Goal: Task Accomplishment & Management: Use online tool/utility

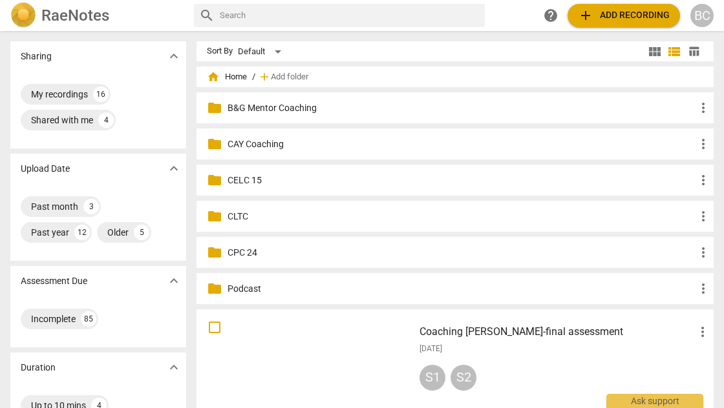
click at [233, 215] on p "CLTC" at bounding box center [461, 217] width 468 height 14
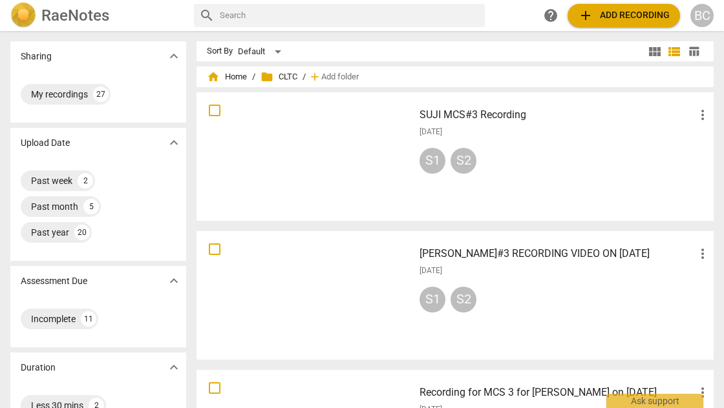
click at [347, 306] on div at bounding box center [305, 296] width 208 height 120
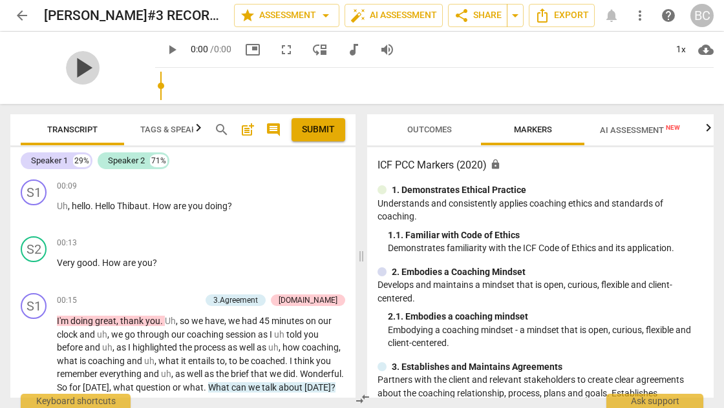
click at [82, 68] on span "play_arrow" at bounding box center [83, 68] width 34 height 34
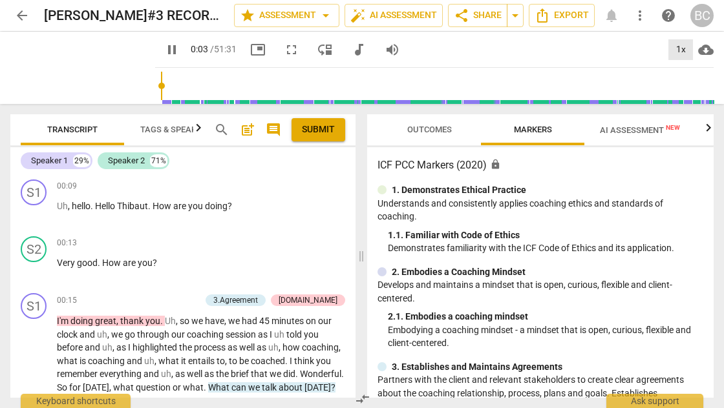
click at [678, 48] on div "1x" at bounding box center [680, 49] width 25 height 21
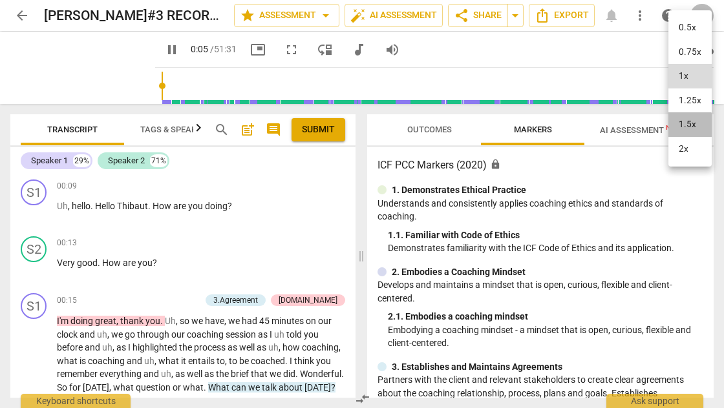
click at [685, 126] on li "1.5x" at bounding box center [689, 124] width 43 height 25
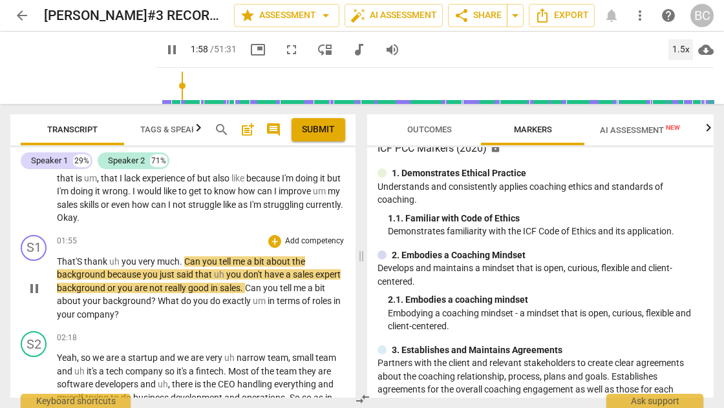
scroll to position [320, 0]
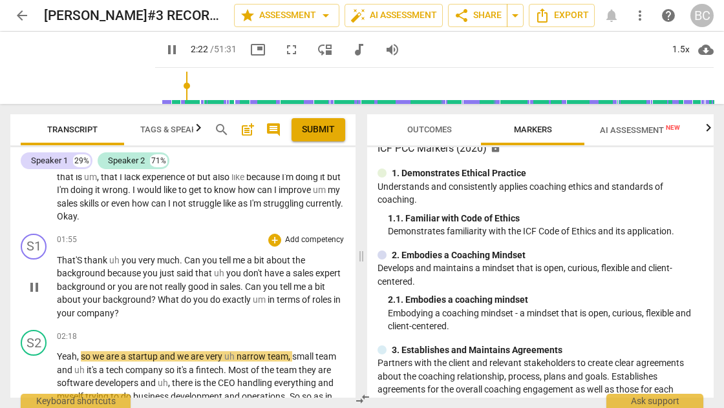
click at [196, 266] on span "Can" at bounding box center [193, 260] width 18 height 10
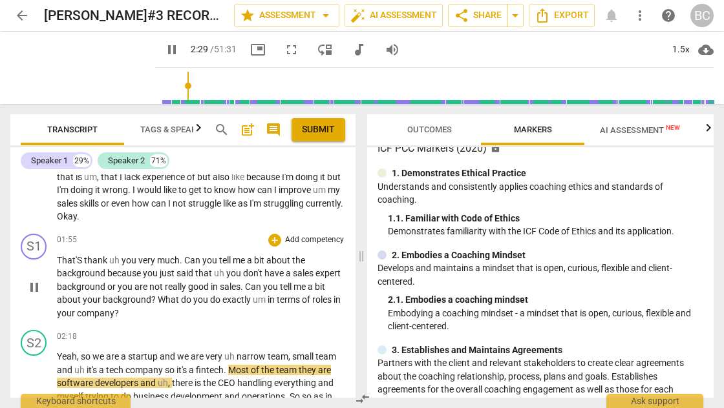
click at [181, 305] on span "What" at bounding box center [169, 300] width 23 height 10
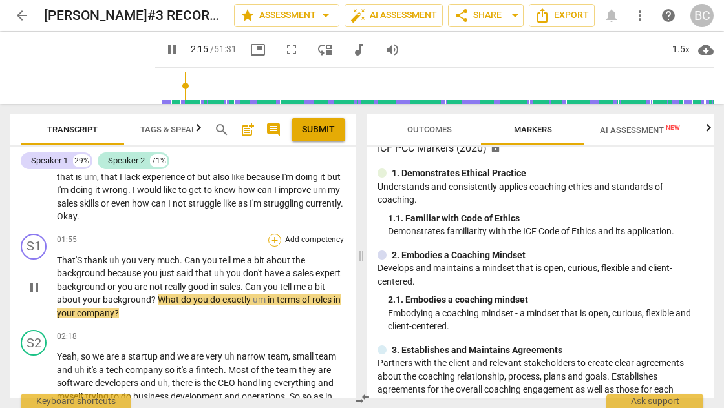
click at [271, 247] on div "+" at bounding box center [274, 240] width 13 height 13
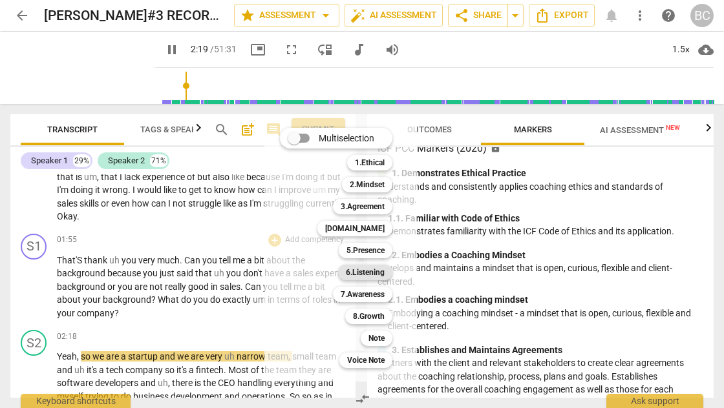
click at [371, 268] on b "6.Listening" at bounding box center [365, 273] width 39 height 16
type input "140"
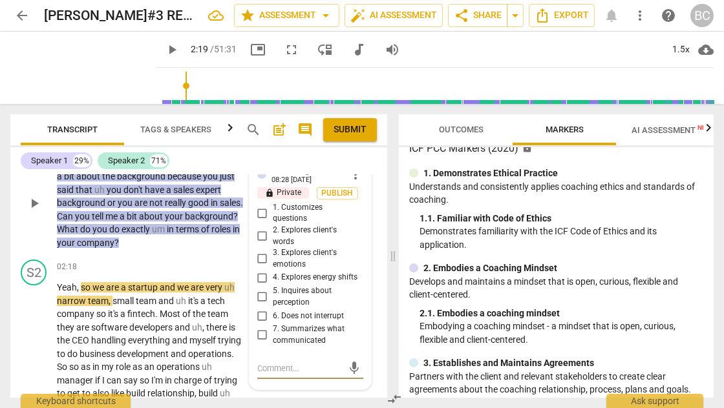
scroll to position [461, 0]
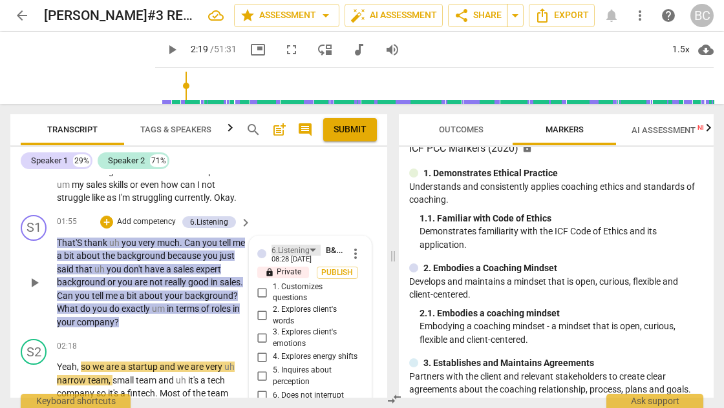
click at [313, 253] on div "6.Listening" at bounding box center [295, 250] width 49 height 11
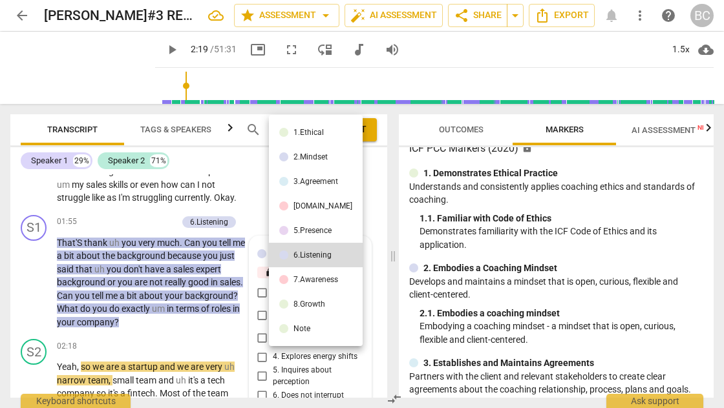
click at [313, 230] on div "5.Presence" at bounding box center [312, 231] width 38 height 8
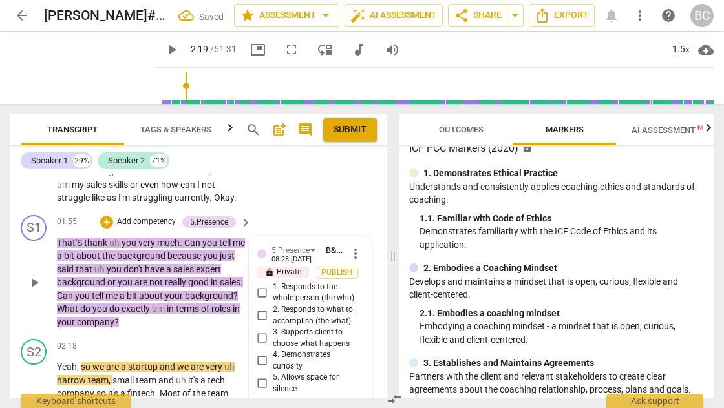
click at [260, 368] on input "4. Demonstrates curiosity" at bounding box center [262, 361] width 21 height 16
checkbox input "true"
click at [164, 51] on span "play_arrow" at bounding box center [172, 50] width 16 height 16
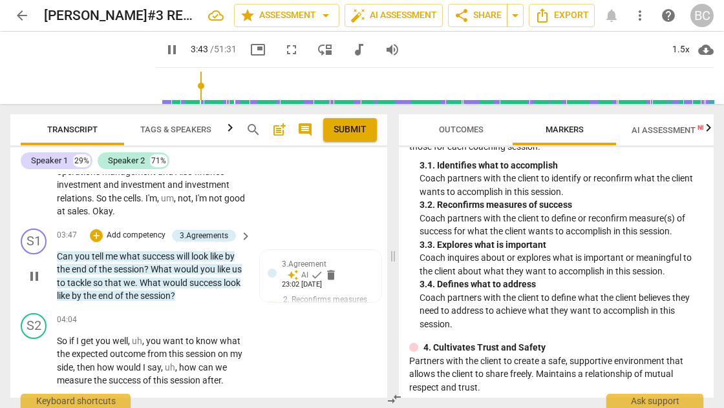
scroll to position [937, 0]
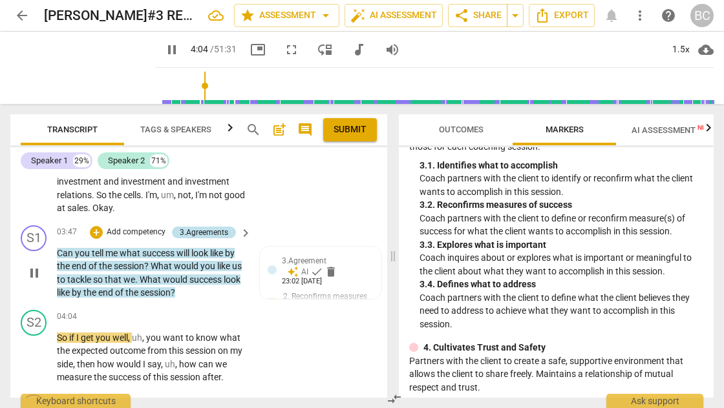
click at [221, 238] on div "3.Agreements" at bounding box center [204, 233] width 48 height 12
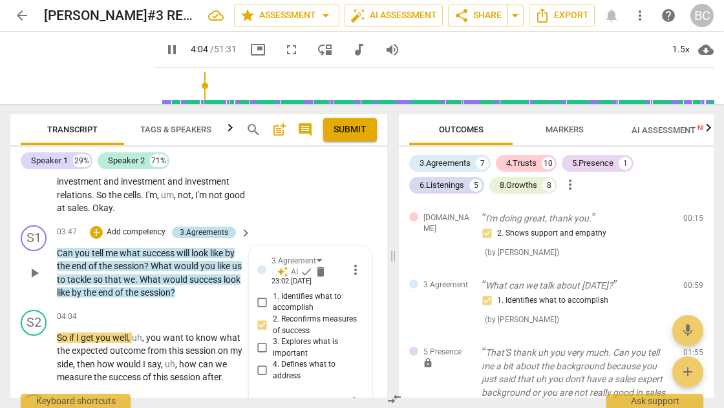
type input "245"
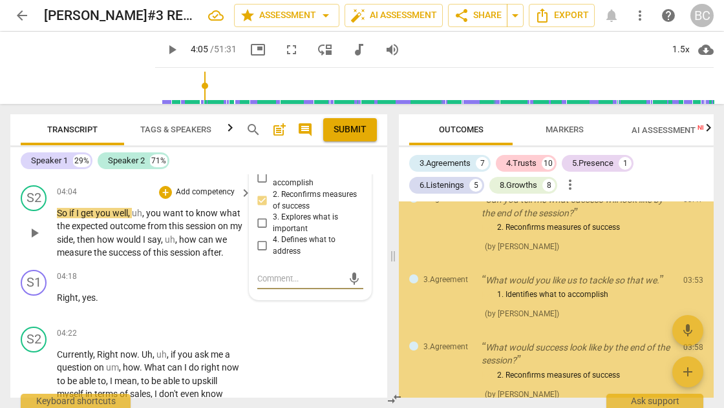
scroll to position [366, 0]
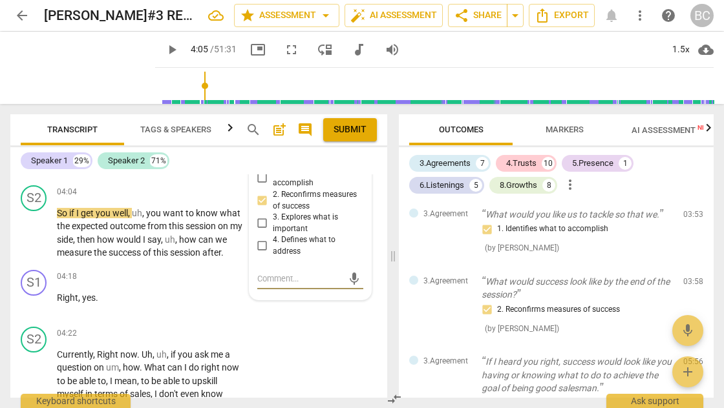
type textarea "M"
type textarea "MU"
type textarea "MUL"
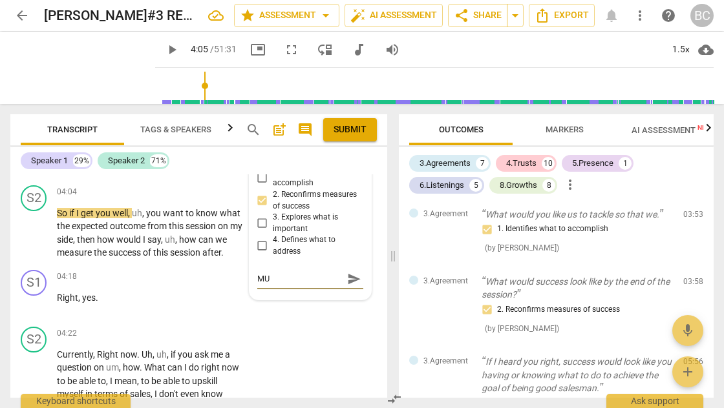
type textarea "MUL"
type textarea "MULT"
type textarea "MULTI"
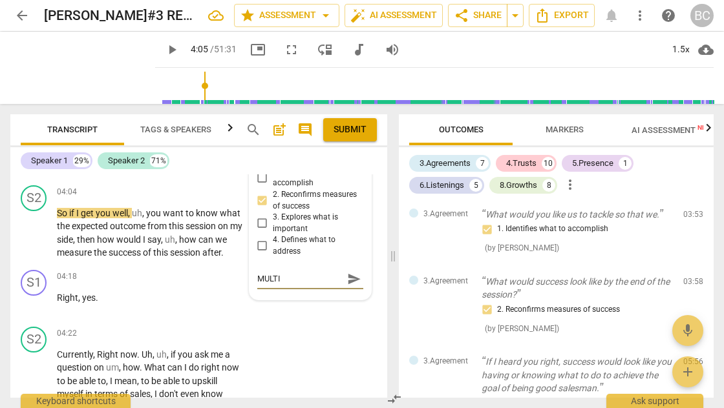
type textarea "MULTIP"
type textarea "MULTI"
type textarea "MULTIL"
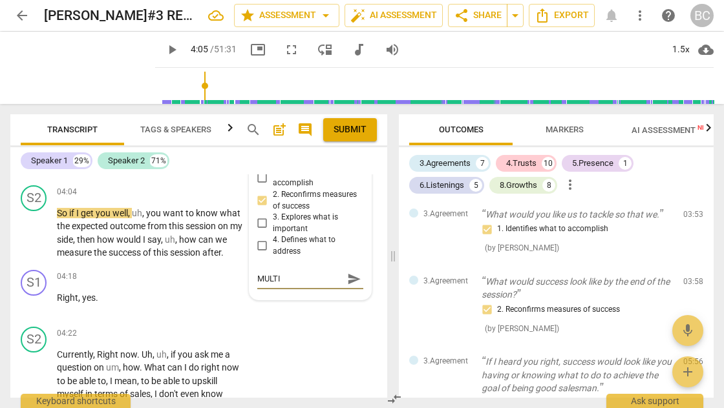
type textarea "MULTIL"
type textarea "MULTILA"
type textarea "MULTILAY"
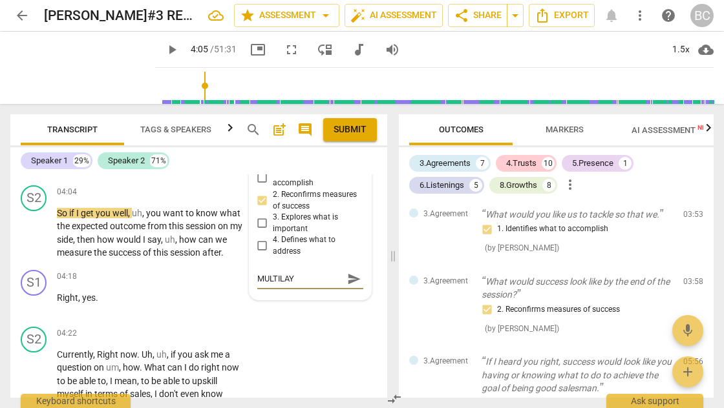
type textarea "MULTILAYE"
type textarea "MULTILAYER"
type textarea "MULTILAYERE"
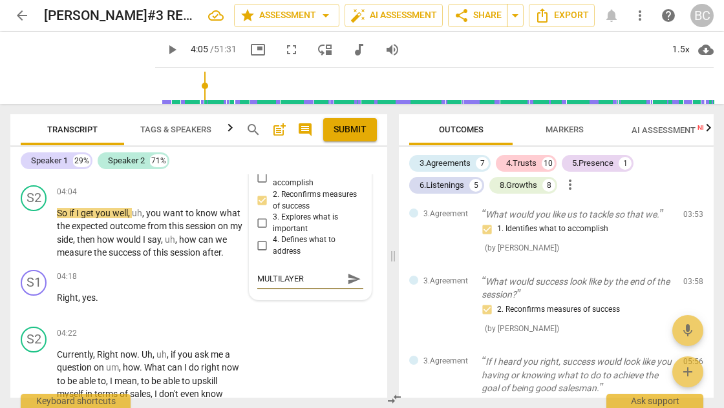
type textarea "MULTILAYERE"
type textarea "MULTILAYERED"
type textarea "MULTILAYERE"
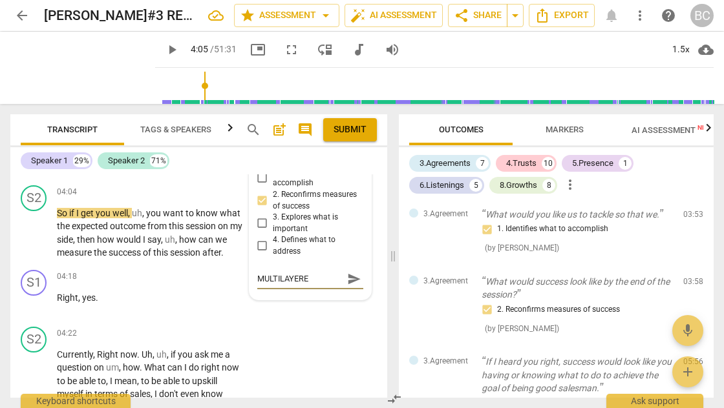
type textarea "MULTILAYER"
type textarea "MULTILAYE"
type textarea "MULTILAY"
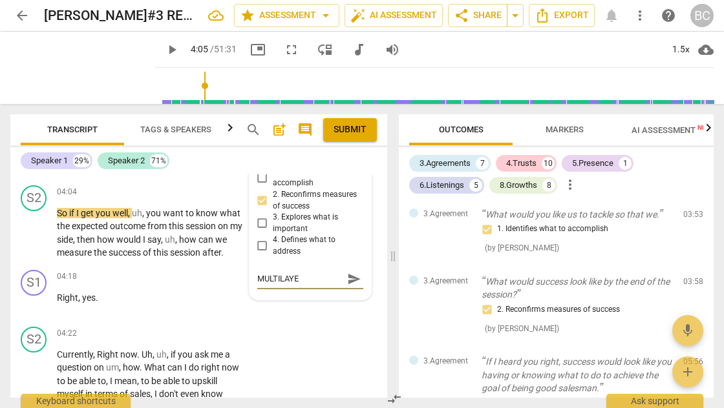
type textarea "MULTILAY"
type textarea "MULTILA"
type textarea "MULTIL"
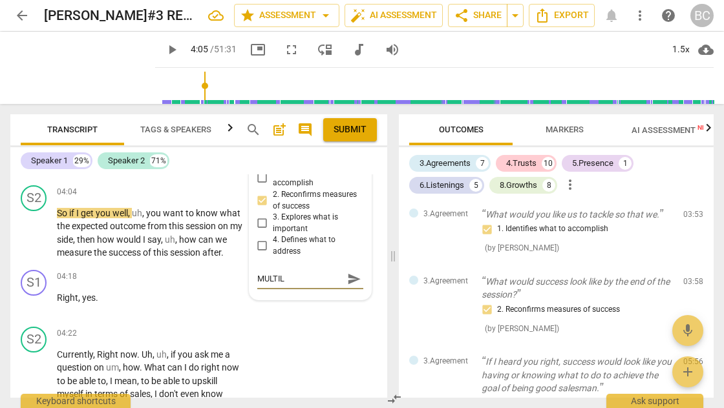
type textarea "MULTI"
type textarea "MULT"
type textarea "MUL"
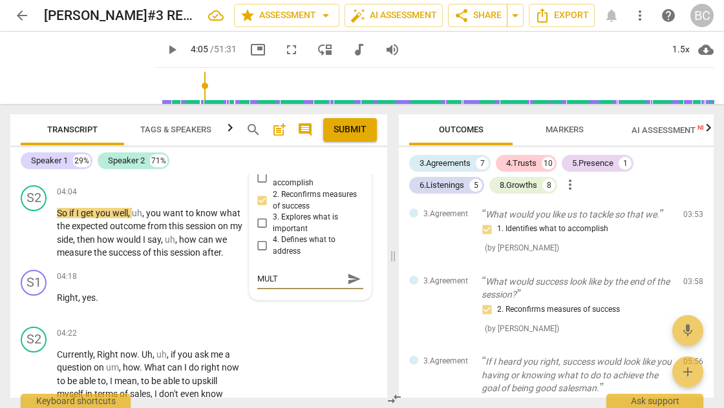
type textarea "MUL"
type textarea "MU"
type textarea "M"
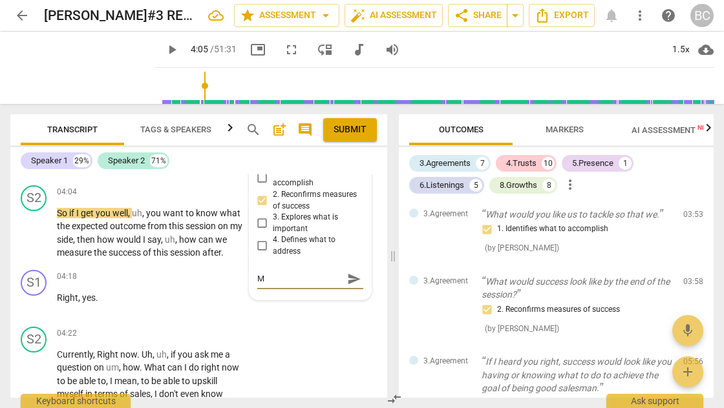
type textarea "Mu"
type textarea "Mul"
type textarea "Mult"
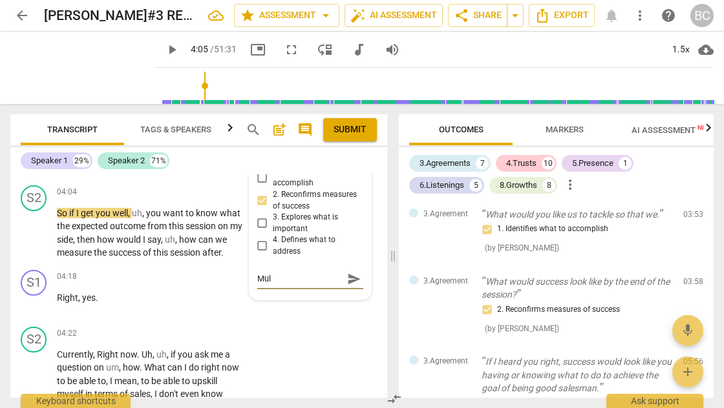
type textarea "Mult"
type textarea "Multi"
type textarea "Multil"
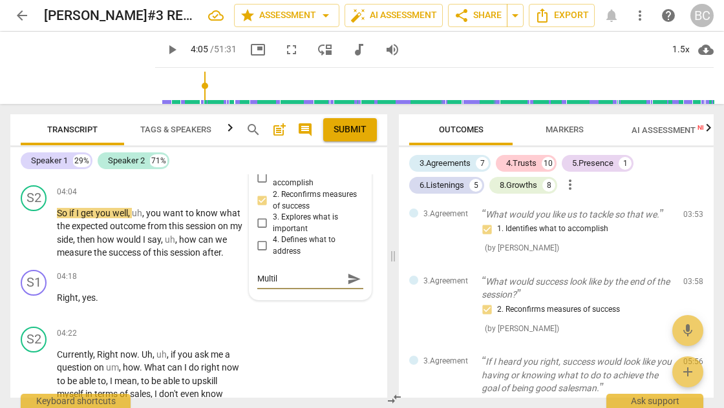
type textarea "Multila"
type textarea "Multilay"
type textarea "Multilaye"
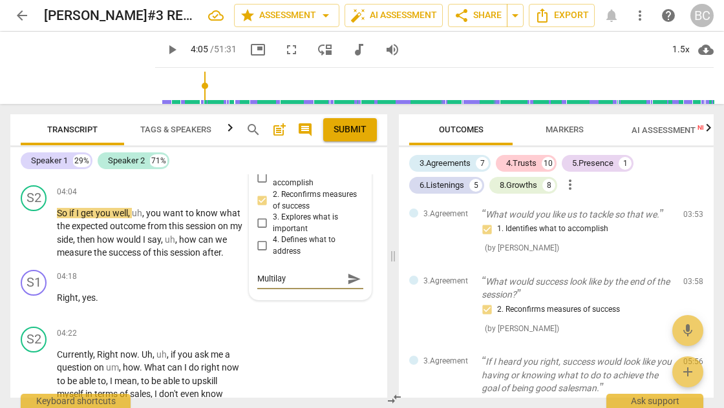
type textarea "Multilaye"
type textarea "Multilayer"
type textarea "Multilayerd"
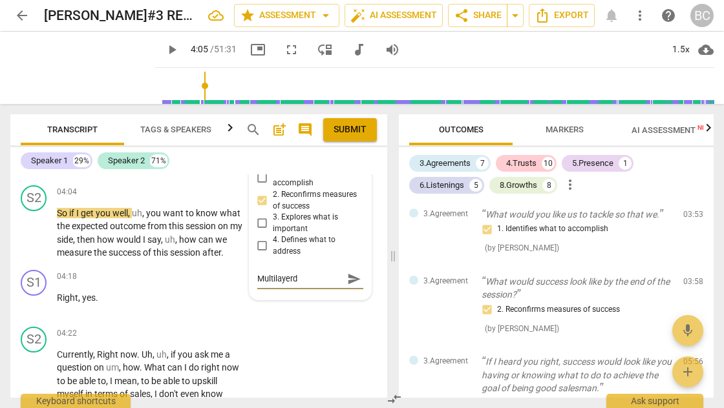
type textarea "Multilayerd"
type textarea "Multilayerd q"
type textarea "Multilayerd qu"
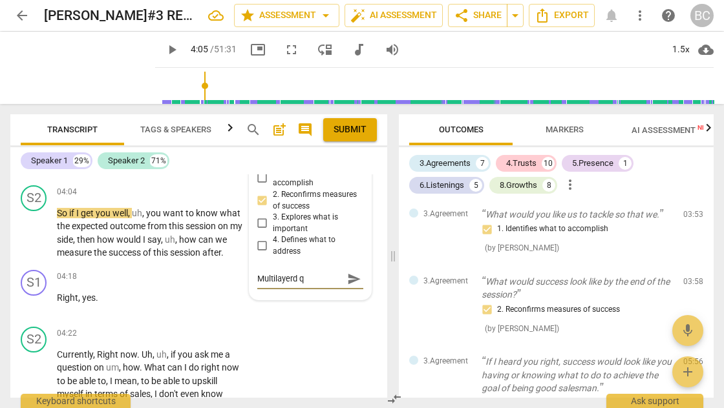
type textarea "Multilayerd qu"
type textarea "Multilayerd que"
type textarea "Multilayerd ques"
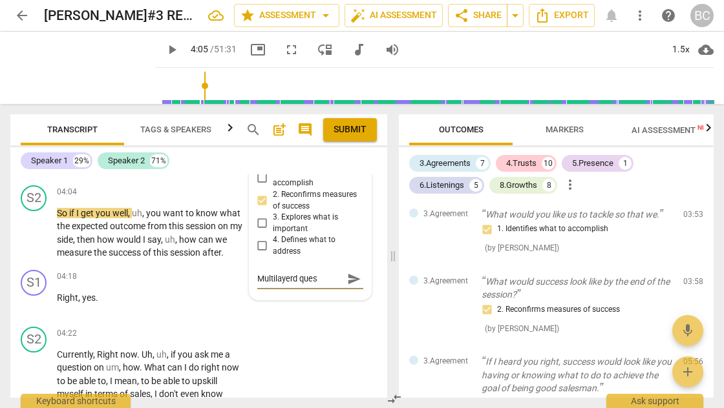
type textarea "Multilayerd quest"
type textarea "Multilayerd questi"
type textarea "Multilayerd questio"
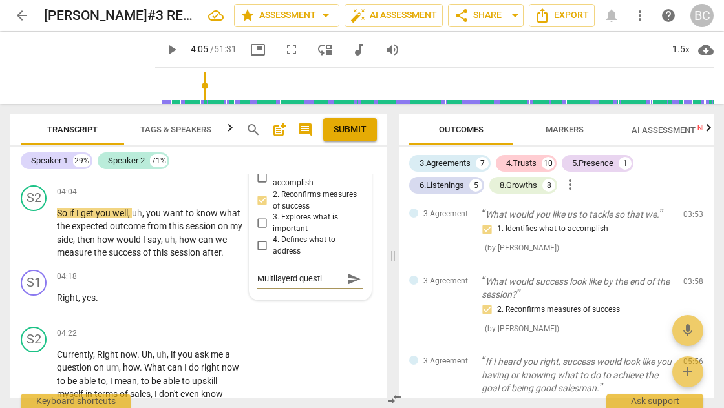
type textarea "Multilayerd questio"
type textarea "Multilayerd question"
click at [349, 283] on span "send" at bounding box center [354, 279] width 14 height 14
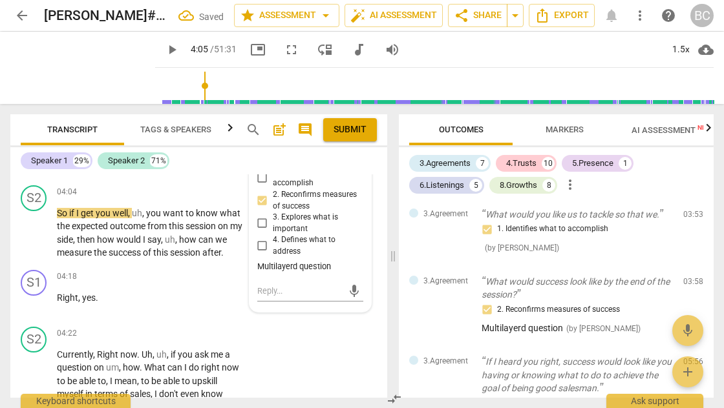
click at [291, 273] on div "Multilayerd question" at bounding box center [310, 267] width 106 height 12
click at [164, 50] on span "play_arrow" at bounding box center [172, 50] width 16 height 16
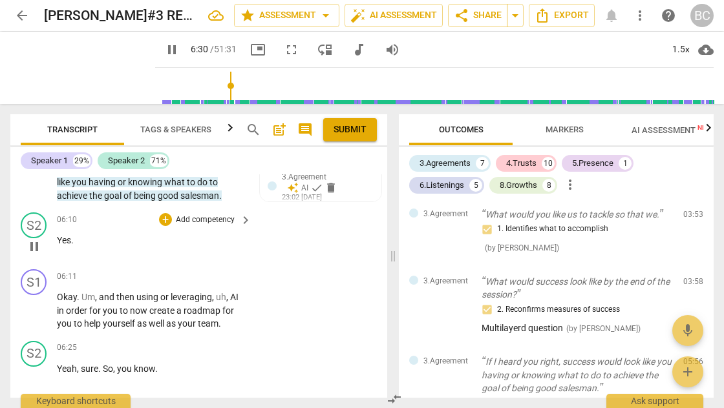
scroll to position [1816, 0]
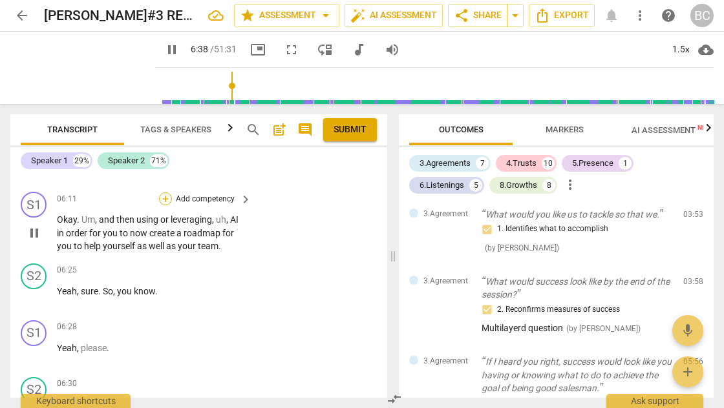
click at [165, 205] on div "+" at bounding box center [165, 199] width 13 height 13
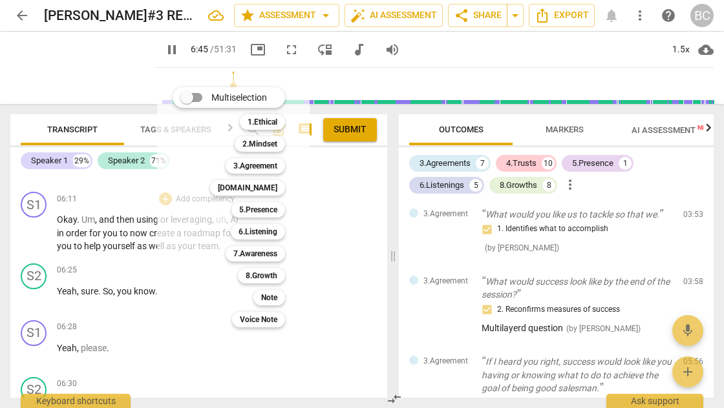
click at [145, 205] on div at bounding box center [362, 204] width 724 height 408
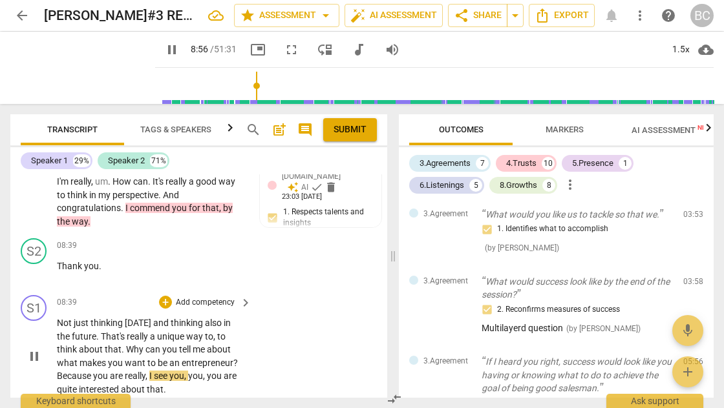
scroll to position [2520, 0]
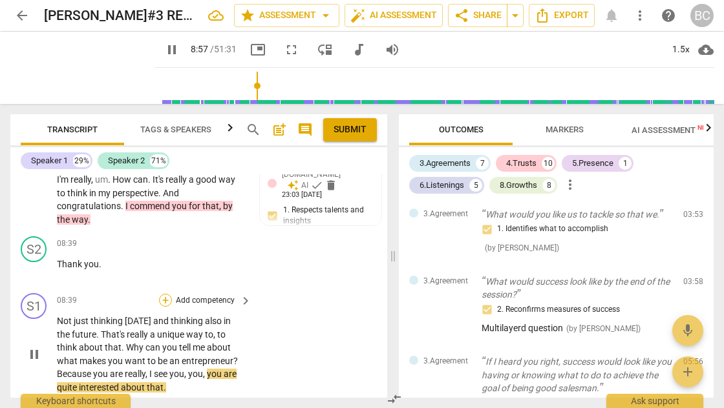
click at [168, 307] on div "+" at bounding box center [165, 300] width 13 height 13
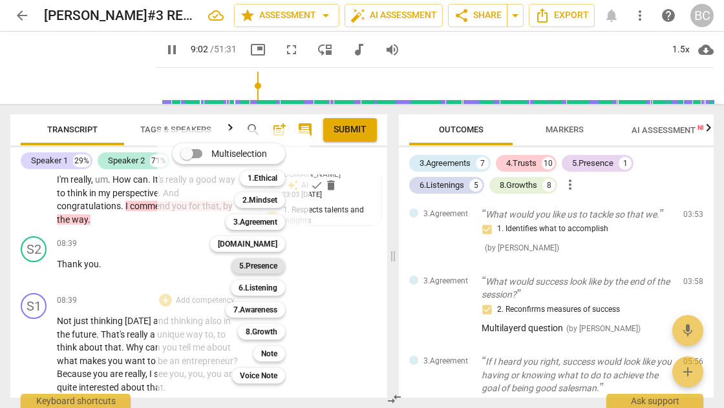
click at [256, 266] on b "5.Presence" at bounding box center [258, 266] width 38 height 16
type input "543"
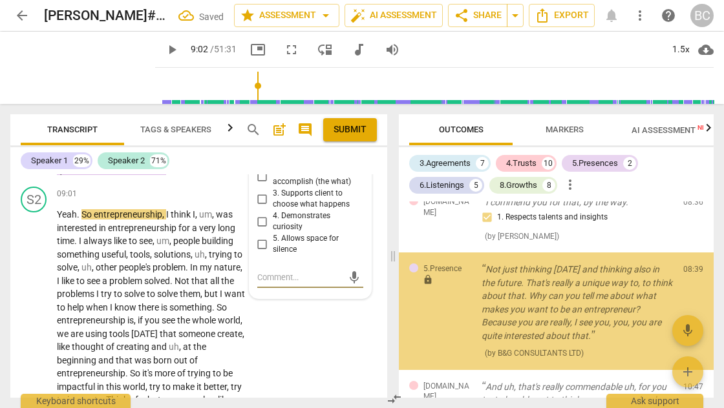
scroll to position [740, 0]
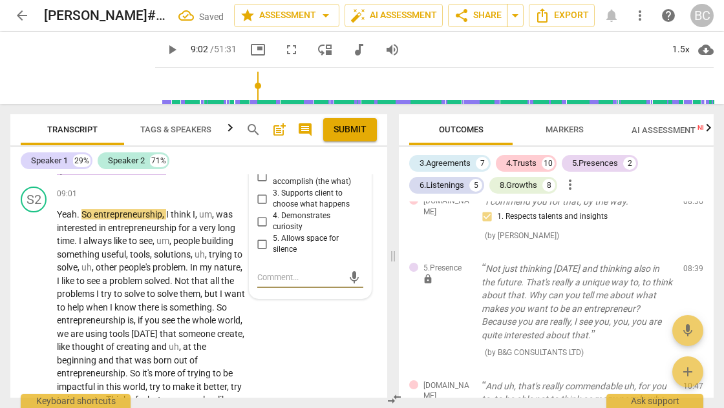
click at [260, 229] on input "4. Demonstrates curiosity" at bounding box center [262, 222] width 21 height 16
checkbox input "true"
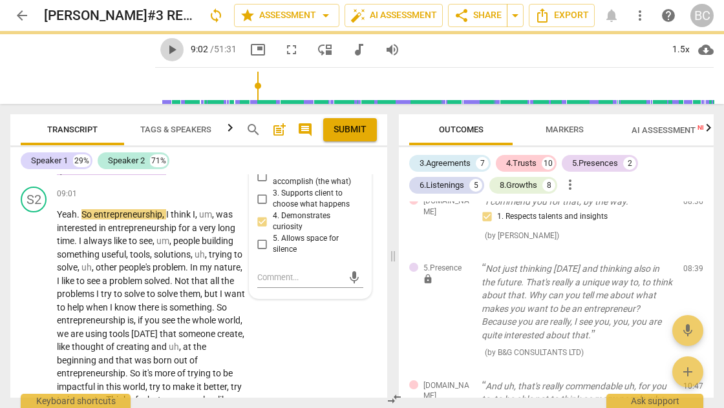
click at [164, 48] on span "play_arrow" at bounding box center [172, 50] width 16 height 16
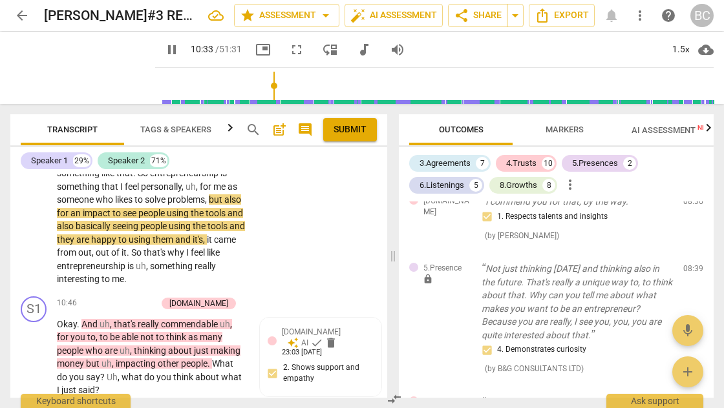
scroll to position [3073, 0]
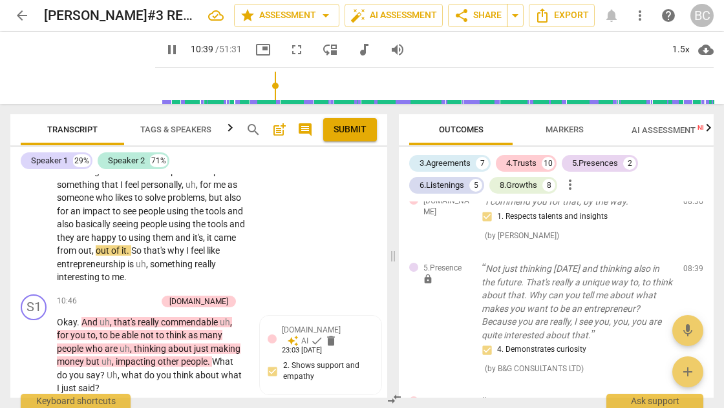
click at [563, 132] on span "Markers" at bounding box center [564, 130] width 38 height 10
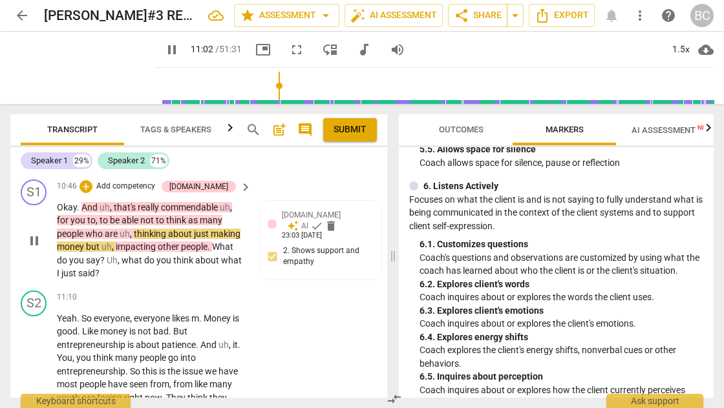
scroll to position [3190, 0]
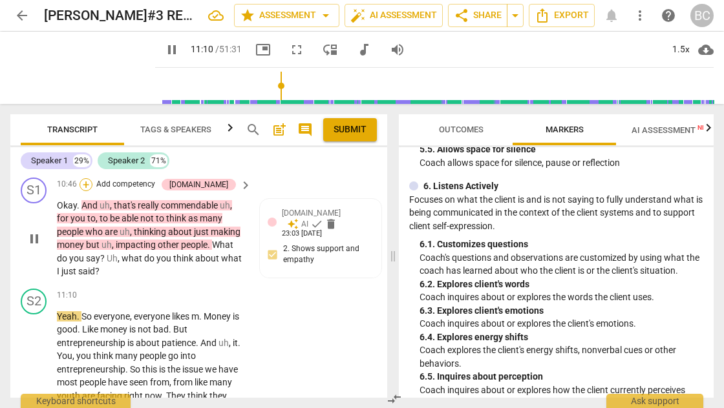
click at [92, 191] on div "+" at bounding box center [85, 184] width 13 height 13
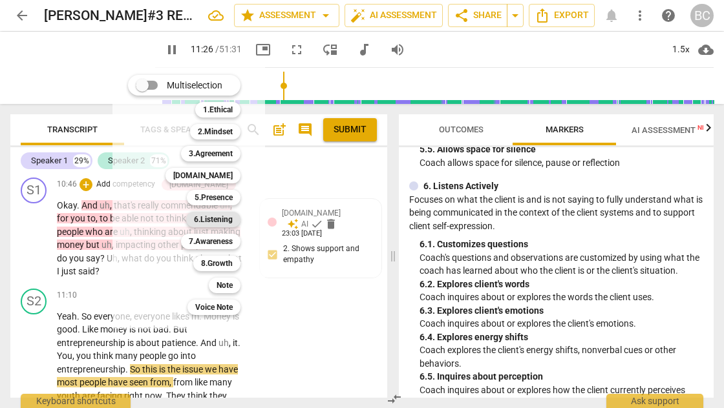
click at [220, 218] on b "6.Listening" at bounding box center [213, 220] width 39 height 16
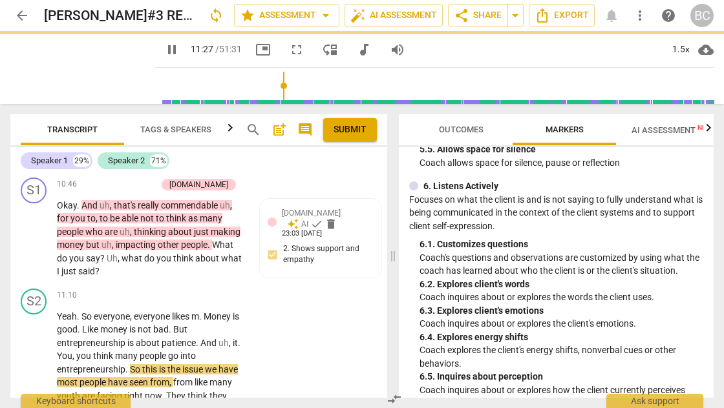
type input "688"
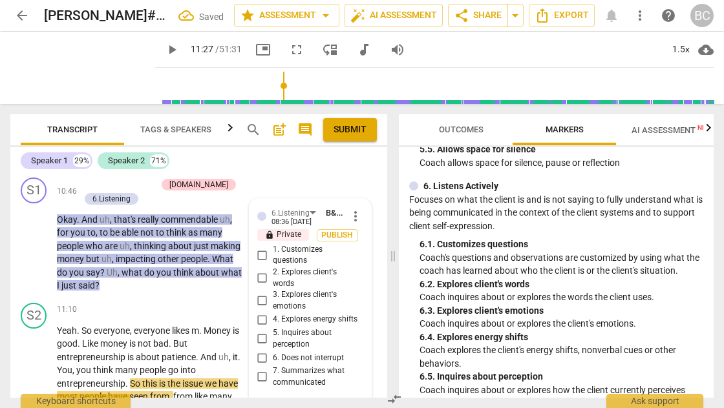
scroll to position [3330, 0]
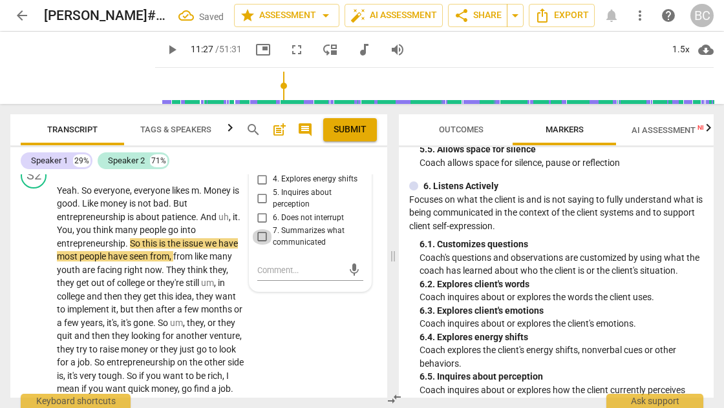
click at [260, 245] on input "7. Summarizes what communicated" at bounding box center [262, 237] width 21 height 16
checkbox input "true"
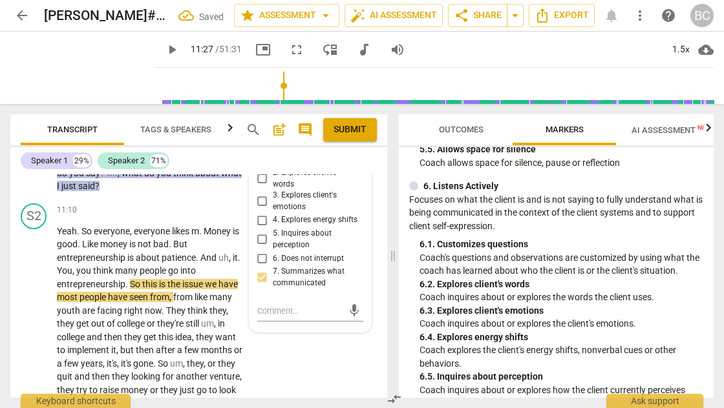
scroll to position [3188, 0]
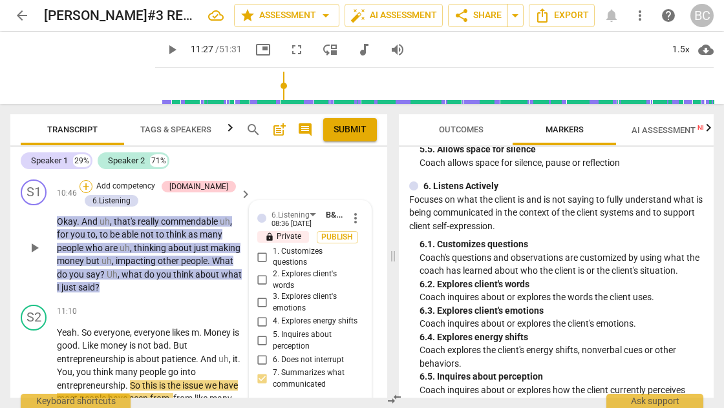
click at [88, 193] on div "+" at bounding box center [85, 186] width 13 height 13
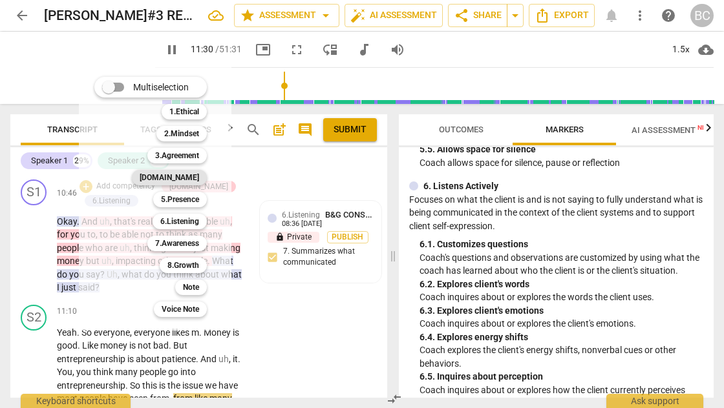
click at [189, 180] on b "[DOMAIN_NAME]" at bounding box center [169, 178] width 59 height 16
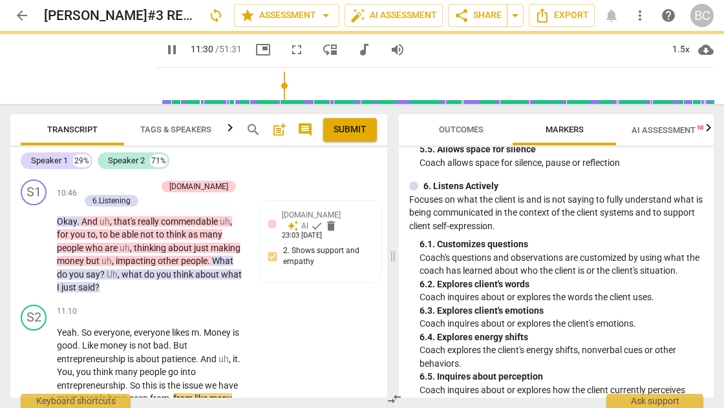
type input "691"
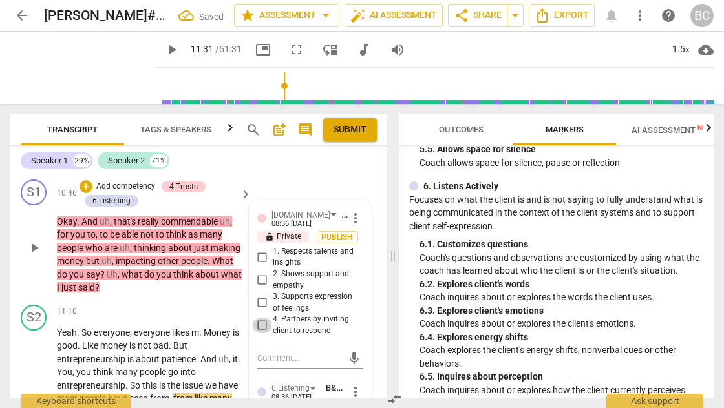
click at [258, 333] on input "4. Partners by inviting client to respond" at bounding box center [262, 326] width 21 height 16
checkbox input "true"
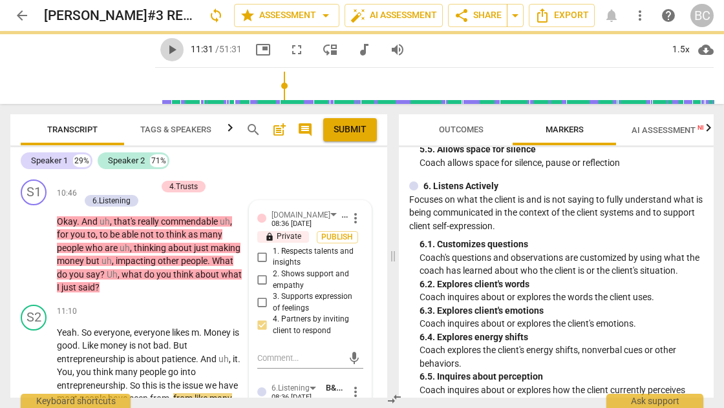
click at [164, 52] on span "play_arrow" at bounding box center [172, 50] width 16 height 16
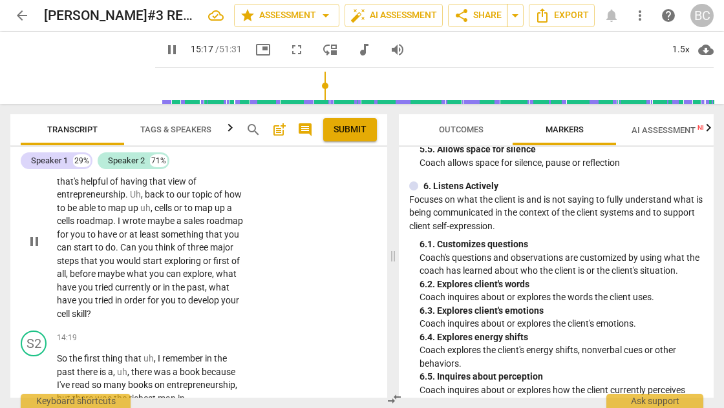
scroll to position [3904, 0]
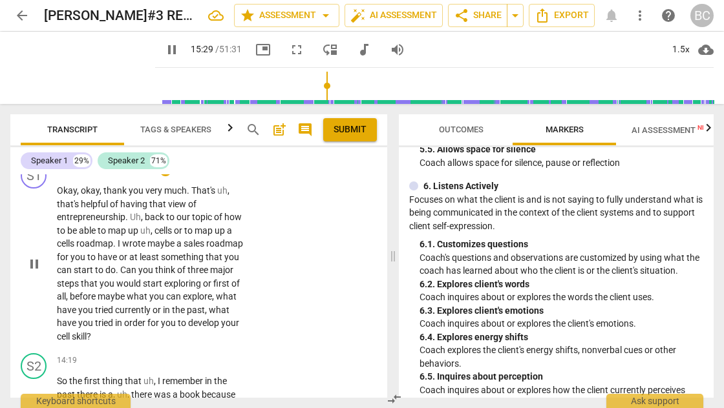
click at [138, 275] on span "Can" at bounding box center [129, 270] width 18 height 10
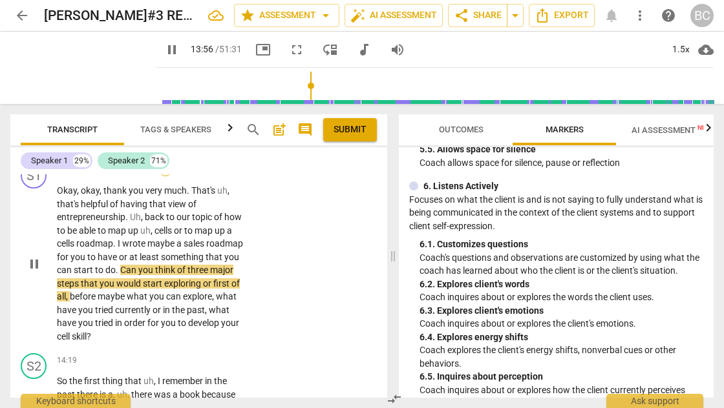
click at [164, 176] on div "+" at bounding box center [165, 169] width 13 height 13
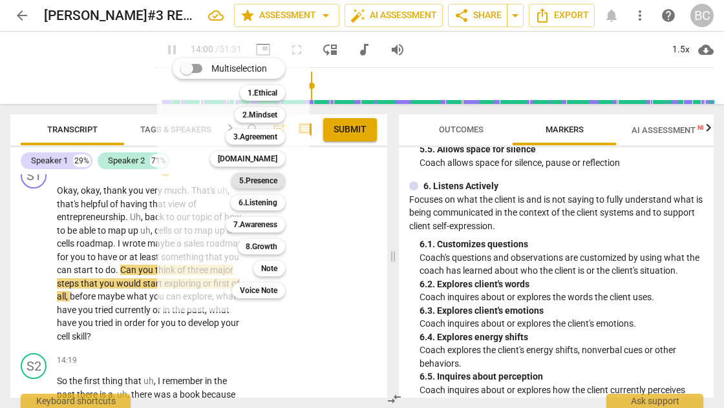
click at [277, 181] on b "5.Presence" at bounding box center [258, 181] width 38 height 16
type input "841"
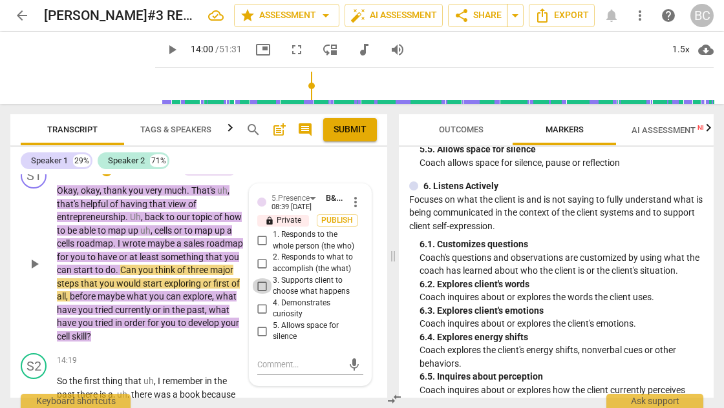
click at [260, 293] on input "3. Supports client to choose what happens" at bounding box center [262, 286] width 21 height 16
checkbox input "true"
click at [106, 176] on div "+" at bounding box center [106, 169] width 13 height 13
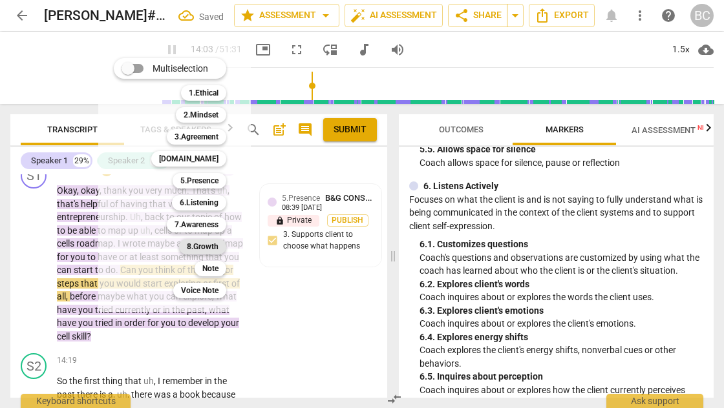
click at [209, 249] on b "8.Growth" at bounding box center [203, 247] width 32 height 16
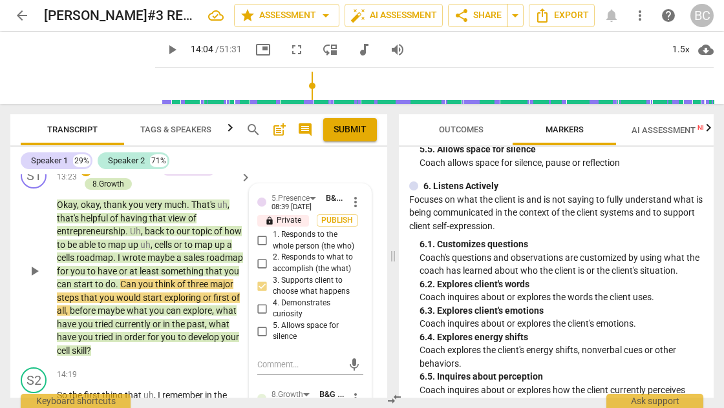
click at [110, 190] on div "8.Growth" at bounding box center [108, 184] width 32 height 12
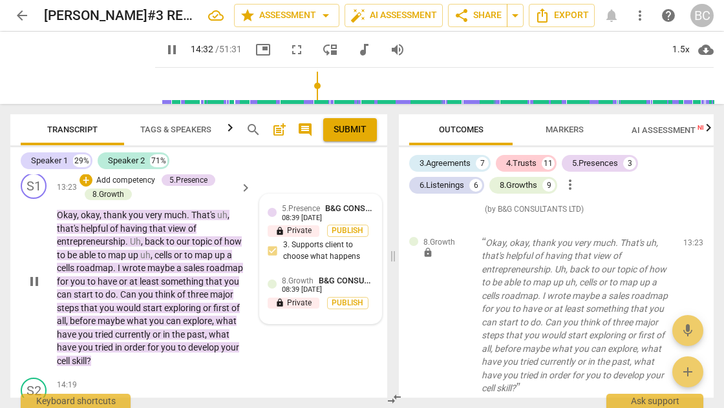
scroll to position [3879, 0]
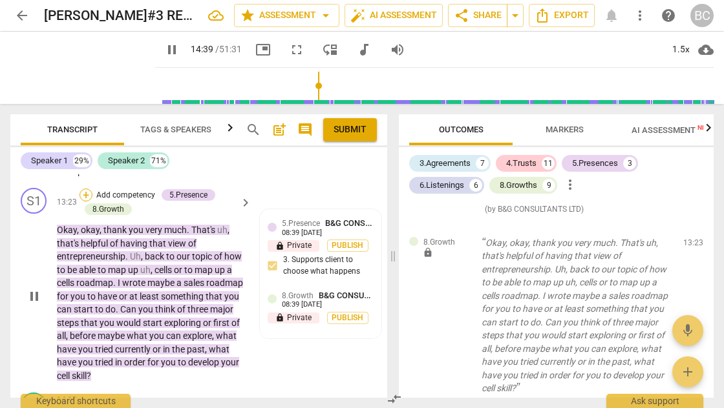
click at [87, 202] on div "+" at bounding box center [85, 195] width 13 height 13
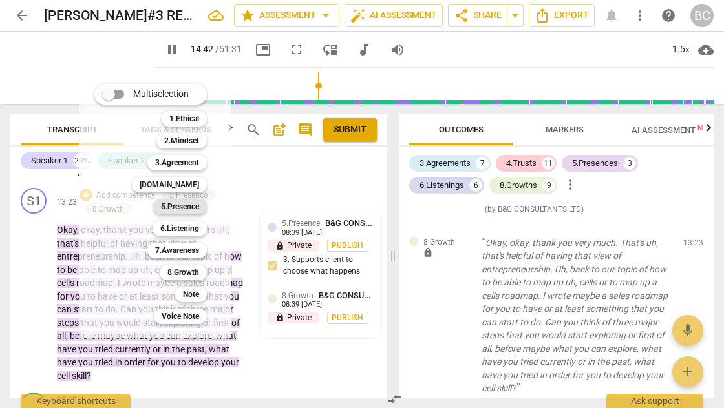
click at [189, 204] on b "5.Presence" at bounding box center [180, 207] width 38 height 16
type input "883"
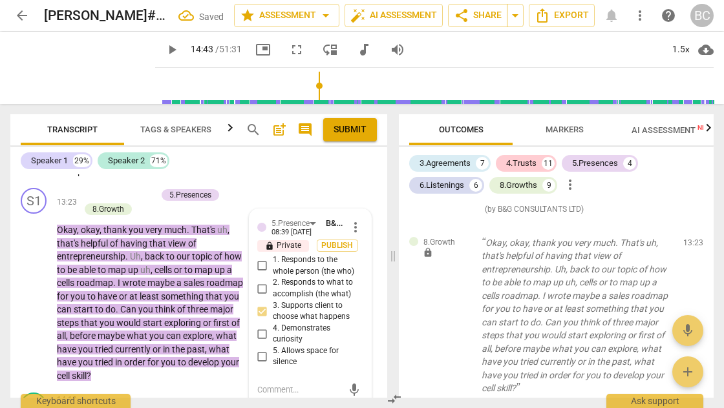
scroll to position [1678, 0]
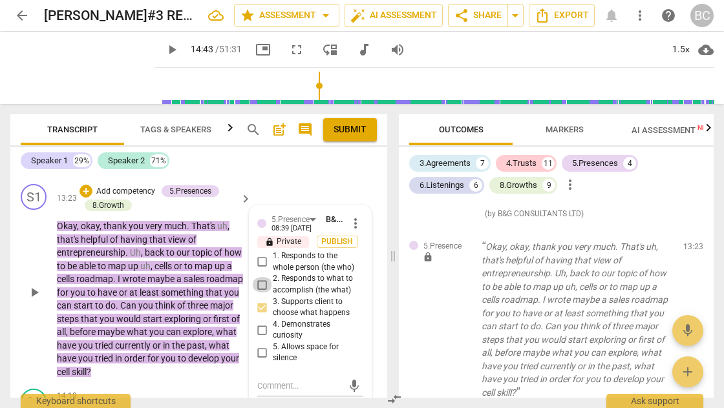
click at [262, 293] on input "2. Responds to what to accomplish (the what)" at bounding box center [262, 285] width 21 height 16
checkbox input "true"
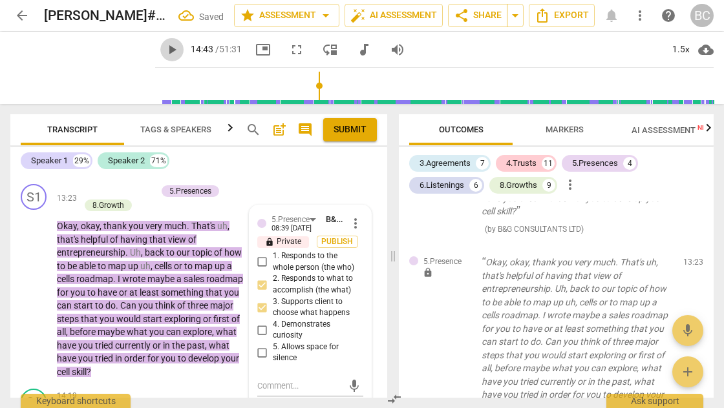
click at [164, 50] on span "play_arrow" at bounding box center [172, 50] width 16 height 16
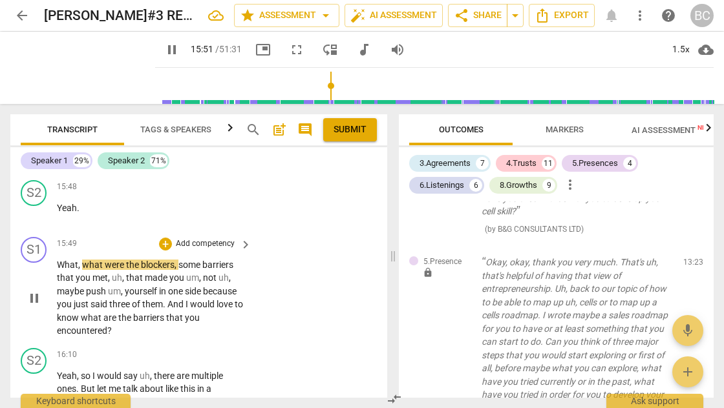
scroll to position [4487, 0]
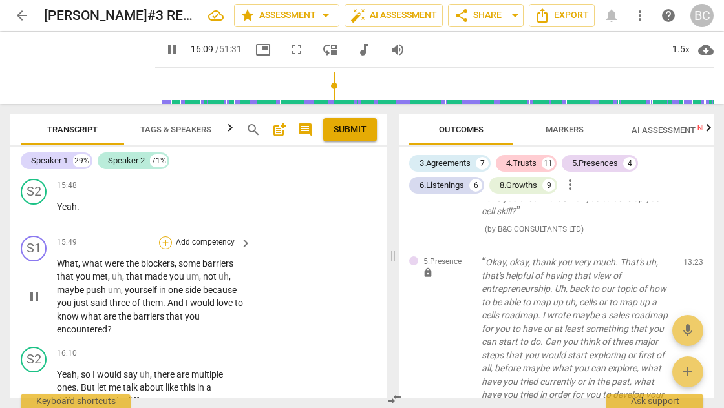
click at [165, 241] on div "+" at bounding box center [165, 242] width 13 height 13
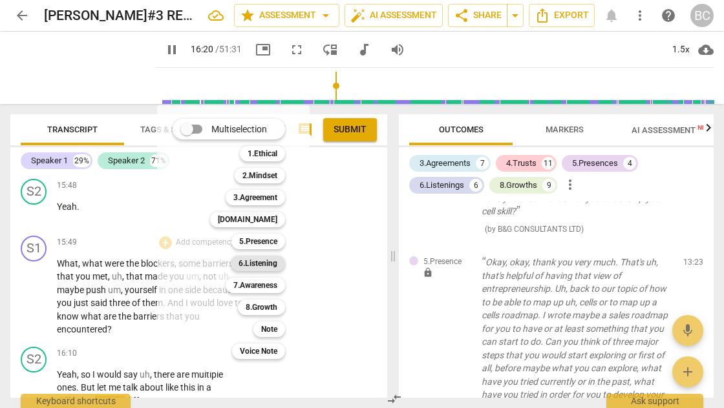
click at [266, 264] on b "6.Listening" at bounding box center [257, 264] width 39 height 16
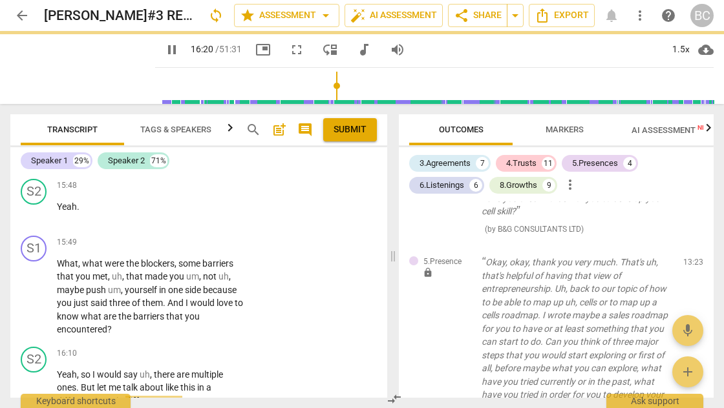
type input "981"
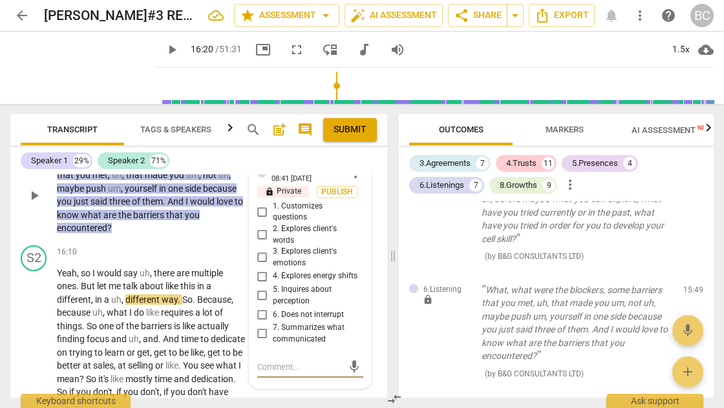
scroll to position [4587, 0]
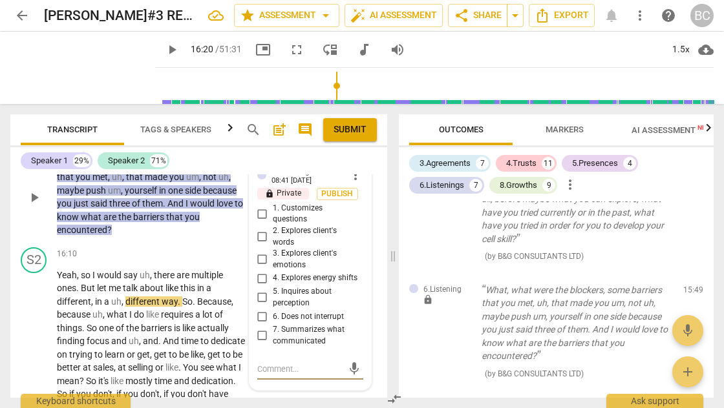
click at [262, 209] on input "1. Customizes questions" at bounding box center [262, 214] width 21 height 16
checkbox input "true"
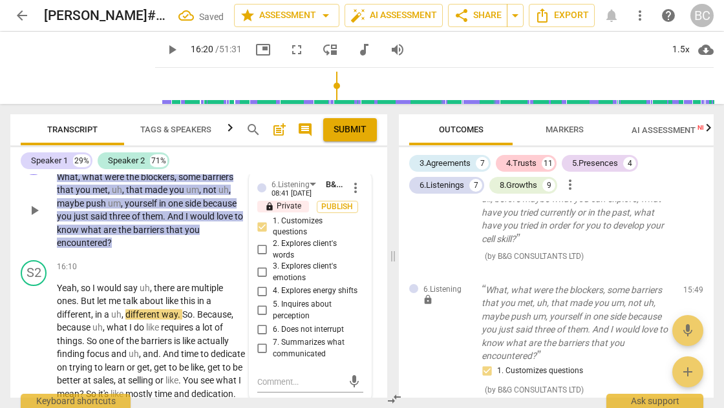
scroll to position [4486, 0]
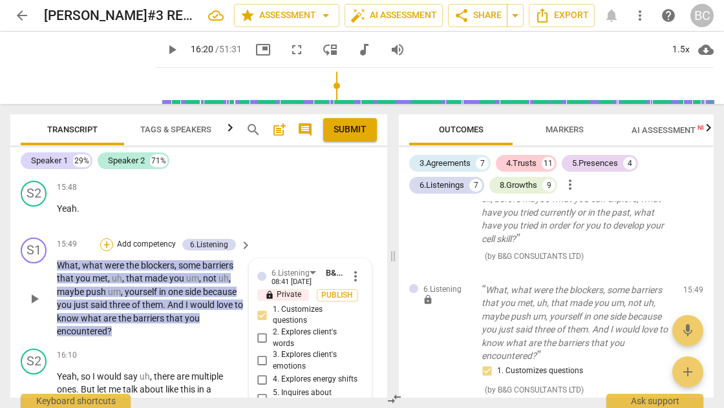
click at [105, 240] on div "+" at bounding box center [106, 244] width 13 height 13
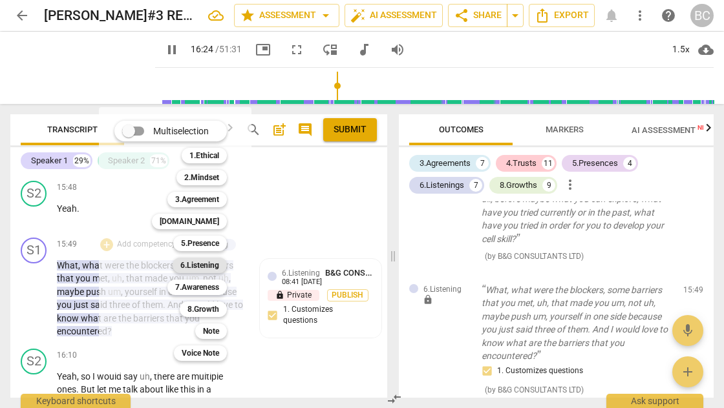
click at [204, 266] on b "6.Listening" at bounding box center [199, 266] width 39 height 16
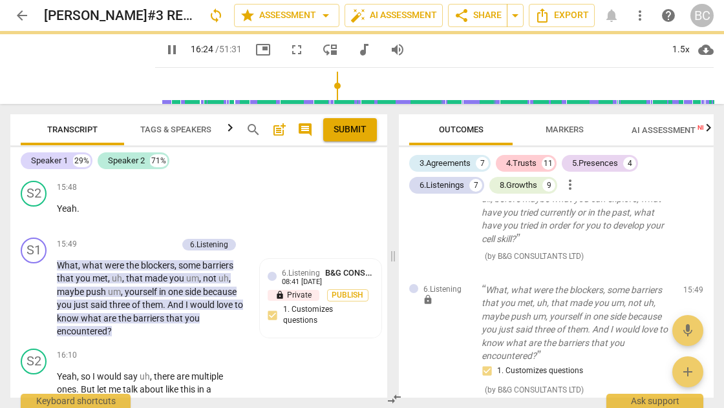
type input "985"
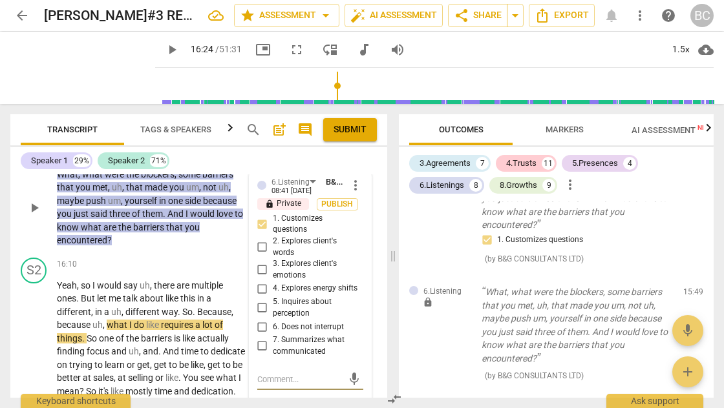
scroll to position [4575, 0]
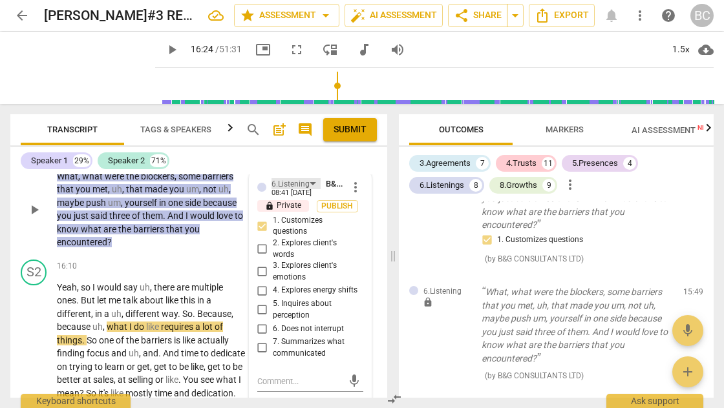
click at [313, 178] on div "6.Listening" at bounding box center [295, 183] width 49 height 11
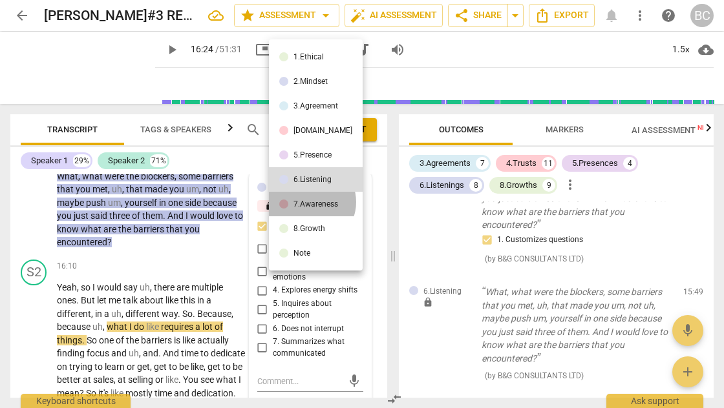
click at [311, 202] on div "7.Awareness" at bounding box center [315, 204] width 45 height 8
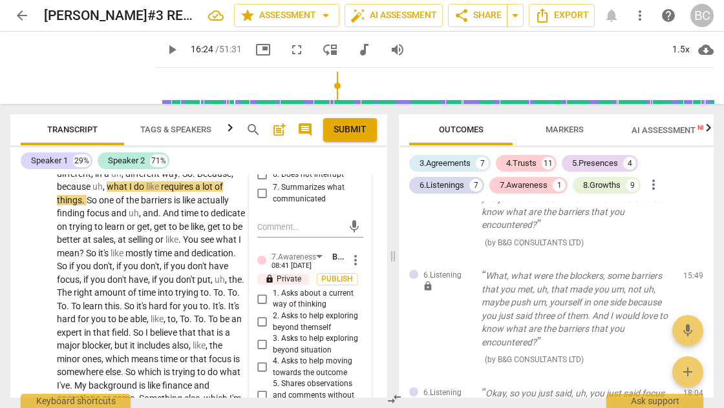
scroll to position [4730, 0]
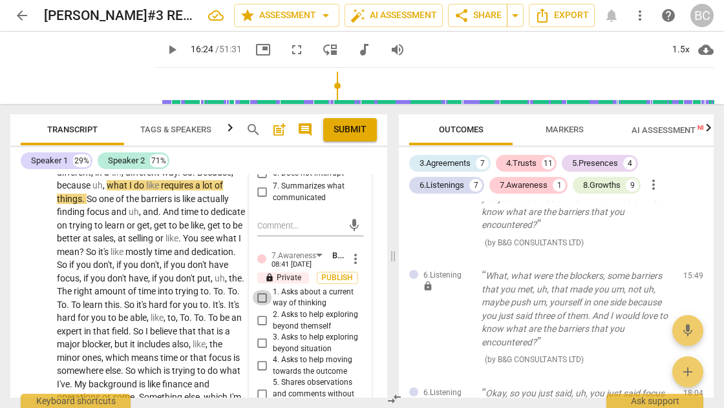
click at [258, 298] on input "1. Asks about a current way of thinking" at bounding box center [262, 298] width 21 height 16
checkbox input "true"
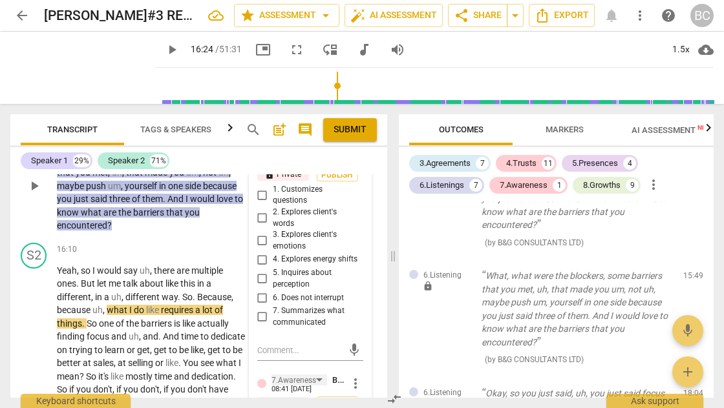
scroll to position [4495, 0]
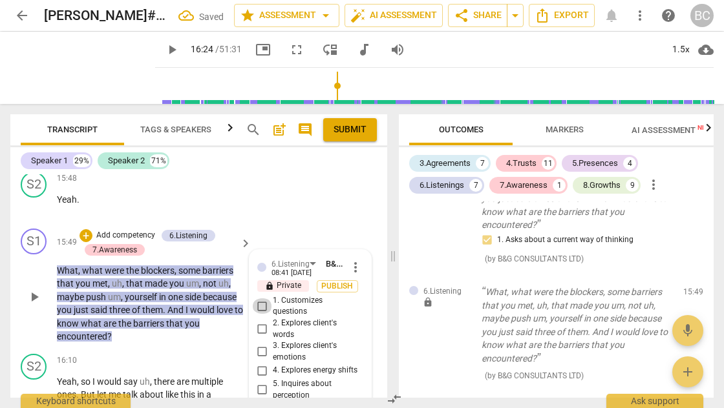
click at [260, 300] on input "1. Customizes questions" at bounding box center [262, 306] width 21 height 16
checkbox input "true"
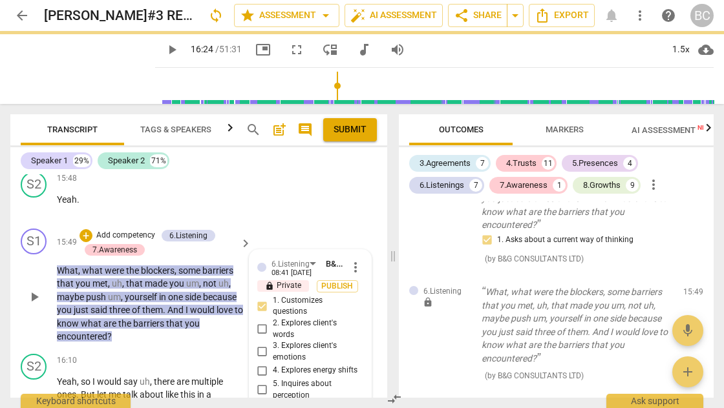
scroll to position [4592, 0]
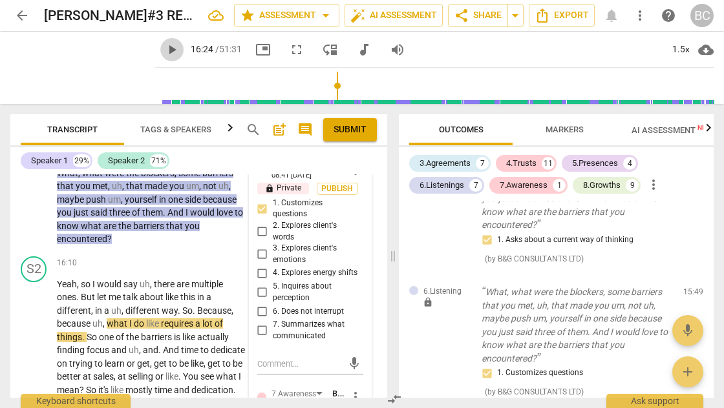
click at [164, 50] on span "play_arrow" at bounding box center [172, 50] width 16 height 16
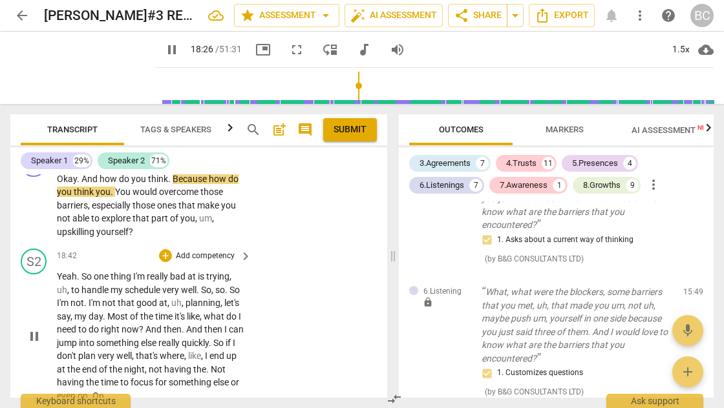
scroll to position [5257, 0]
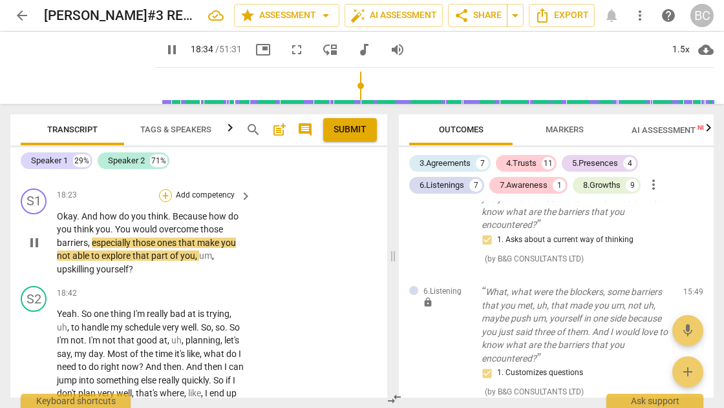
click at [164, 193] on div "+" at bounding box center [165, 195] width 13 height 13
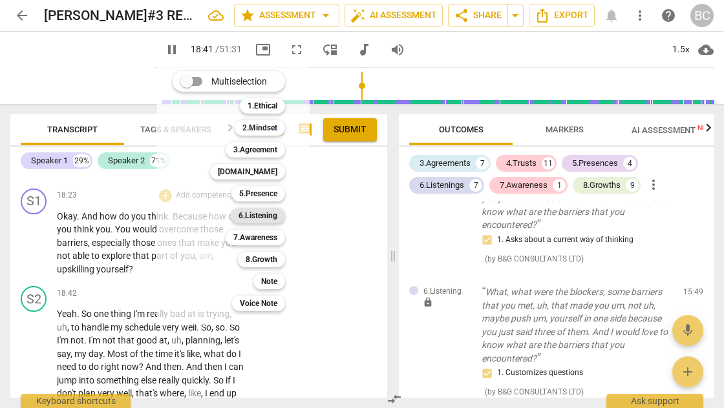
click at [262, 216] on b "6.Listening" at bounding box center [257, 216] width 39 height 16
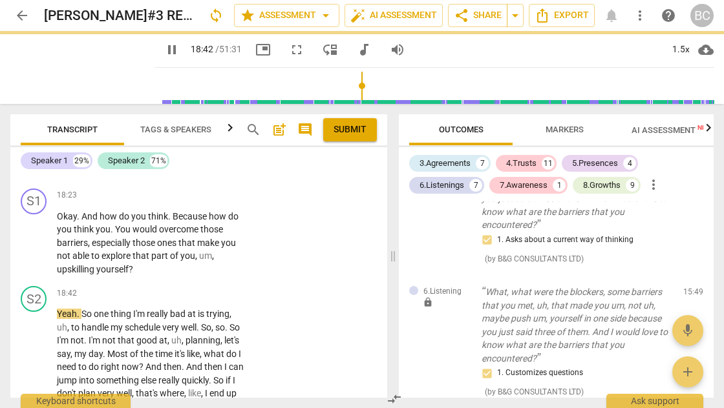
type input "1123"
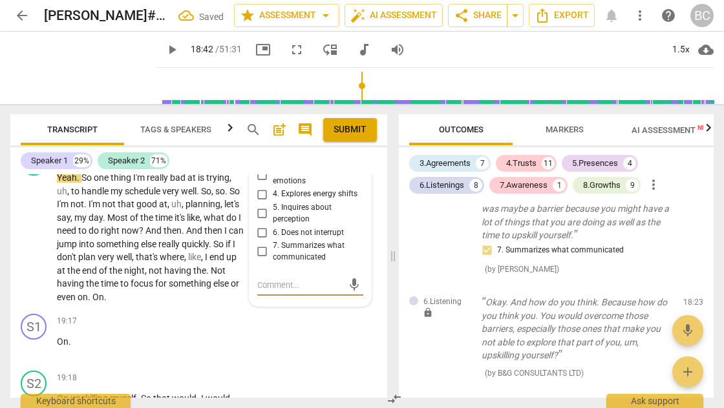
scroll to position [5312, 0]
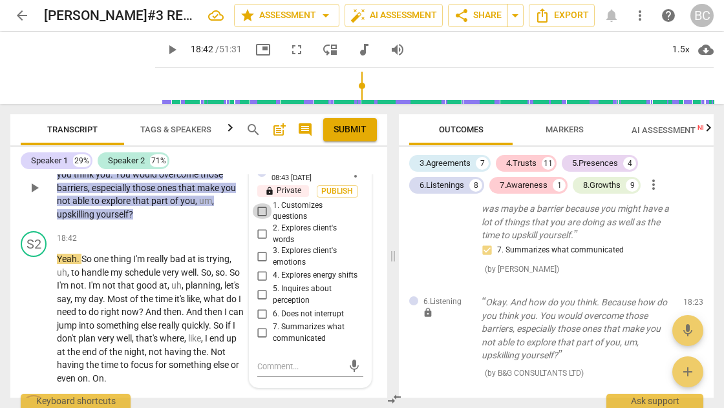
click at [260, 207] on input "1. Customizes questions" at bounding box center [262, 212] width 21 height 16
checkbox input "true"
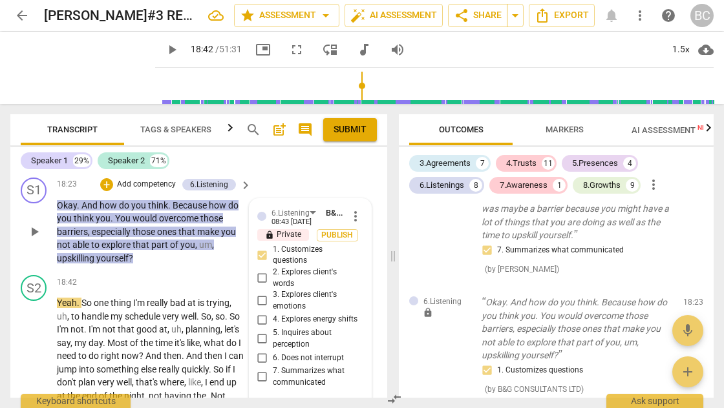
scroll to position [5267, 0]
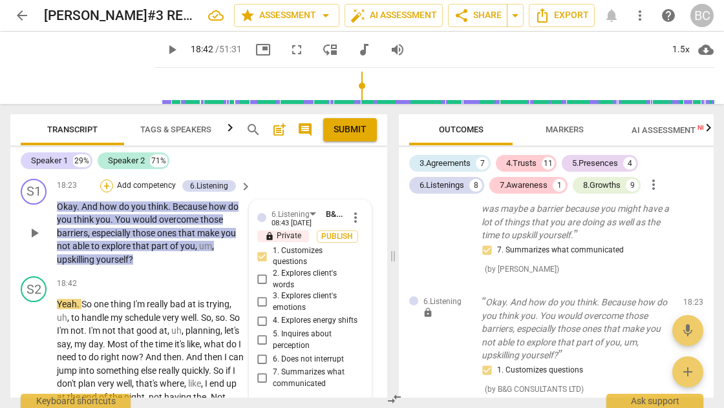
click at [107, 184] on div "+" at bounding box center [106, 186] width 13 height 13
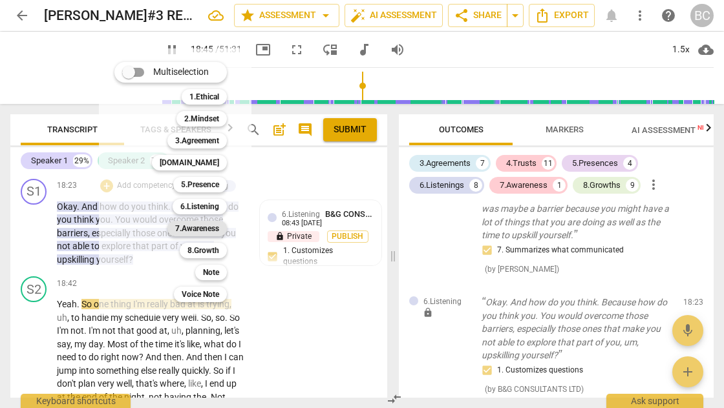
click at [194, 230] on b "7.Awareness" at bounding box center [197, 229] width 44 height 16
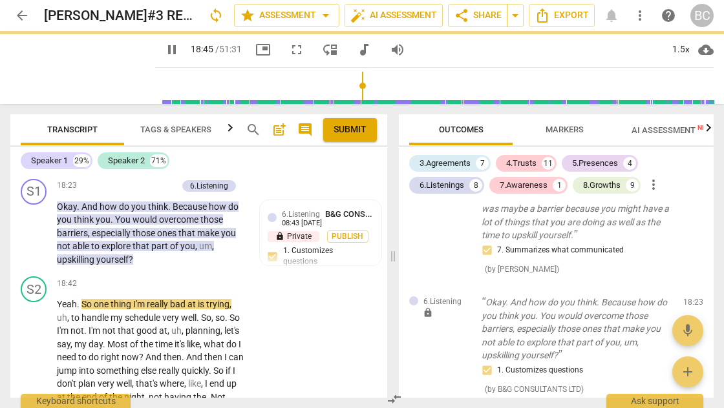
type input "1126"
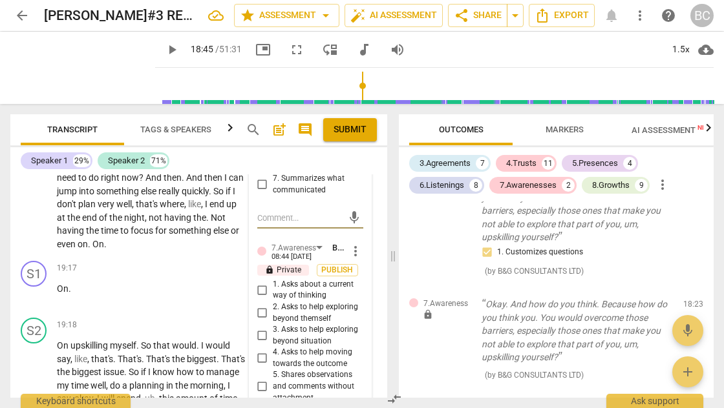
scroll to position [5462, 0]
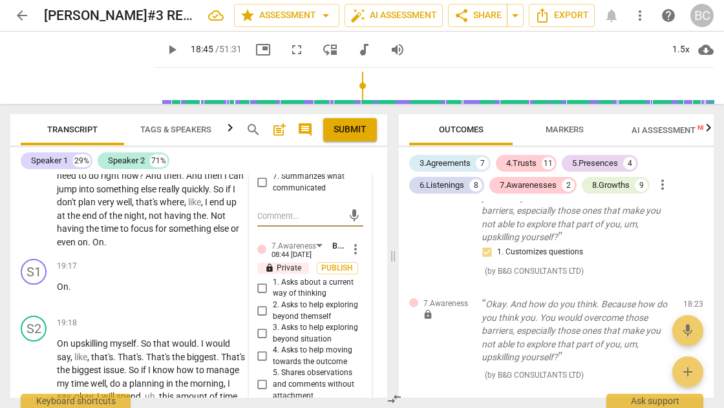
click at [260, 342] on input "3. Asks to help exploring beyond situation" at bounding box center [262, 334] width 21 height 16
checkbox input "true"
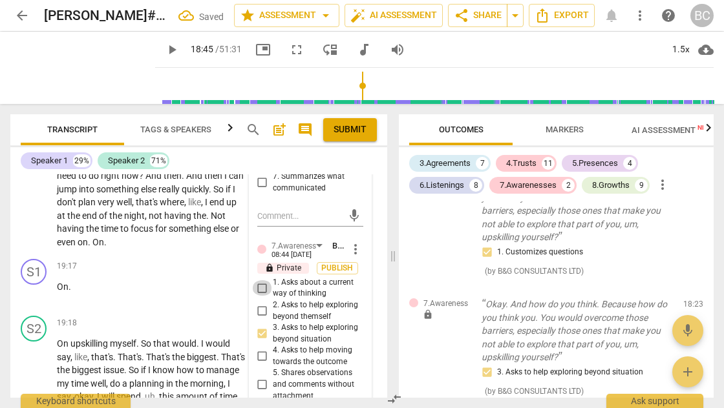
click at [258, 289] on input "1. Asks about a current way of thinking" at bounding box center [262, 288] width 21 height 16
checkbox input "true"
click at [164, 49] on span "play_arrow" at bounding box center [172, 50] width 16 height 16
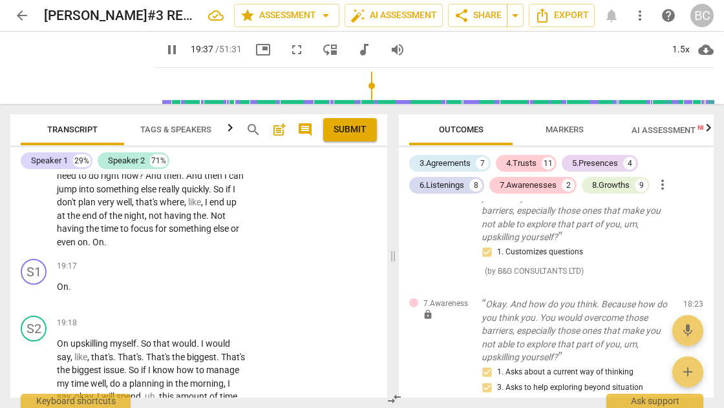
scroll to position [5696, 0]
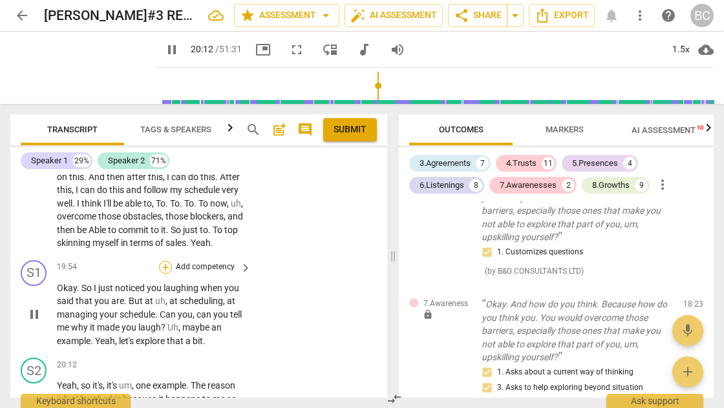
click at [164, 270] on div "+" at bounding box center [165, 267] width 13 height 13
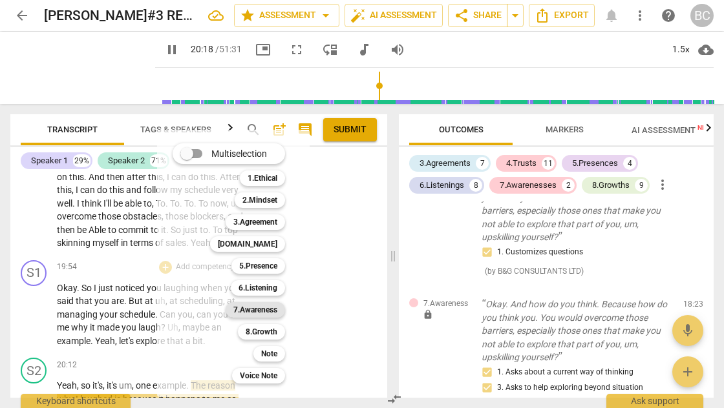
scroll to position [5927, 0]
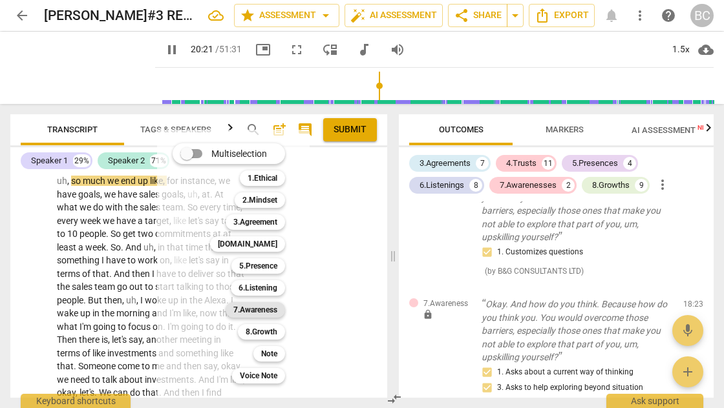
click at [260, 308] on b "7.Awareness" at bounding box center [255, 310] width 44 height 16
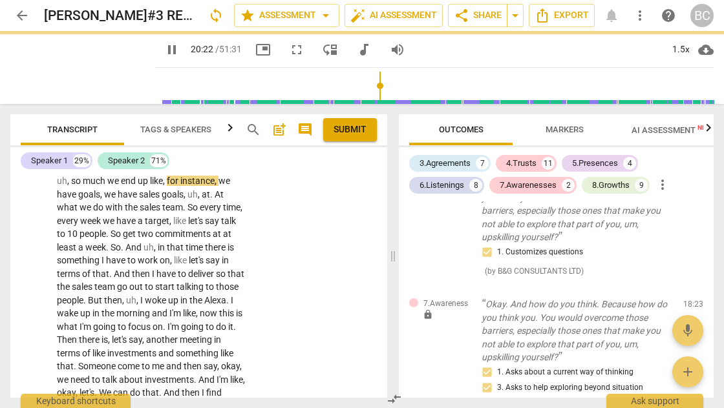
type input "1223"
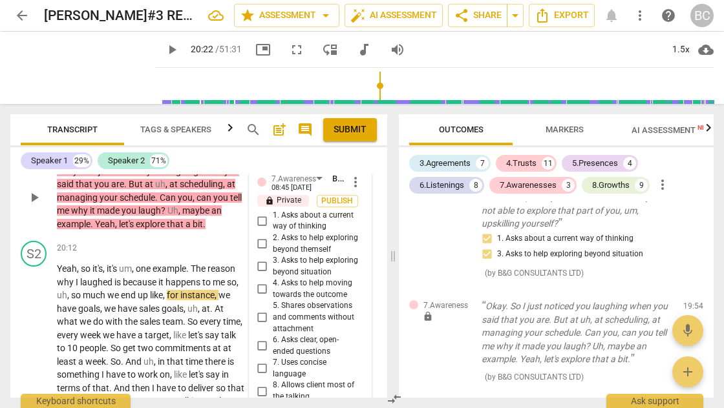
scroll to position [5811, 0]
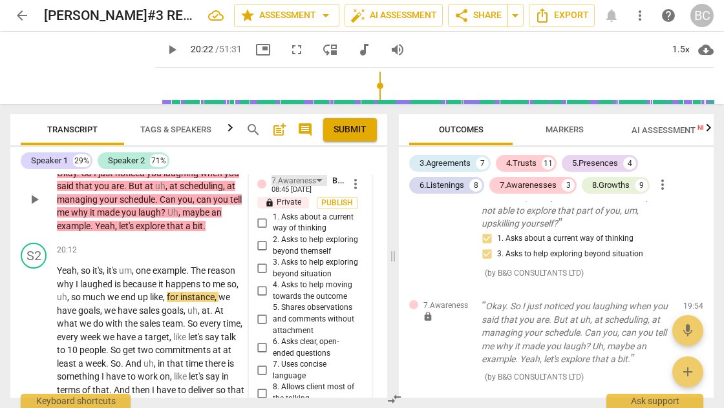
click at [321, 178] on div "7.Awareness" at bounding box center [299, 180] width 56 height 11
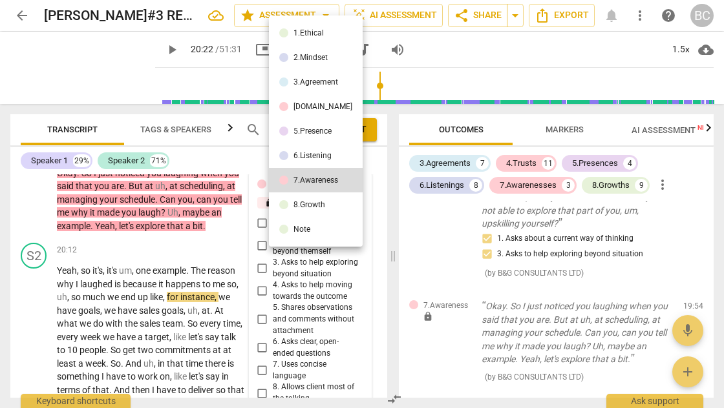
click at [315, 155] on div "6.Listening" at bounding box center [312, 156] width 38 height 8
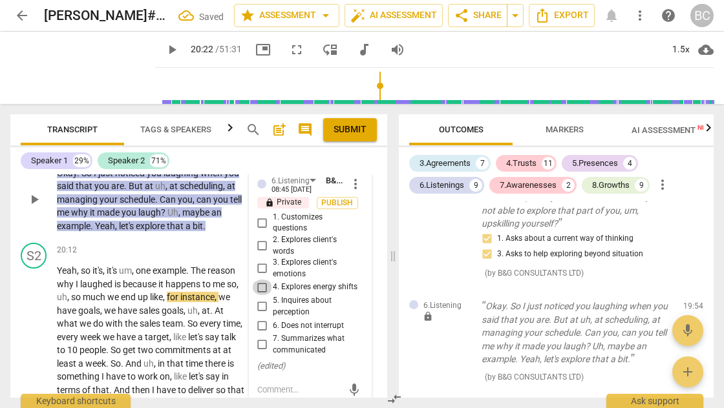
click at [262, 289] on input "4. Explores energy shifts" at bounding box center [262, 288] width 21 height 16
checkbox input "true"
click at [164, 47] on span "play_arrow" at bounding box center [172, 50] width 16 height 16
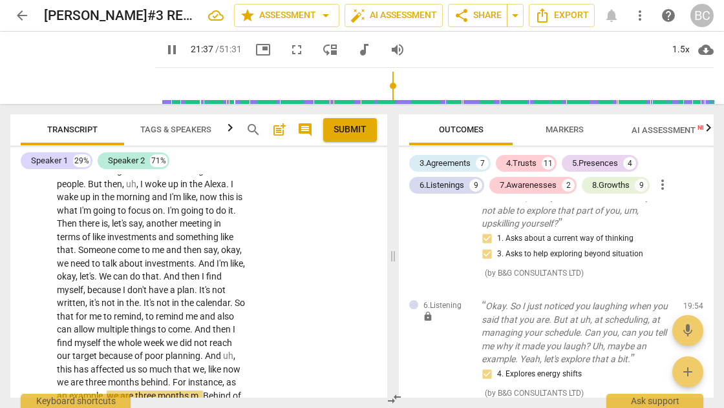
scroll to position [6276, 0]
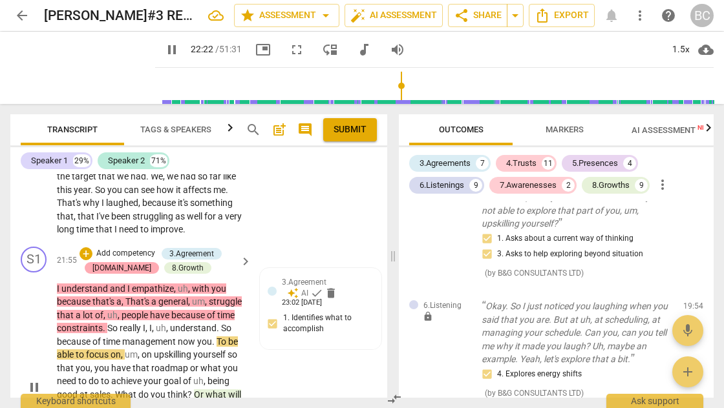
click at [111, 274] on div "[DOMAIN_NAME]" at bounding box center [121, 268] width 59 height 12
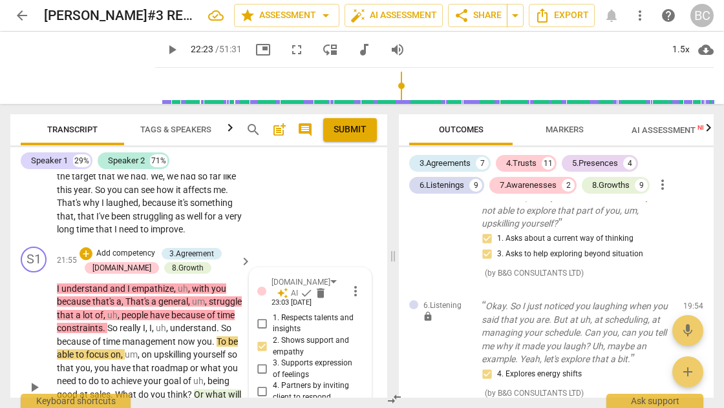
scroll to position [2580, 0]
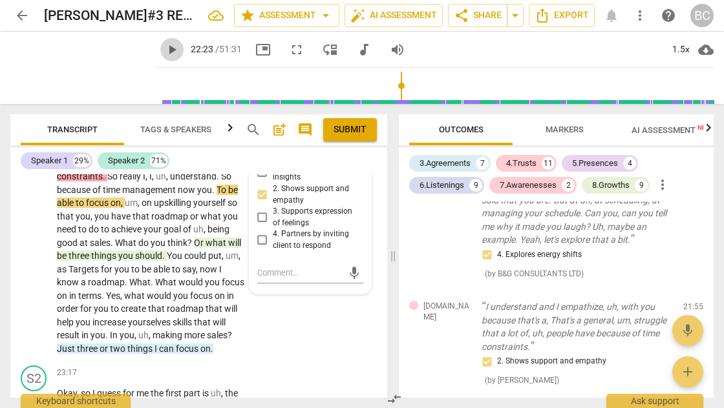
click at [164, 51] on span "play_arrow" at bounding box center [172, 50] width 16 height 16
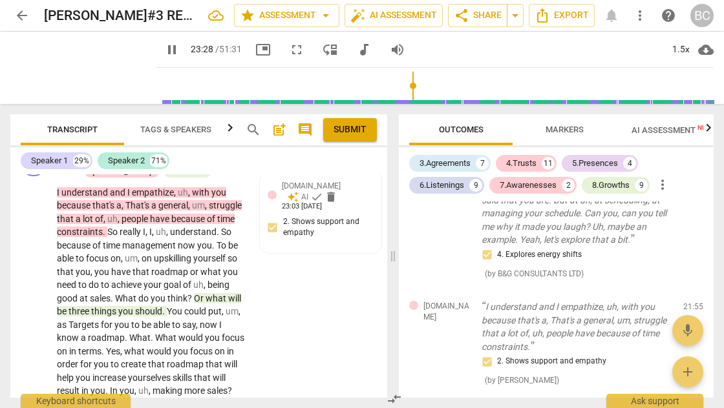
scroll to position [6402, 0]
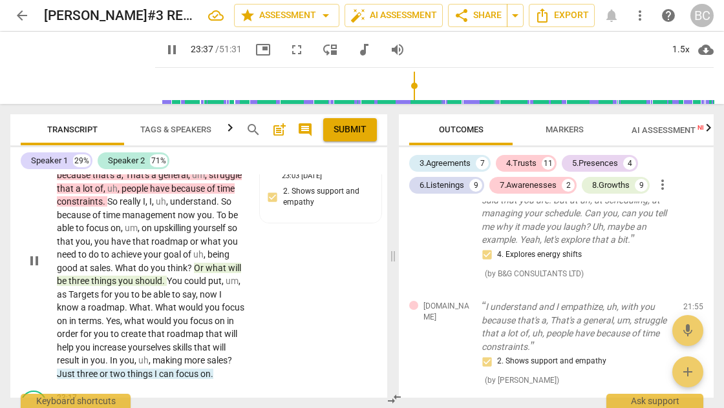
click at [205, 273] on span "what" at bounding box center [216, 268] width 23 height 10
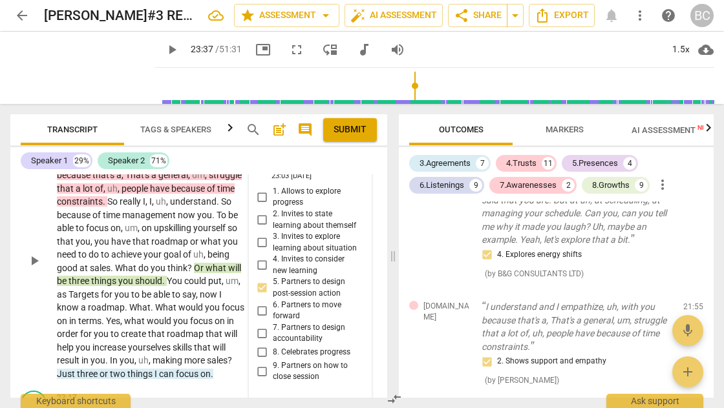
scroll to position [6533, 0]
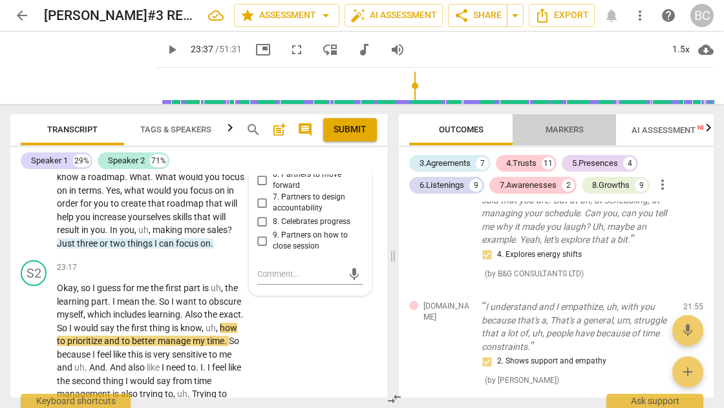
click at [565, 130] on span "Markers" at bounding box center [564, 130] width 38 height 10
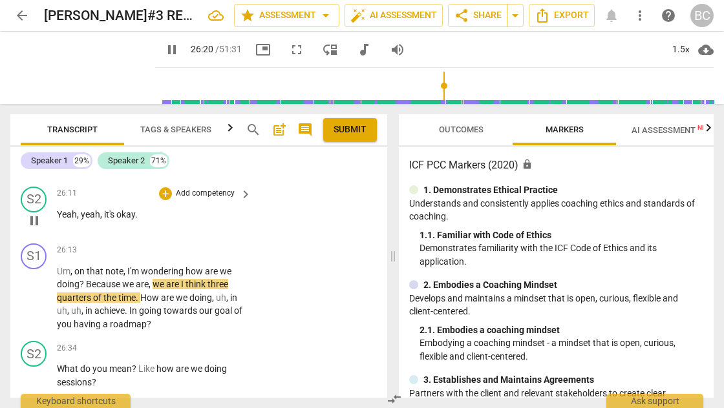
scroll to position [7551, 0]
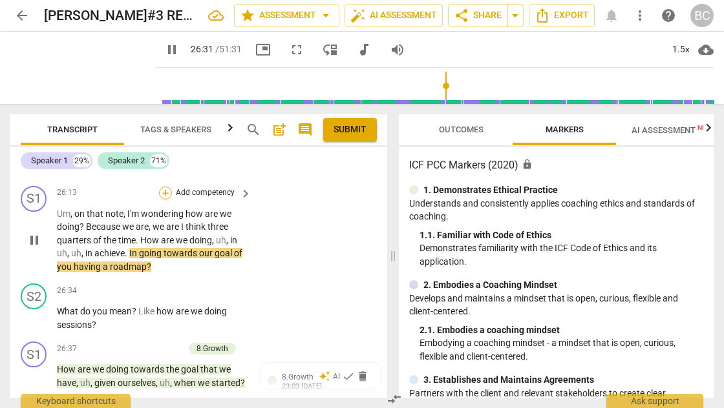
click at [163, 200] on div "+" at bounding box center [165, 193] width 13 height 13
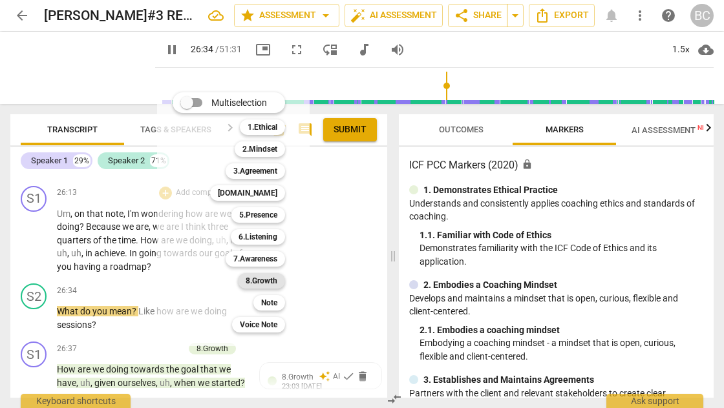
click at [264, 282] on b "8.Growth" at bounding box center [261, 281] width 32 height 16
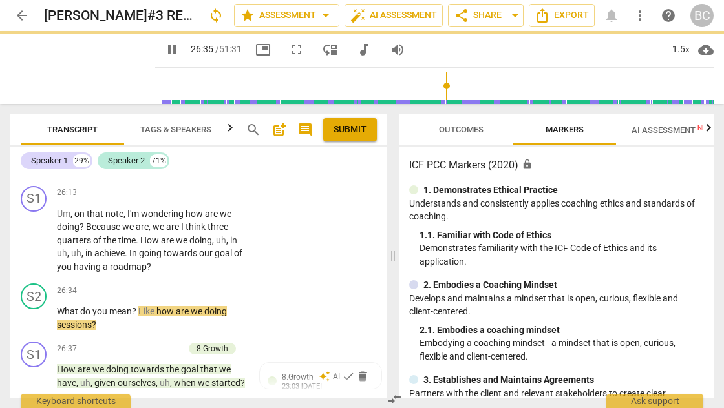
type input "1595"
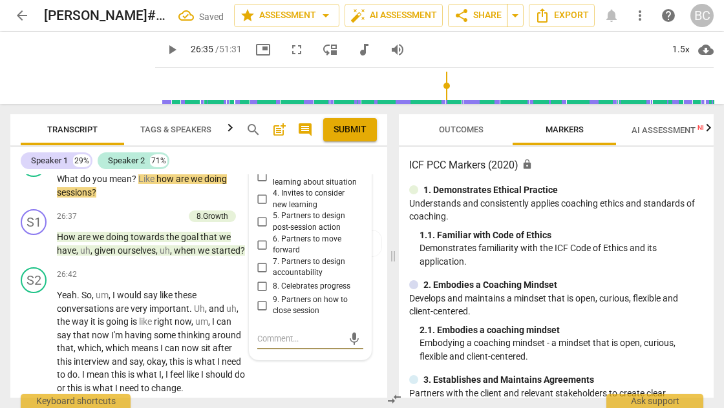
scroll to position [7547, 0]
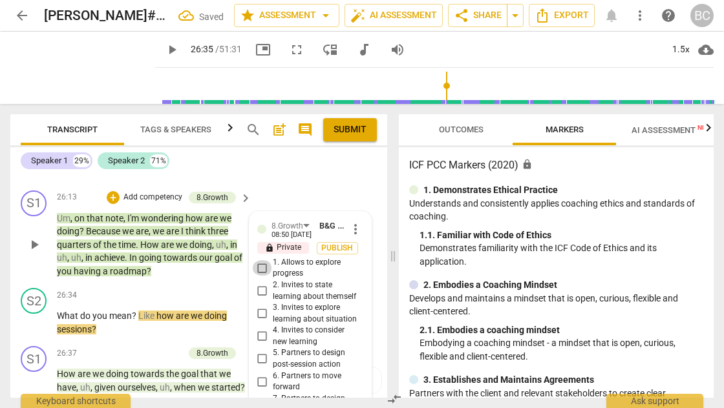
click at [260, 276] on input "1. Allows to explore progress" at bounding box center [262, 268] width 21 height 16
checkbox input "true"
click at [164, 50] on span "play_arrow" at bounding box center [172, 50] width 16 height 16
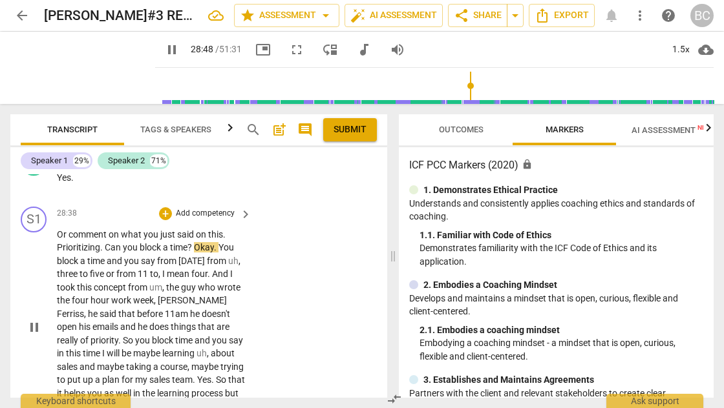
scroll to position [8495, 0]
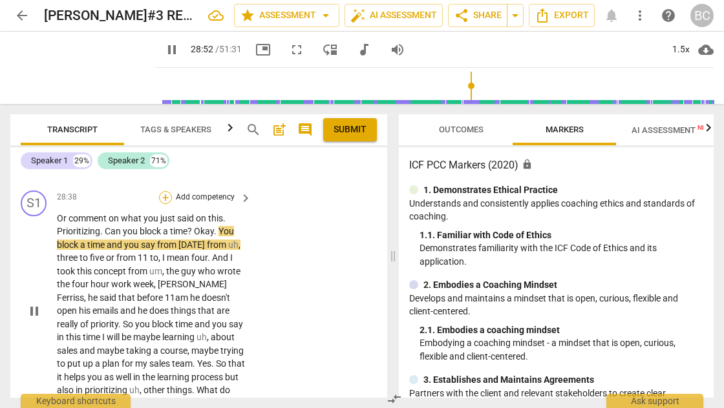
click at [167, 204] on div "+" at bounding box center [165, 197] width 13 height 13
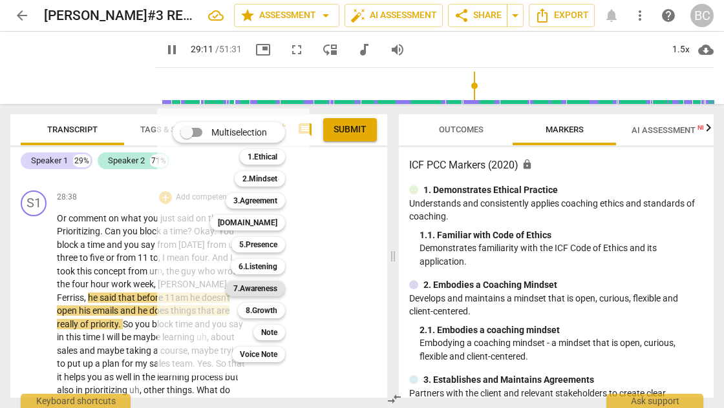
click at [264, 292] on b "7.Awareness" at bounding box center [255, 289] width 44 height 16
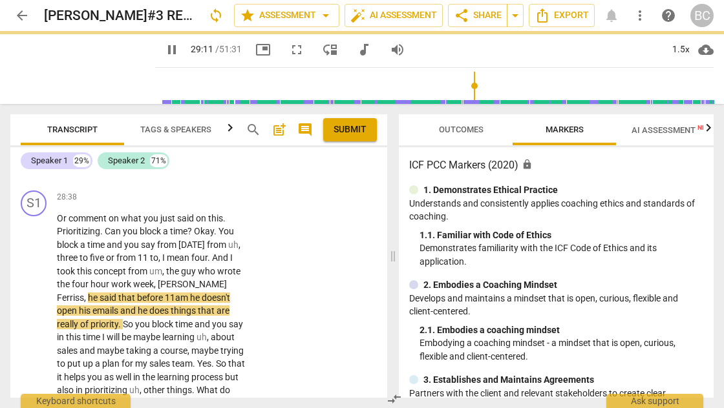
type input "1752"
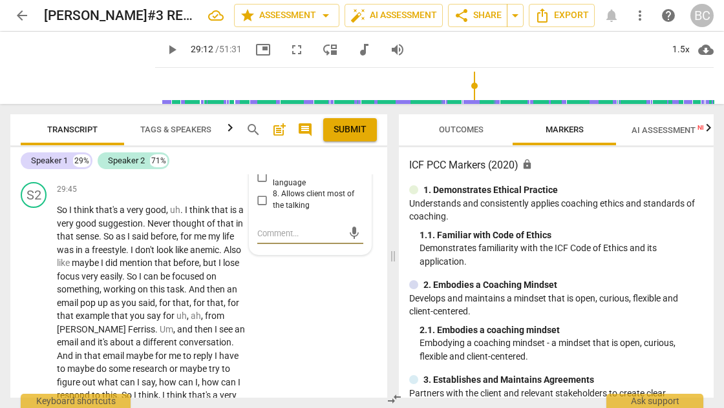
scroll to position [8731, 0]
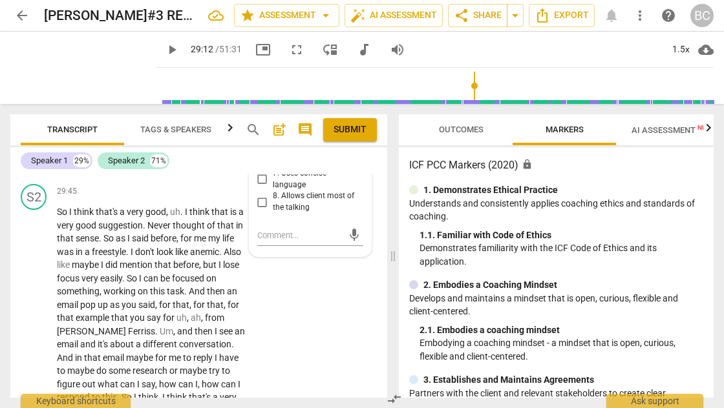
click at [261, 136] on input "5. Shares observations and comments without attachment" at bounding box center [262, 129] width 21 height 16
checkbox input "true"
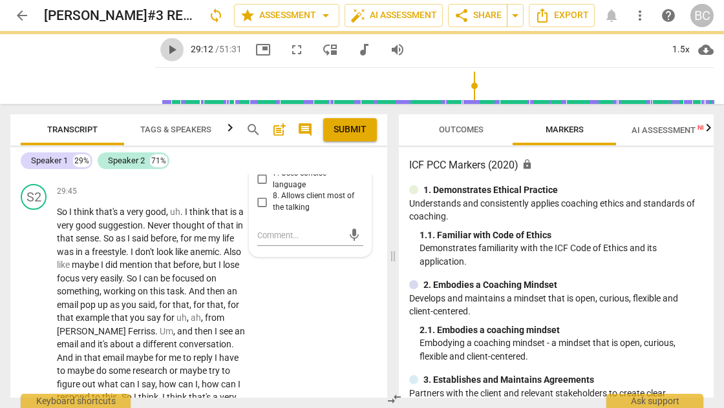
click at [164, 52] on span "play_arrow" at bounding box center [172, 50] width 16 height 16
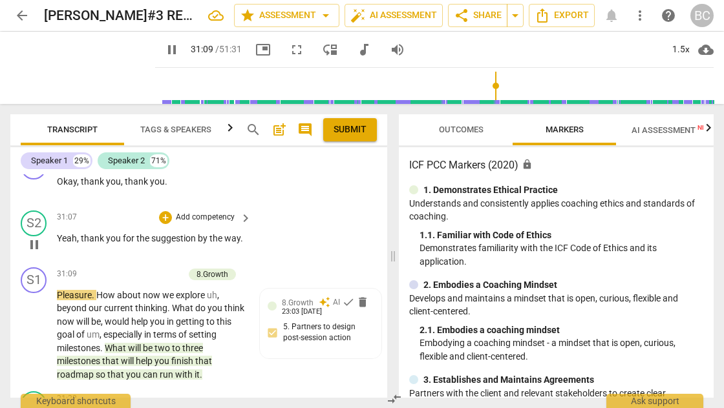
scroll to position [9093, 0]
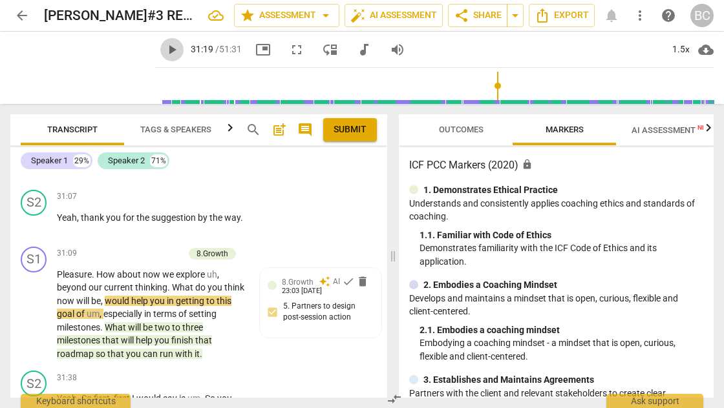
click at [164, 50] on span "play_arrow" at bounding box center [172, 50] width 16 height 16
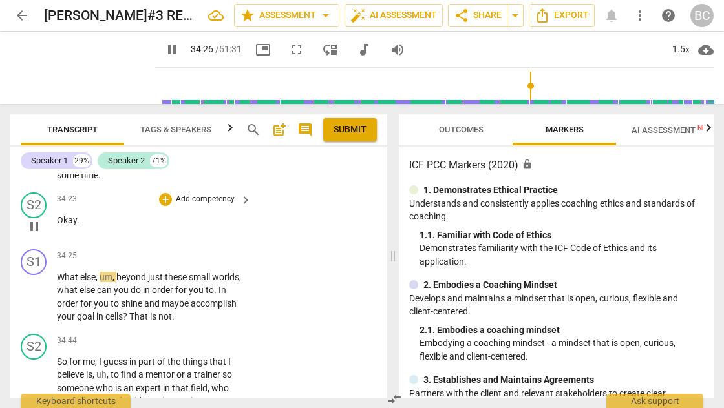
scroll to position [10295, 0]
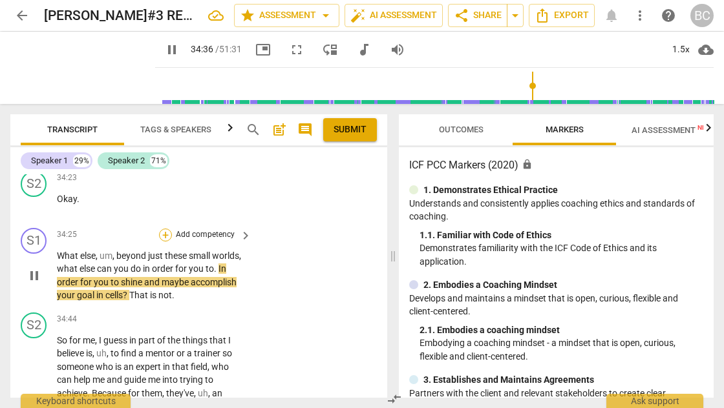
click at [165, 242] on div "+" at bounding box center [165, 235] width 13 height 13
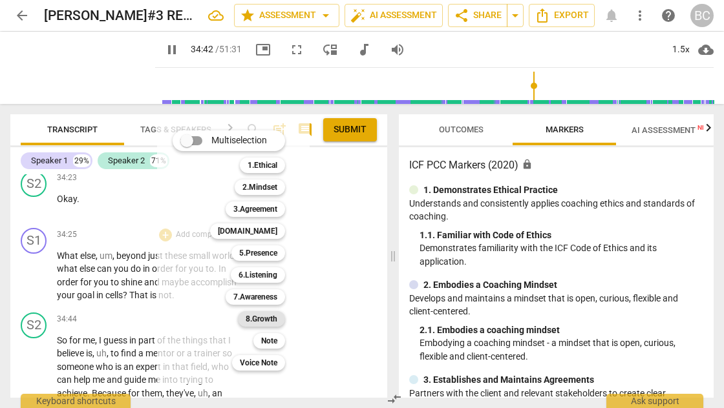
click at [261, 317] on b "8.Growth" at bounding box center [261, 319] width 32 height 16
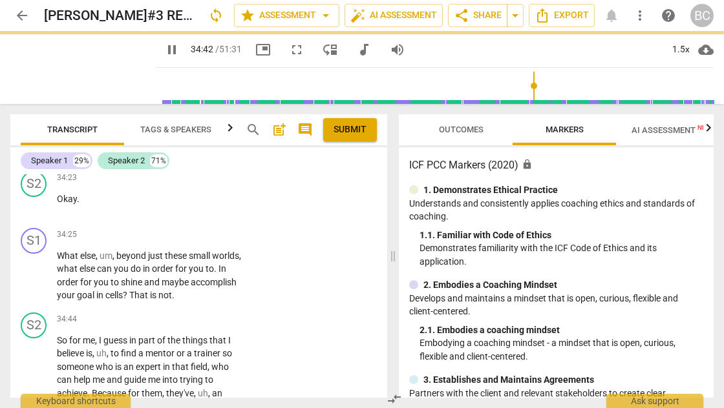
type input "2083"
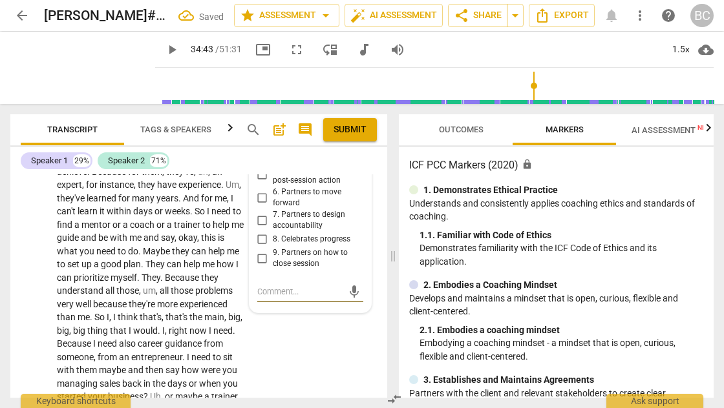
scroll to position [10354, 0]
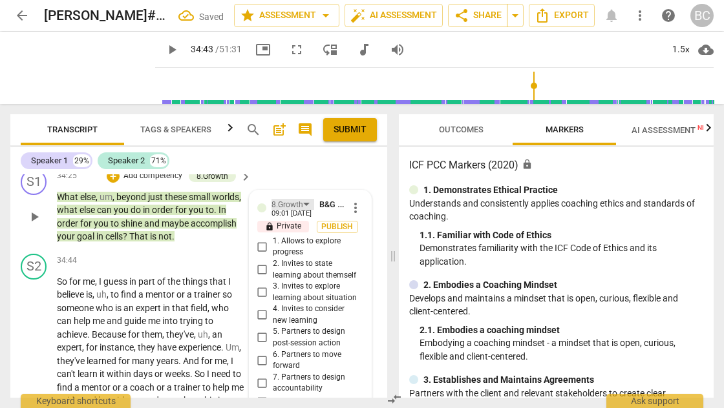
click at [307, 210] on div "8.Growth" at bounding box center [292, 204] width 43 height 11
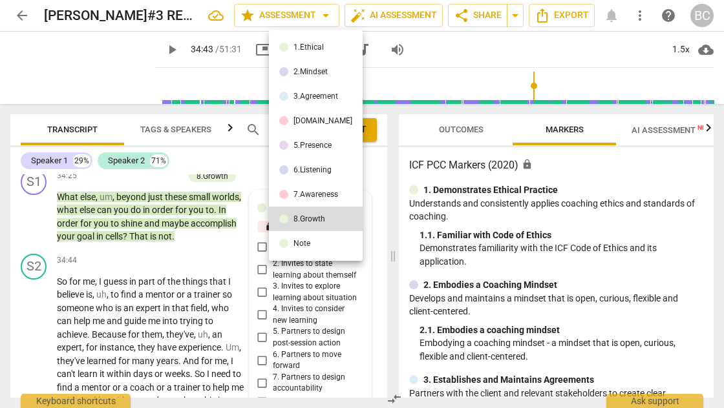
click at [305, 197] on div "7.Awareness" at bounding box center [315, 195] width 45 height 8
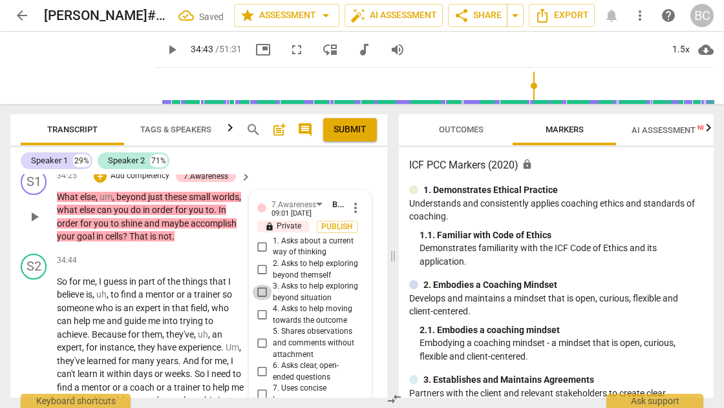
click at [260, 300] on input "3. Asks to help exploring beyond situation" at bounding box center [262, 293] width 21 height 16
checkbox input "true"
click at [164, 48] on span "play_arrow" at bounding box center [172, 50] width 16 height 16
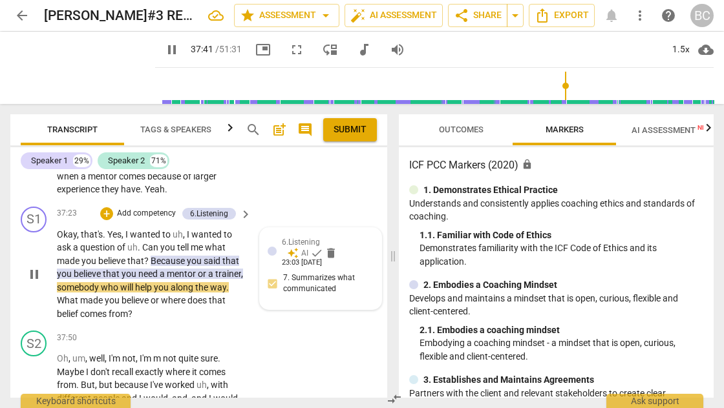
scroll to position [11153, 0]
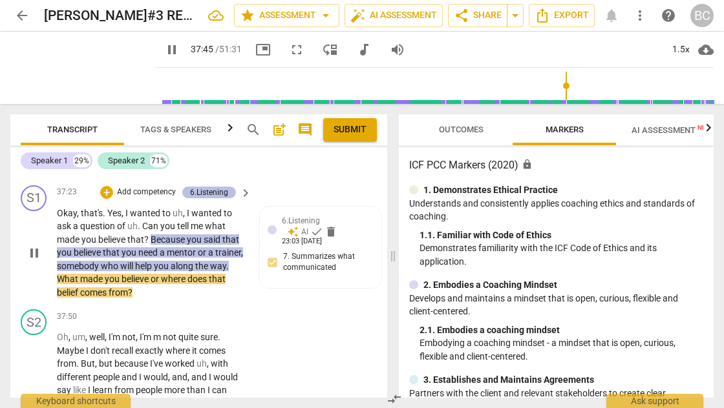
click at [206, 198] on div "6.Listening" at bounding box center [209, 193] width 38 height 12
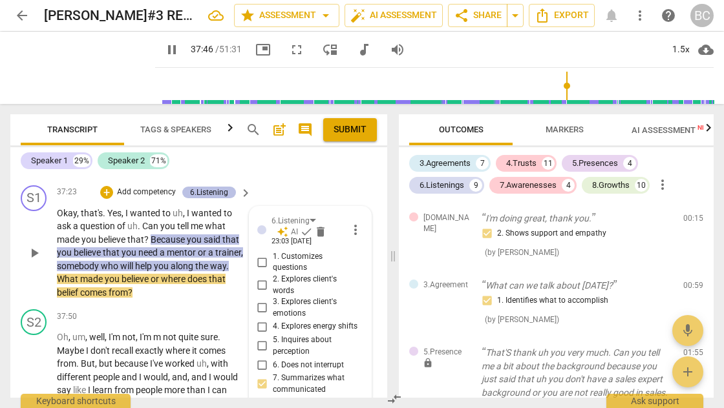
type input "2267"
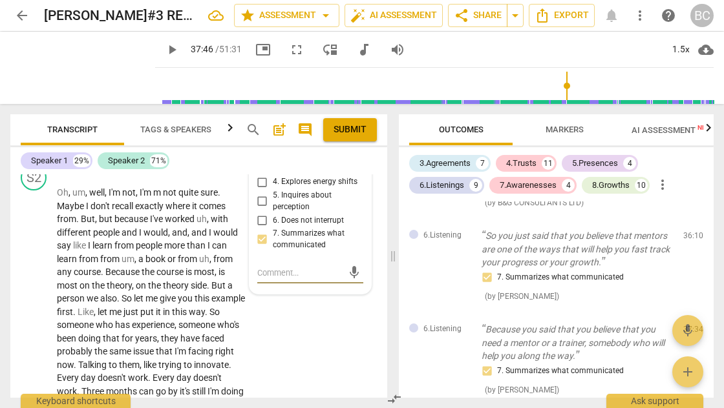
scroll to position [11296, 0]
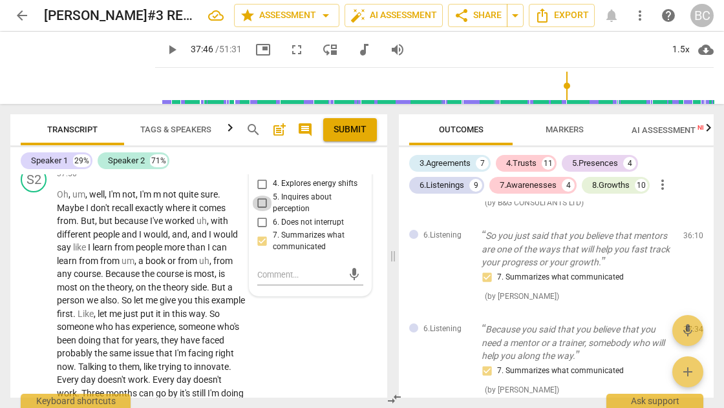
click at [260, 211] on input "5. Inquires about perception" at bounding box center [262, 204] width 21 height 16
checkbox input "true"
click at [164, 50] on span "play_arrow" at bounding box center [172, 50] width 16 height 16
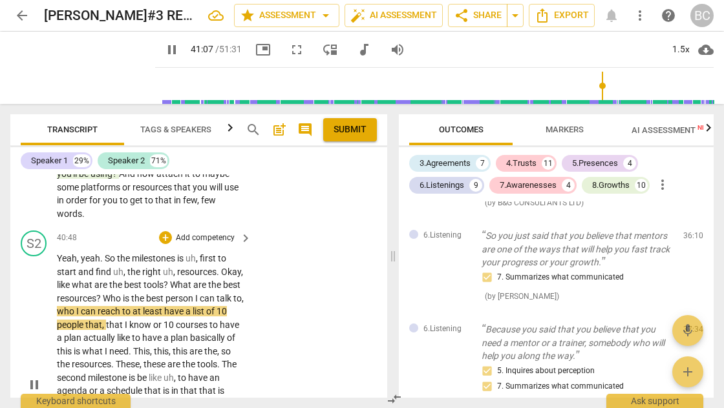
scroll to position [11911, 0]
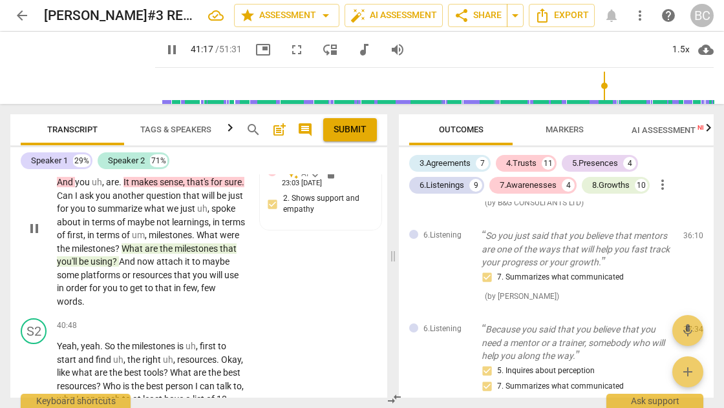
click at [137, 257] on span "And" at bounding box center [128, 261] width 18 height 10
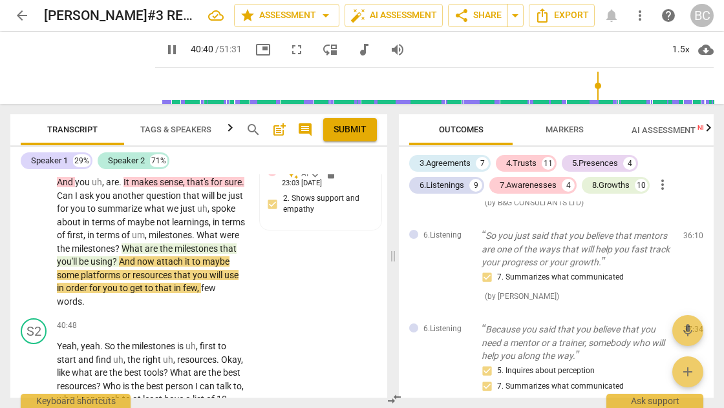
scroll to position [11781, 0]
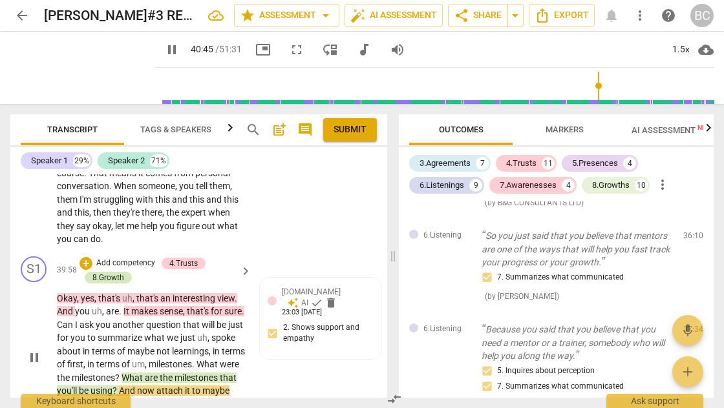
click at [99, 272] on div "8.Growth" at bounding box center [108, 278] width 32 height 12
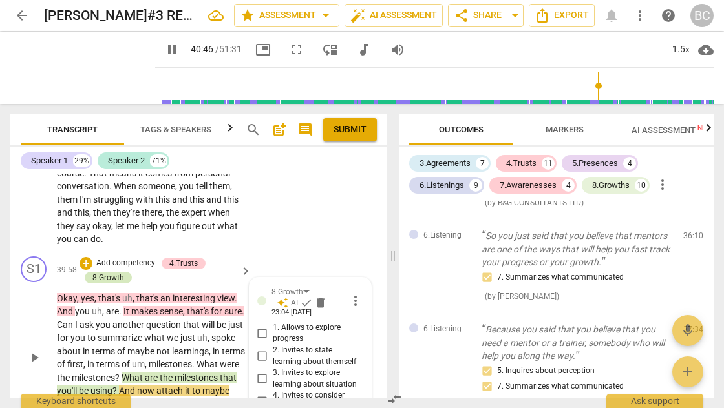
type input "2446"
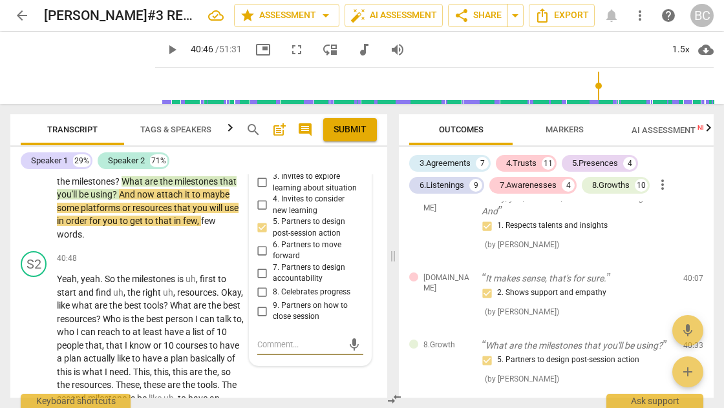
scroll to position [11980, 0]
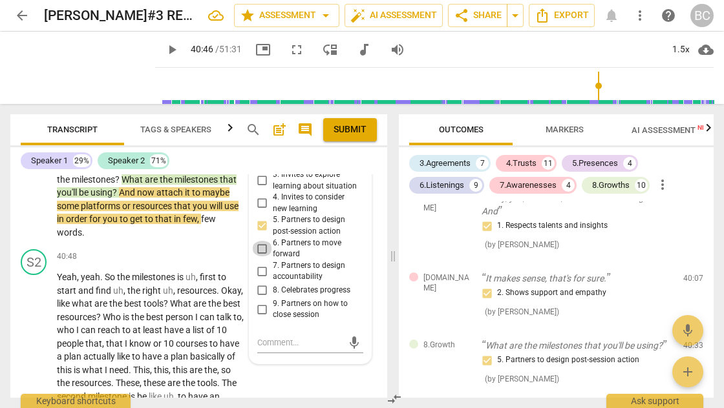
click at [258, 243] on input "6. Partners to move forward" at bounding box center [262, 249] width 21 height 16
checkbox input "true"
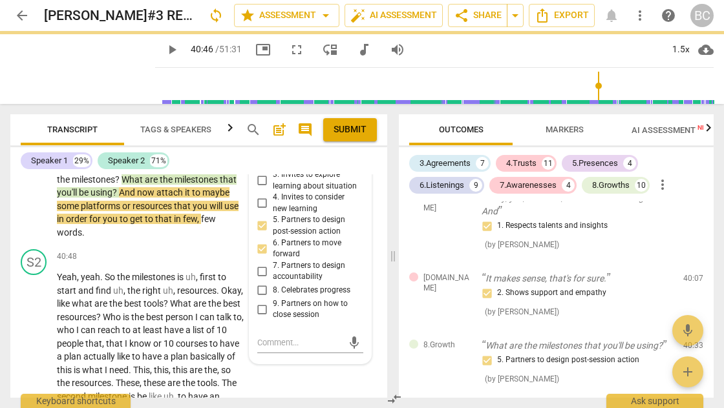
click at [164, 49] on span "play_arrow" at bounding box center [172, 50] width 16 height 16
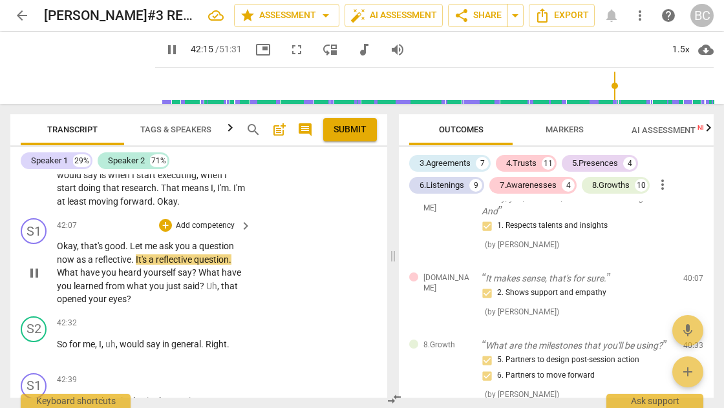
scroll to position [12309, 0]
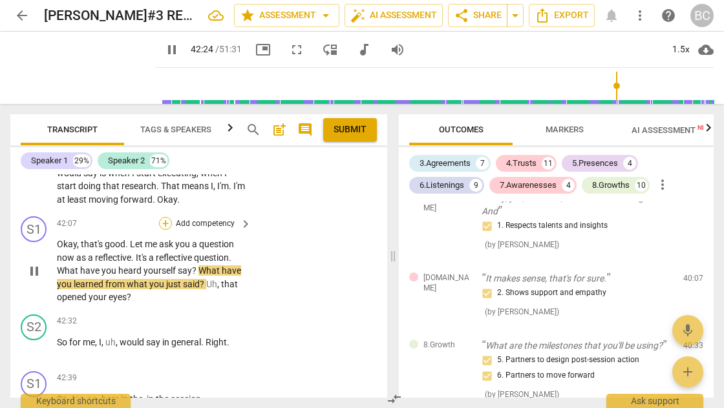
click at [165, 217] on div "+" at bounding box center [165, 223] width 13 height 13
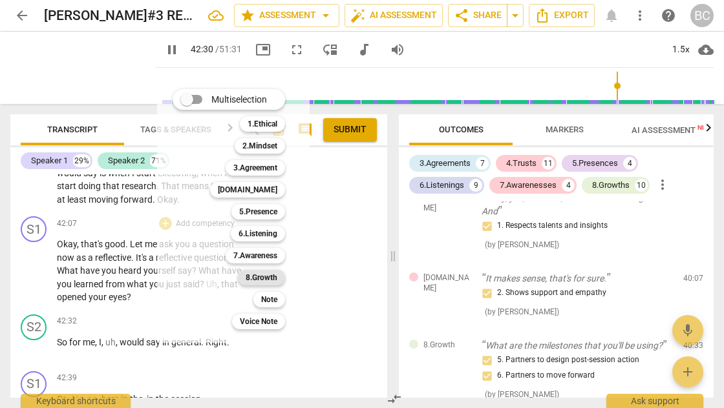
click at [262, 278] on b "8.Growth" at bounding box center [261, 278] width 32 height 16
type input "2551"
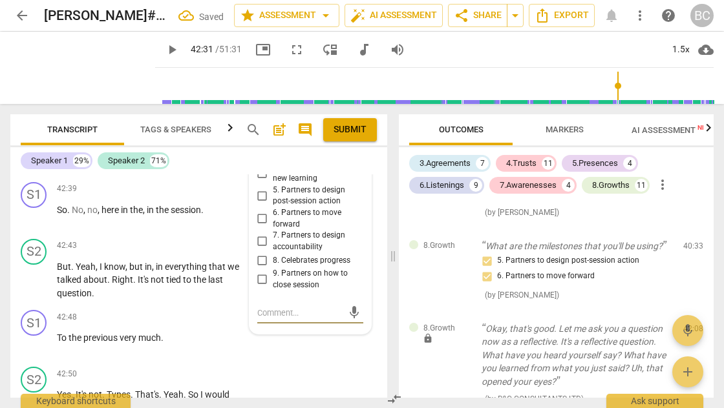
scroll to position [12411, 0]
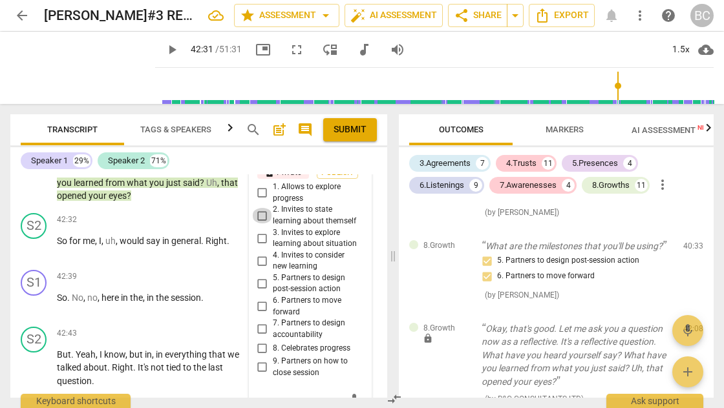
click at [261, 208] on input "2. Invites to state learning about themself" at bounding box center [262, 216] width 21 height 16
checkbox input "true"
click at [164, 52] on span "play_arrow" at bounding box center [172, 50] width 16 height 16
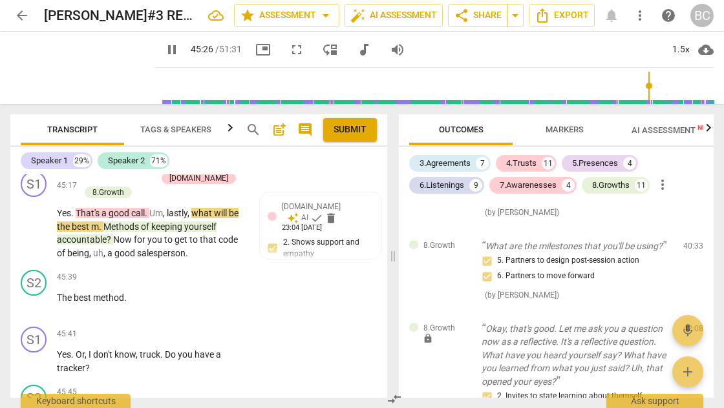
scroll to position [13203, 0]
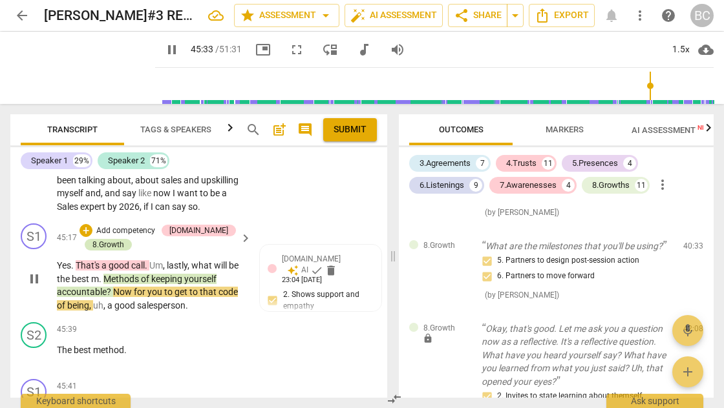
click at [107, 239] on div "8.Growth" at bounding box center [108, 245] width 32 height 12
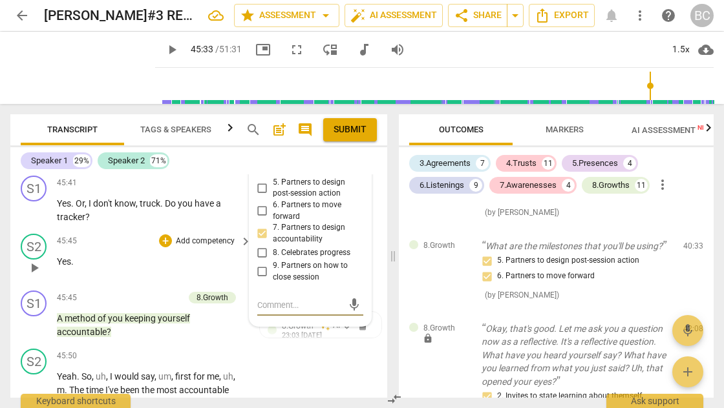
scroll to position [4142, 0]
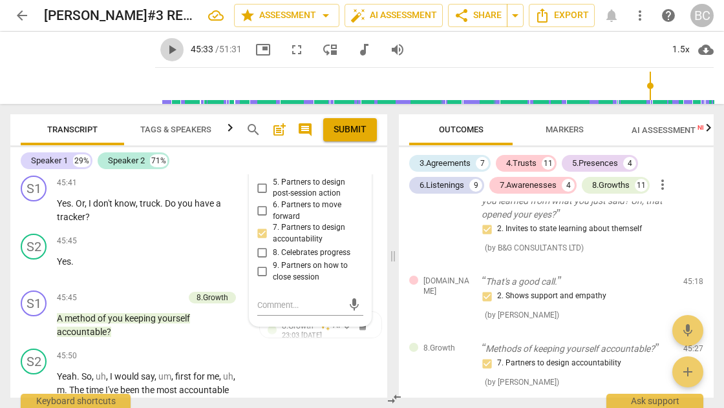
click at [164, 50] on span "play_arrow" at bounding box center [172, 50] width 16 height 16
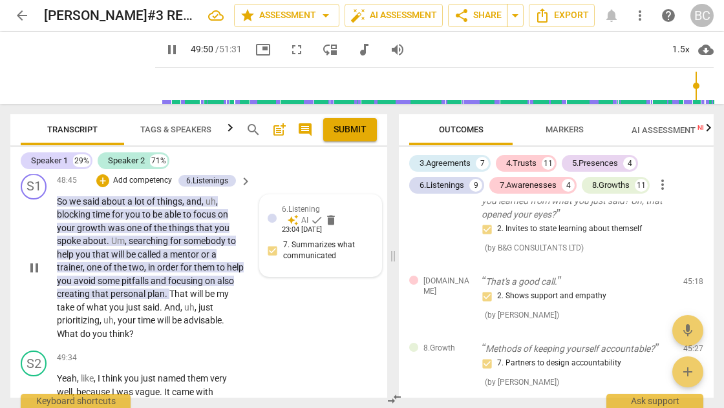
scroll to position [14753, 0]
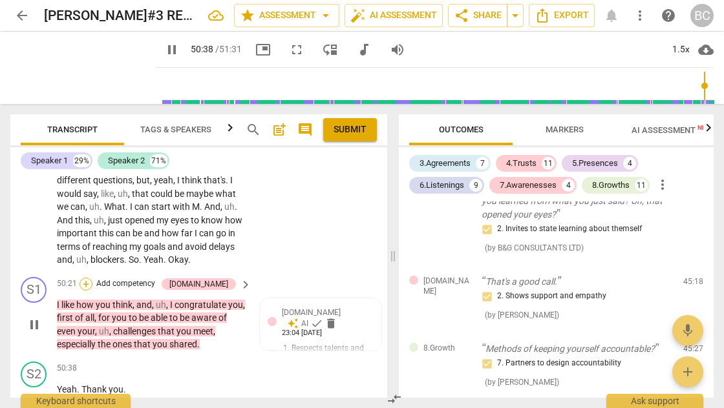
click at [92, 278] on div "+" at bounding box center [85, 284] width 13 height 13
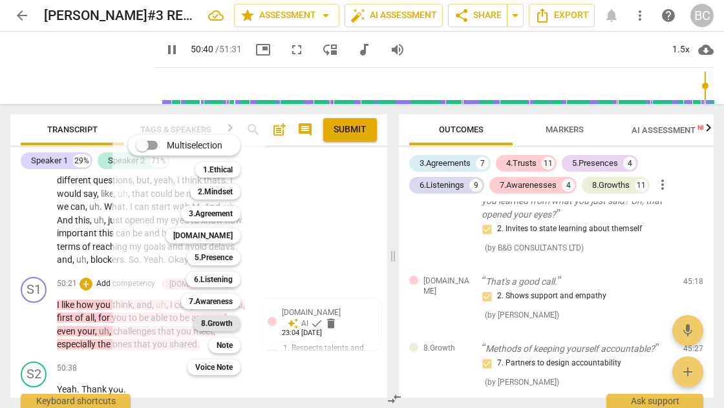
scroll to position [14990, 0]
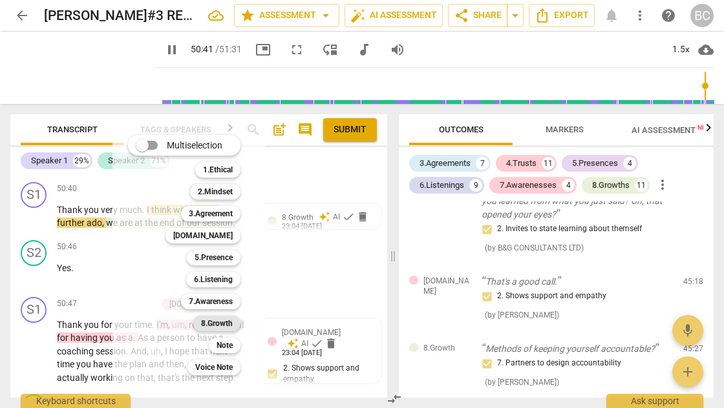
click at [218, 325] on b "8.Growth" at bounding box center [217, 324] width 32 height 16
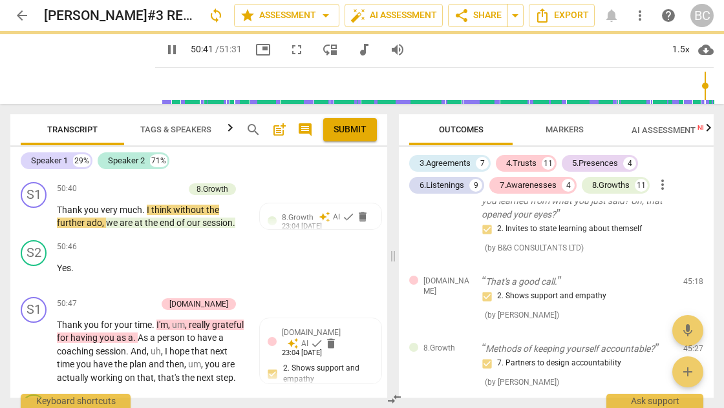
type input "3042"
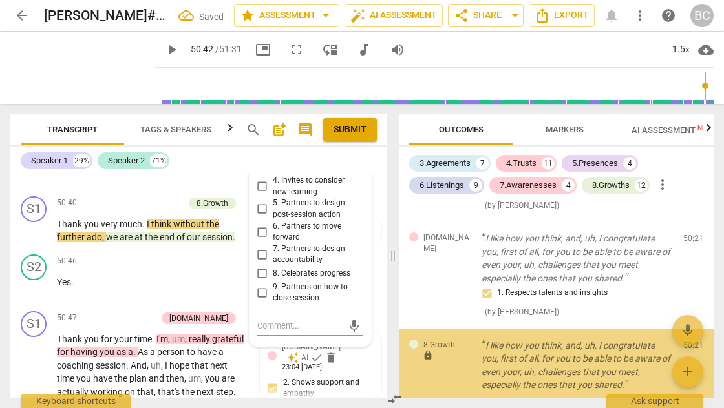
scroll to position [4707, 0]
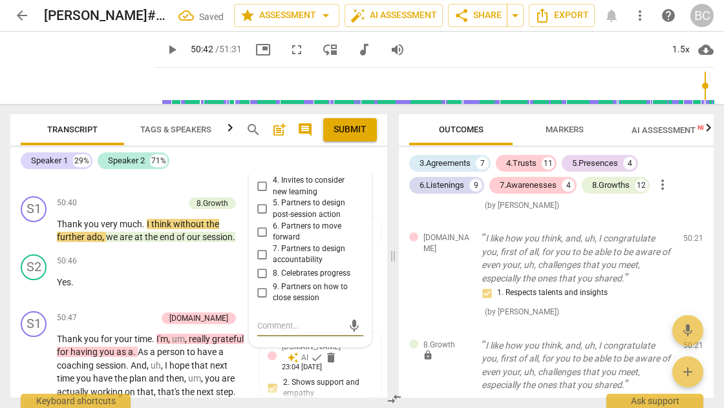
click at [260, 266] on input "8. Celebrates progress" at bounding box center [262, 274] width 21 height 16
checkbox input "true"
click at [164, 49] on span "play_arrow" at bounding box center [172, 50] width 16 height 16
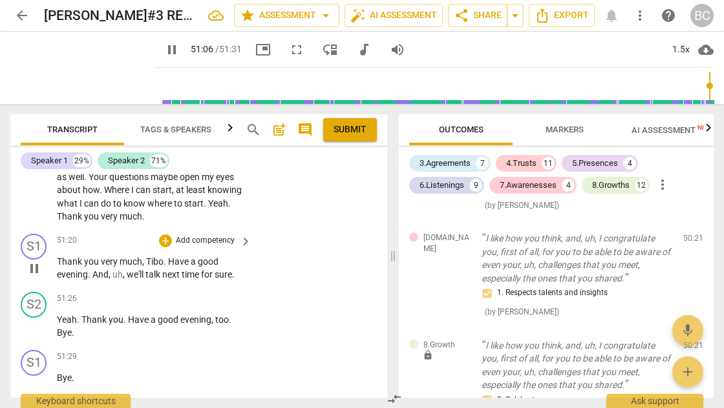
scroll to position [15265, 0]
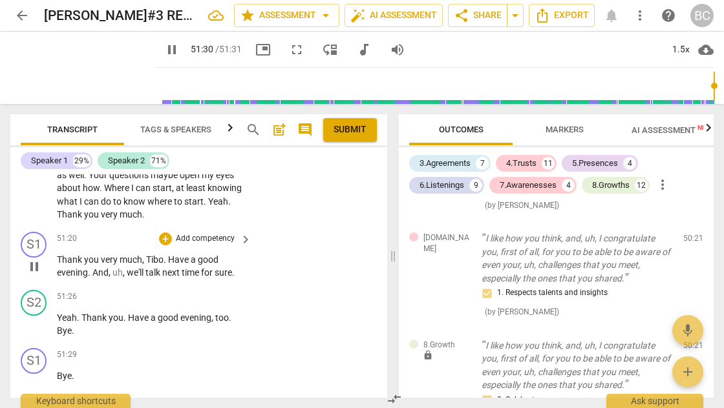
type input "3091"
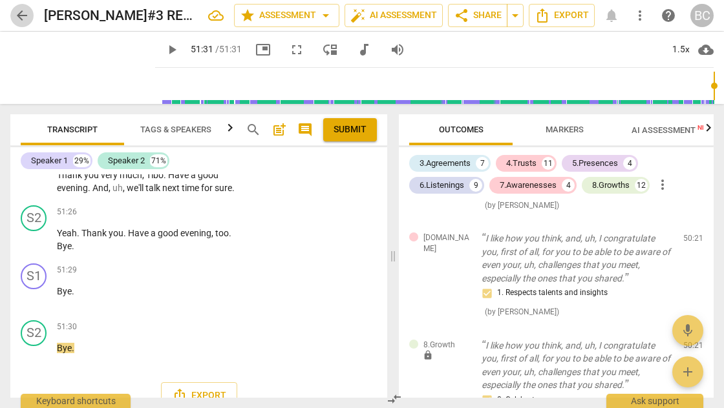
click at [21, 15] on span "arrow_back" at bounding box center [22, 16] width 16 height 16
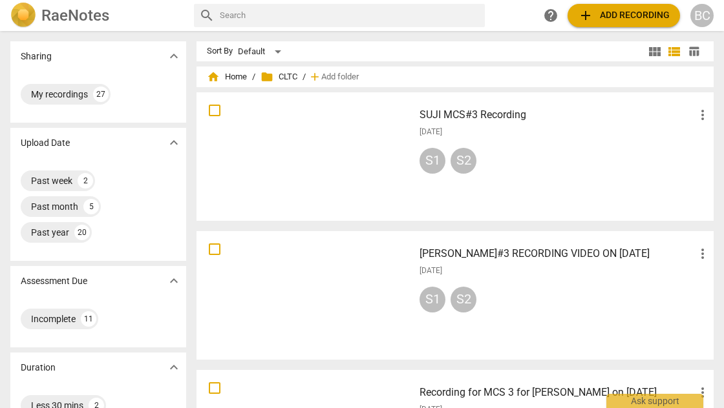
click at [468, 260] on h3 "[PERSON_NAME]#3 RECORDING VIDEO ON [DATE]" at bounding box center [556, 254] width 275 height 16
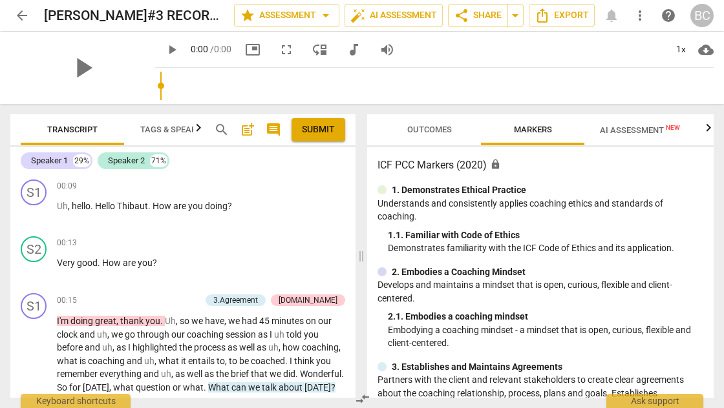
click at [429, 128] on span "Outcomes" at bounding box center [429, 130] width 45 height 10
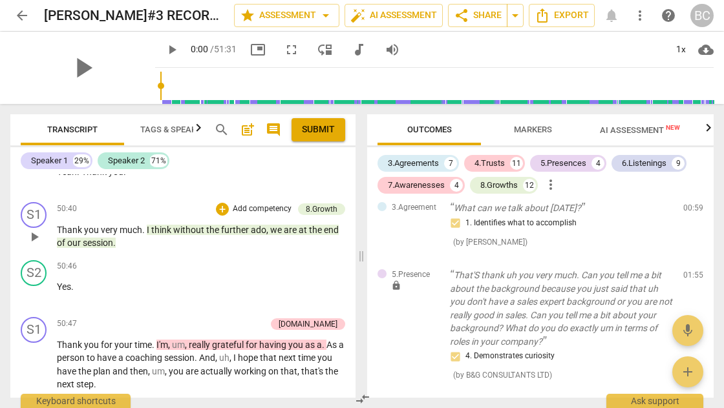
scroll to position [11506, 0]
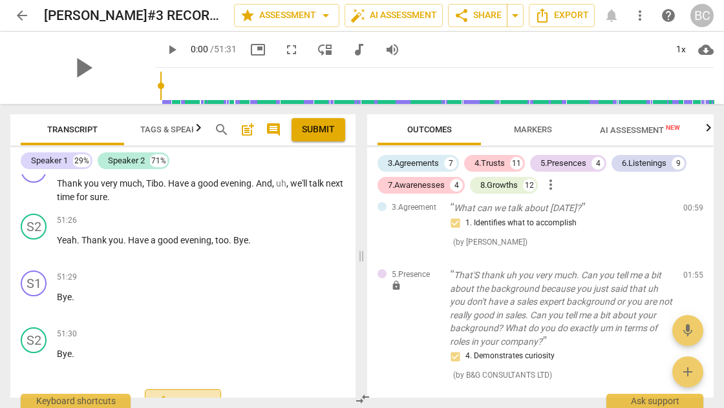
click at [190, 395] on span "Export" at bounding box center [183, 403] width 54 height 16
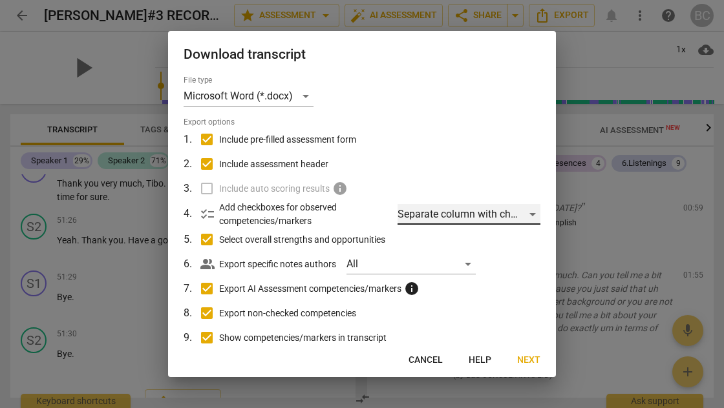
click at [528, 208] on div "Separate column with check marks" at bounding box center [468, 214] width 143 height 21
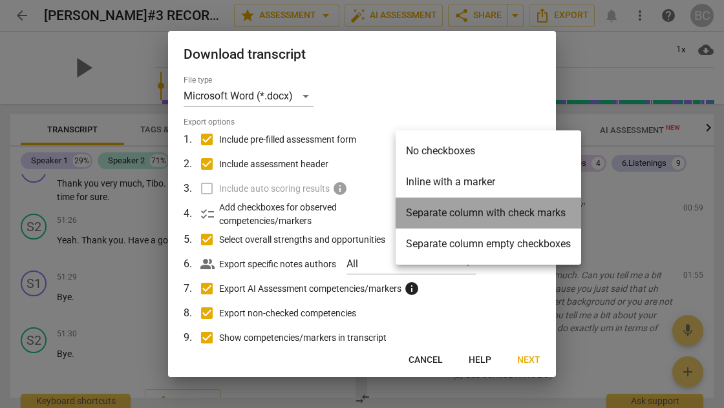
click at [528, 208] on li "Separate column with check marks" at bounding box center [487, 213] width 185 height 31
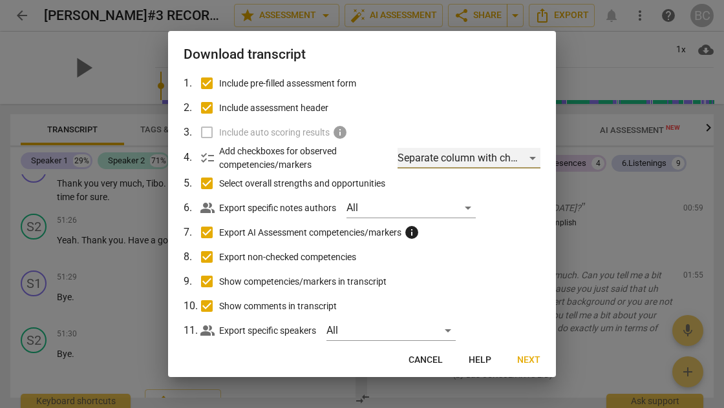
scroll to position [81, 0]
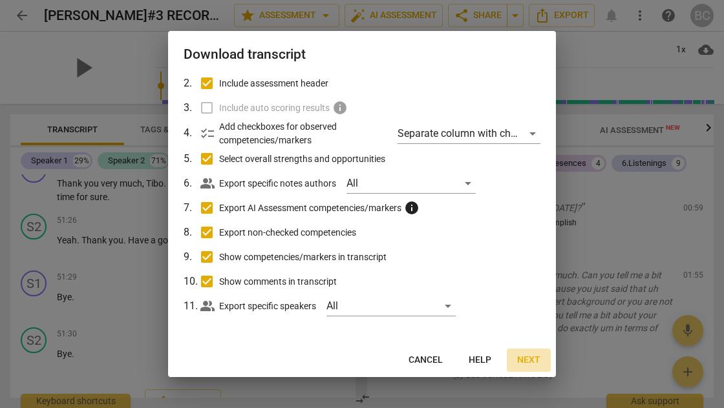
click at [527, 359] on span "Next" at bounding box center [528, 360] width 23 height 13
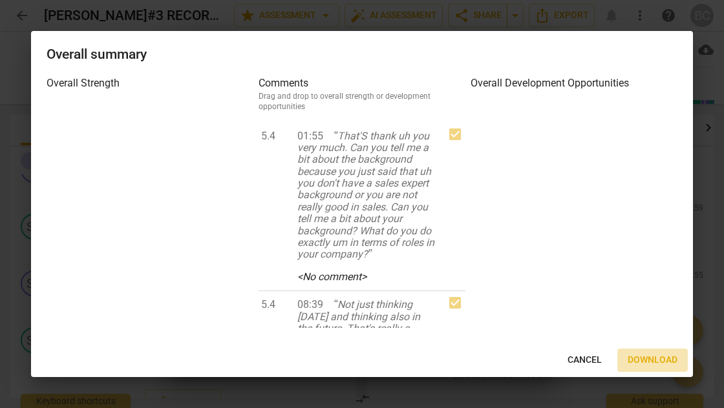
click at [651, 359] on span "Download" at bounding box center [652, 360] width 50 height 13
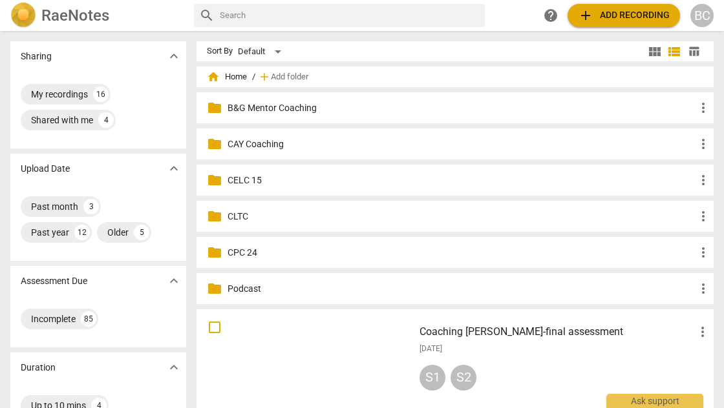
click at [245, 213] on p "CLTC" at bounding box center [461, 217] width 468 height 14
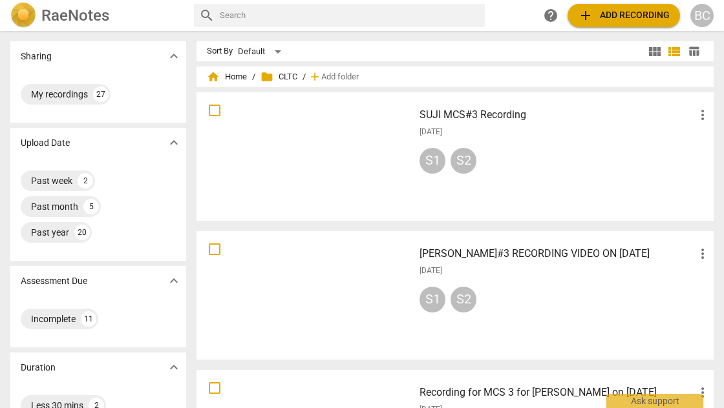
click at [335, 131] on div at bounding box center [305, 157] width 208 height 120
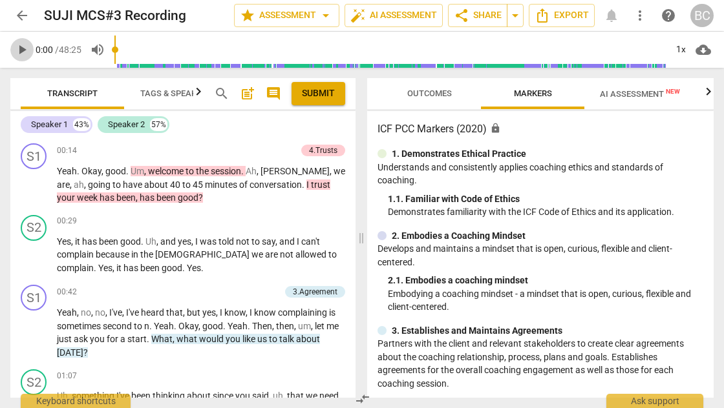
click at [22, 49] on span "play_arrow" at bounding box center [22, 50] width 16 height 16
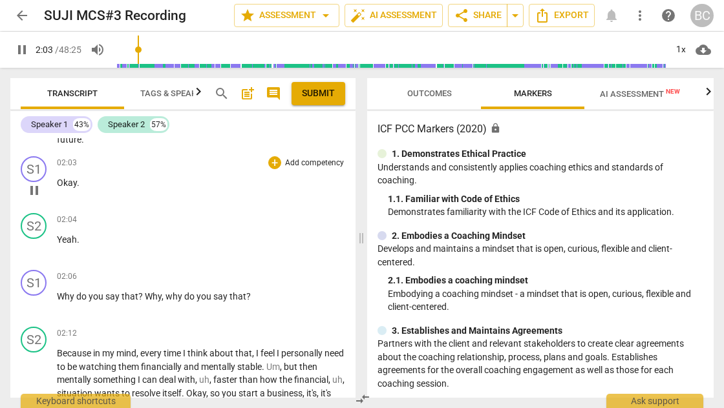
scroll to position [460, 0]
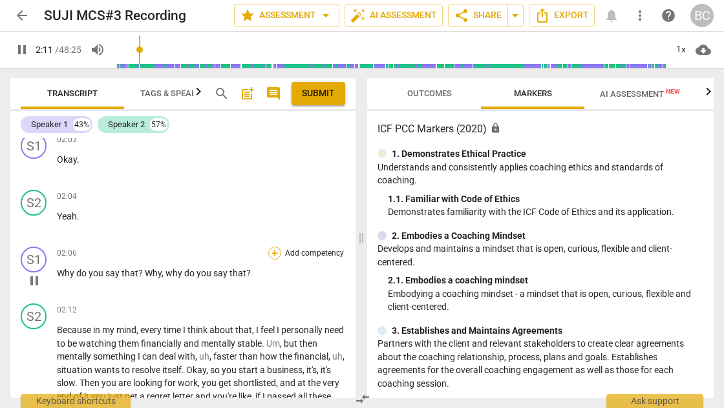
click at [268, 248] on div "+" at bounding box center [274, 253] width 13 height 13
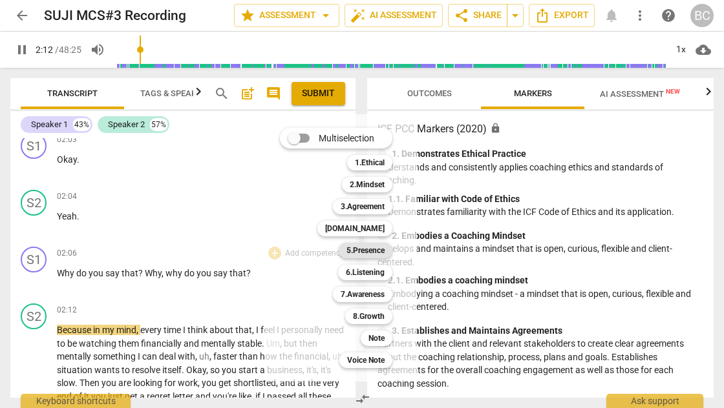
click at [357, 250] on b "5.Presence" at bounding box center [365, 251] width 38 height 16
type input "133"
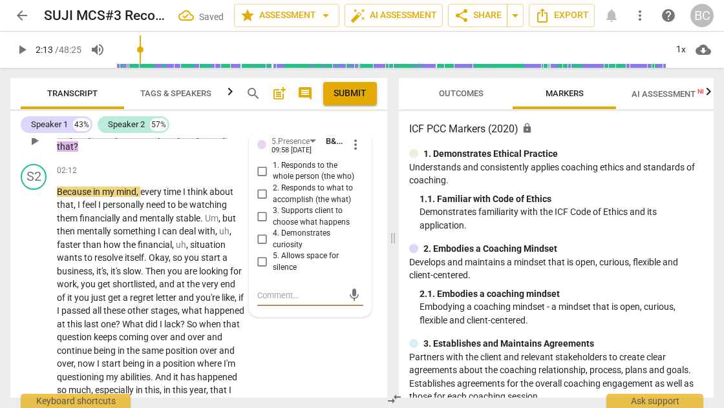
scroll to position [687, 0]
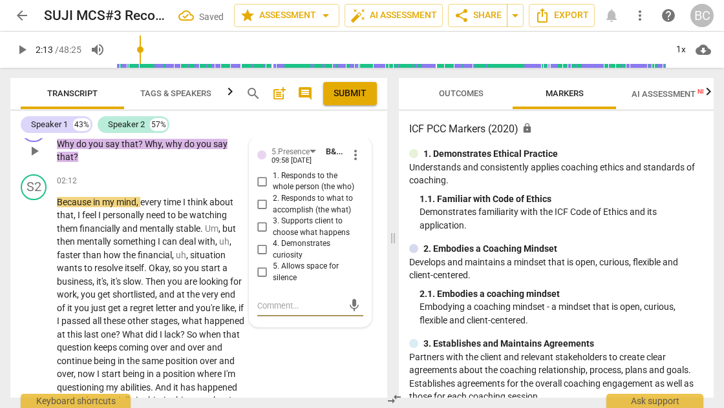
click at [259, 197] on input "2. Responds to what to accomplish (the what)" at bounding box center [262, 205] width 21 height 16
checkbox input "true"
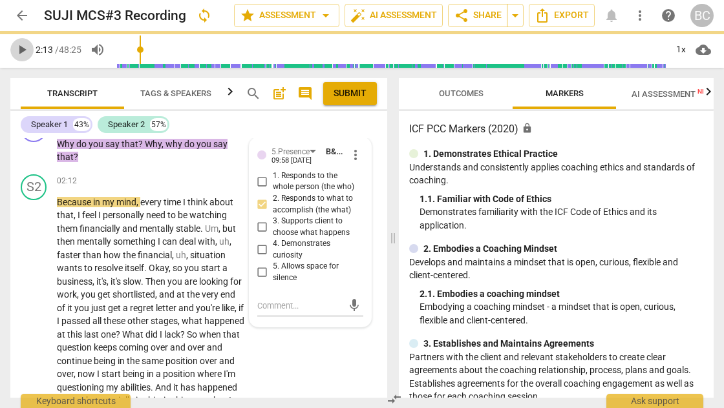
click at [23, 52] on span "play_arrow" at bounding box center [22, 50] width 16 height 16
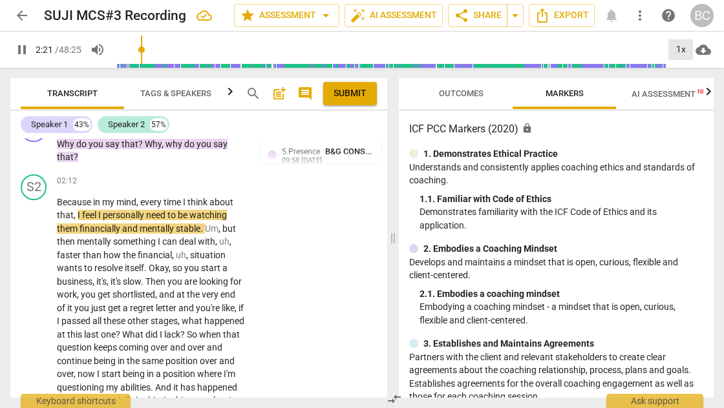
click at [681, 48] on div "1x" at bounding box center [680, 49] width 25 height 21
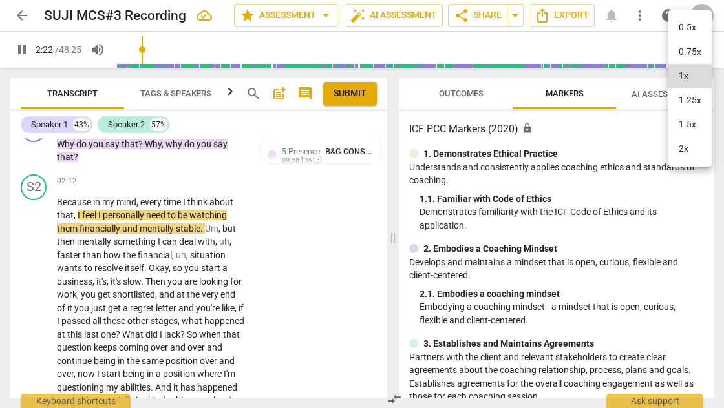
click at [691, 123] on li "1.5x" at bounding box center [689, 124] width 43 height 25
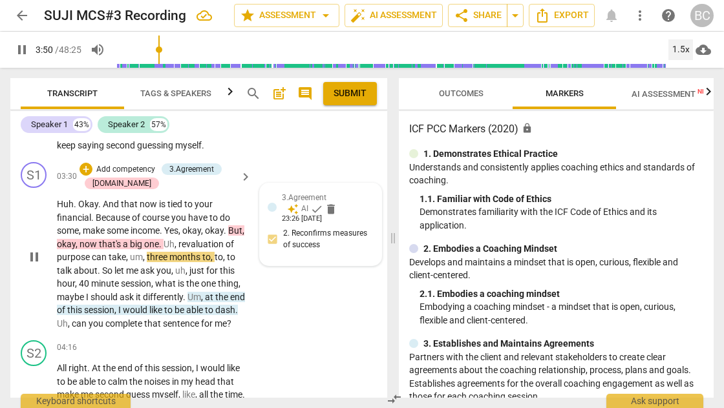
scroll to position [985, 0]
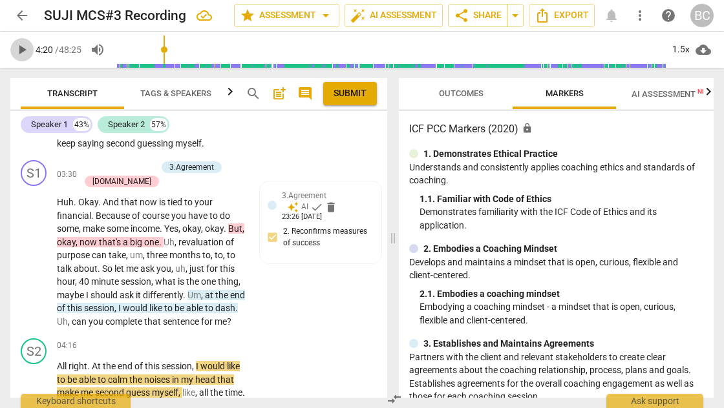
click at [21, 51] on span "play_arrow" at bounding box center [22, 50] width 16 height 16
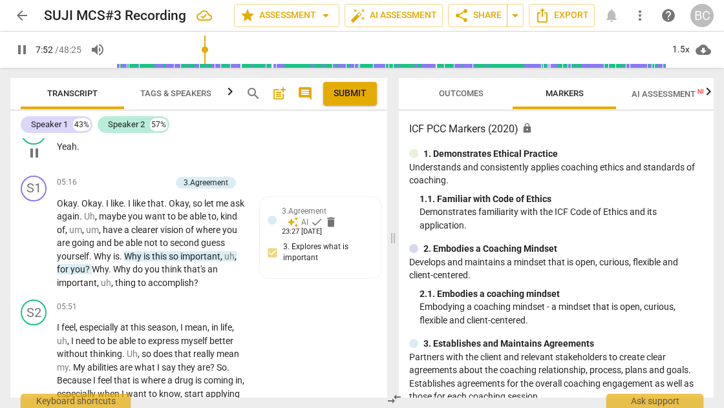
scroll to position [1475, 0]
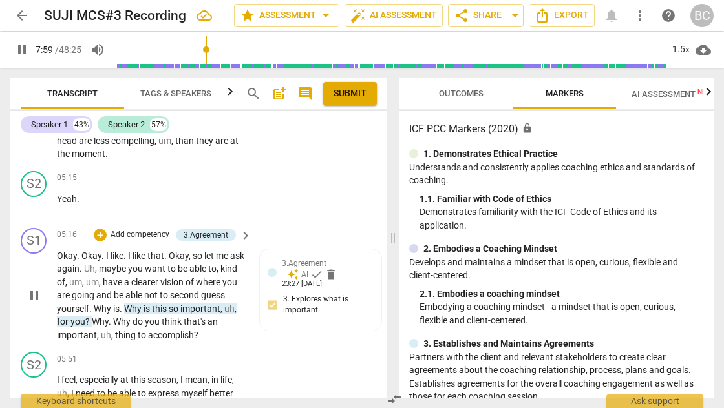
click at [56, 271] on div "play_arrow pause" at bounding box center [40, 296] width 33 height 85
click at [59, 261] on span "Okay" at bounding box center [67, 256] width 20 height 10
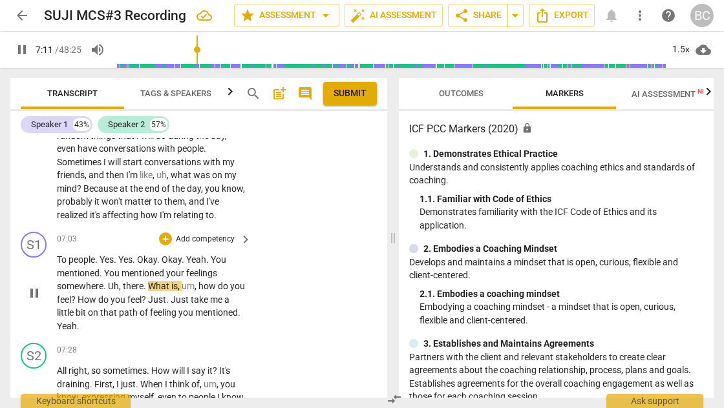
scroll to position [1955, 0]
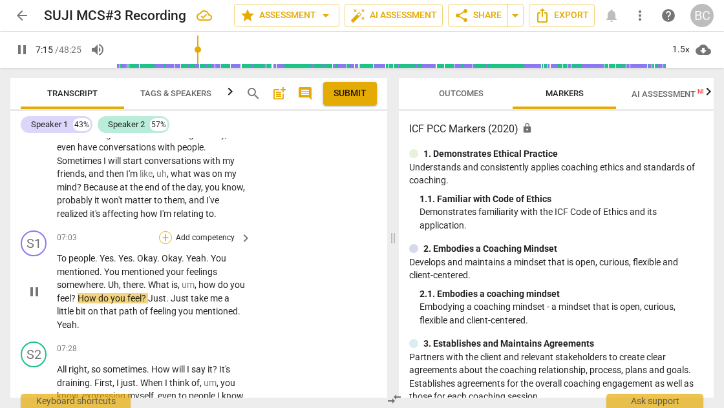
click at [162, 244] on div "+" at bounding box center [165, 237] width 13 height 13
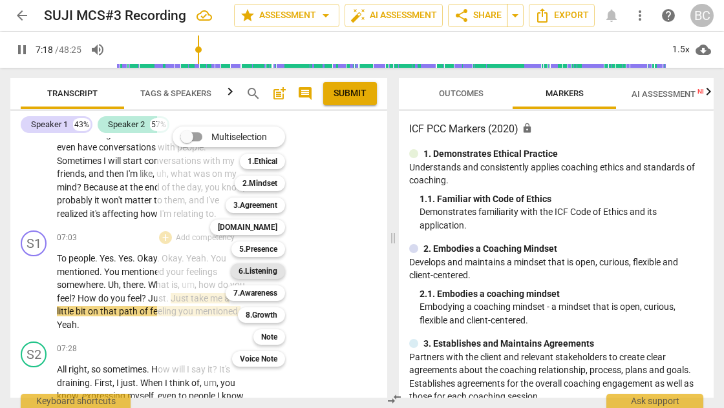
click at [258, 270] on b "6.Listening" at bounding box center [257, 272] width 39 height 16
type input "439"
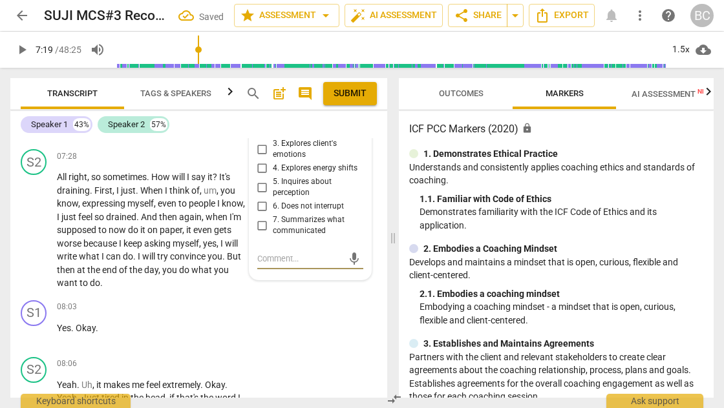
scroll to position [2146, 0]
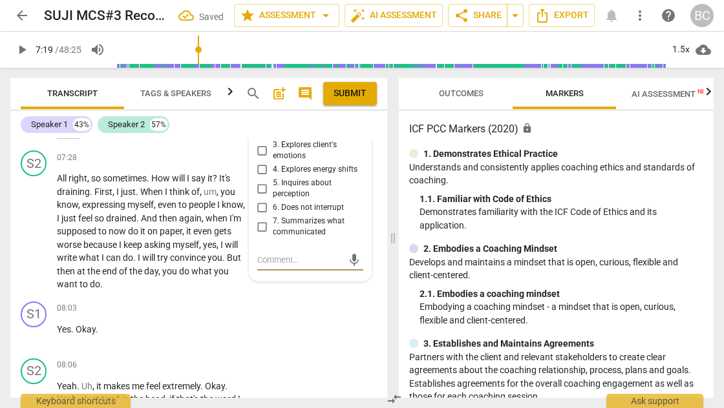
click at [261, 158] on input "3. Explores client's emotions" at bounding box center [262, 151] width 21 height 16
checkbox input "true"
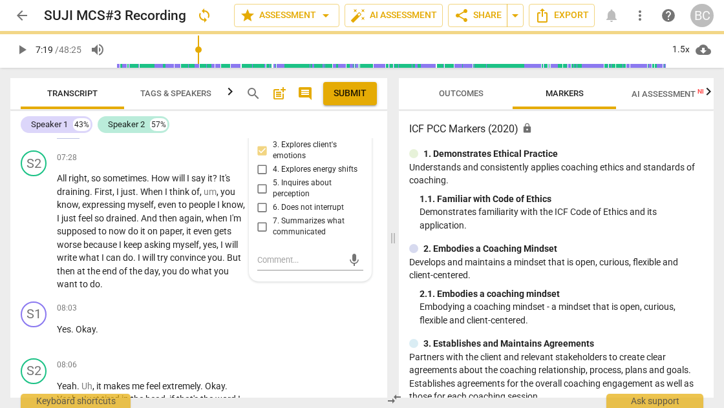
click at [24, 48] on span "play_arrow" at bounding box center [22, 50] width 16 height 16
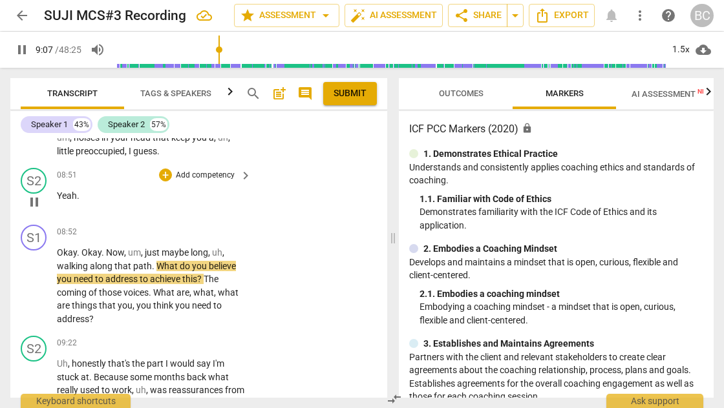
scroll to position [2636, 0]
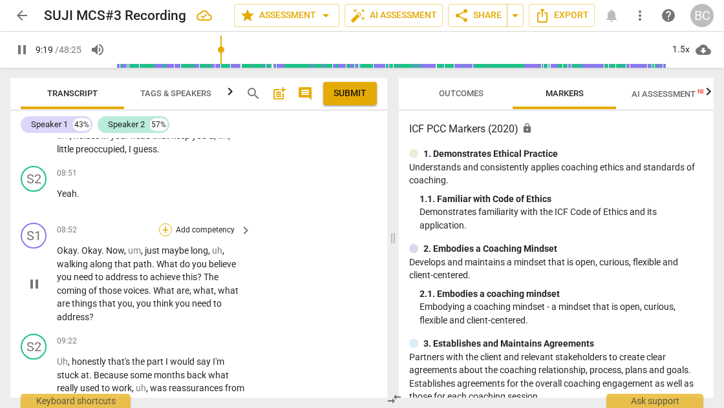
click at [165, 231] on div "+" at bounding box center [165, 230] width 13 height 13
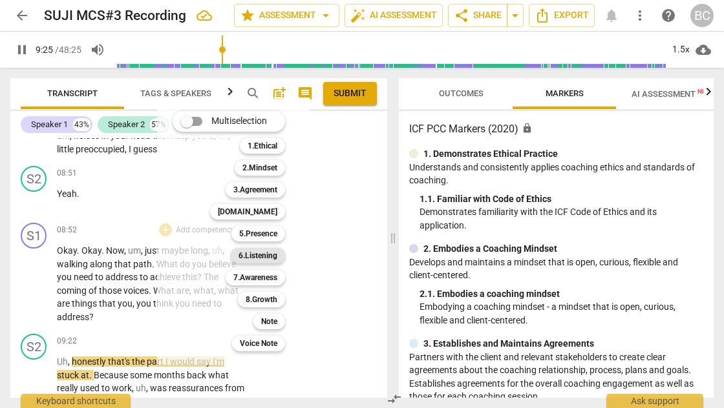
click at [256, 255] on b "6.Listening" at bounding box center [257, 256] width 39 height 16
type input "566"
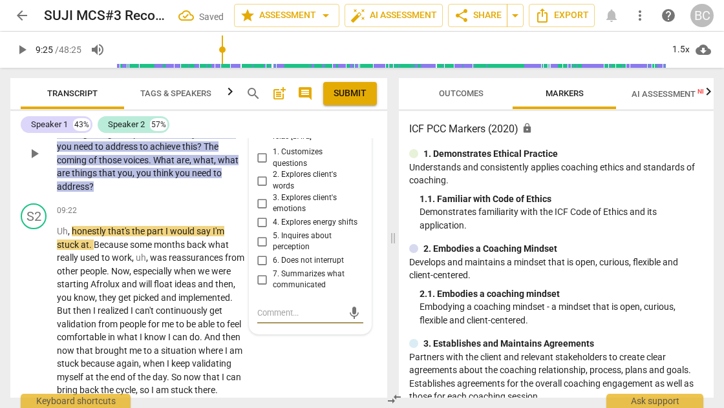
scroll to position [2757, 0]
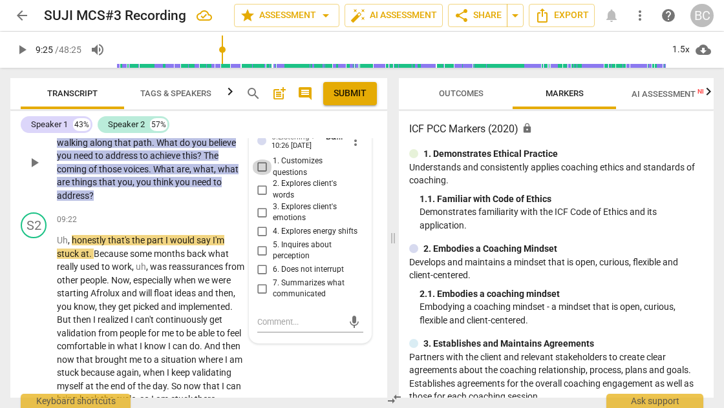
click at [261, 164] on input "1. Customizes questions" at bounding box center [262, 168] width 21 height 16
checkbox input "true"
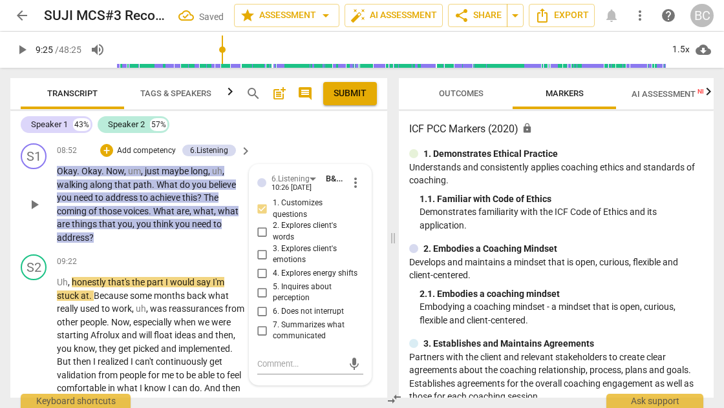
scroll to position [2713, 0]
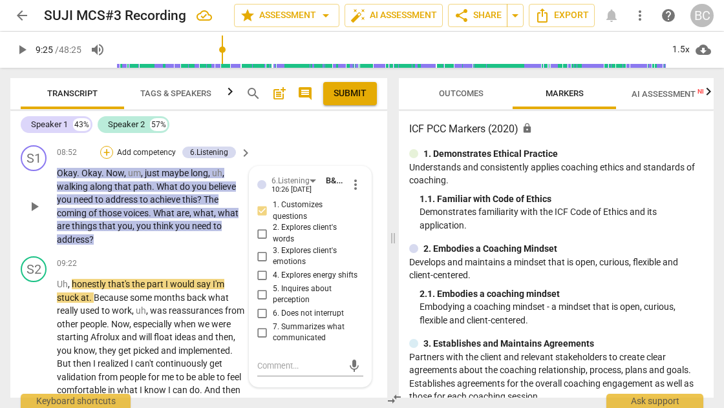
click at [106, 154] on div "+" at bounding box center [106, 152] width 13 height 13
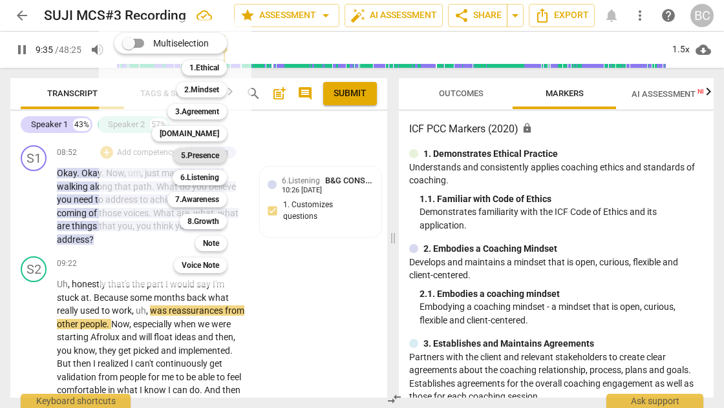
click at [200, 155] on b "5.Presence" at bounding box center [200, 156] width 38 height 16
type input "576"
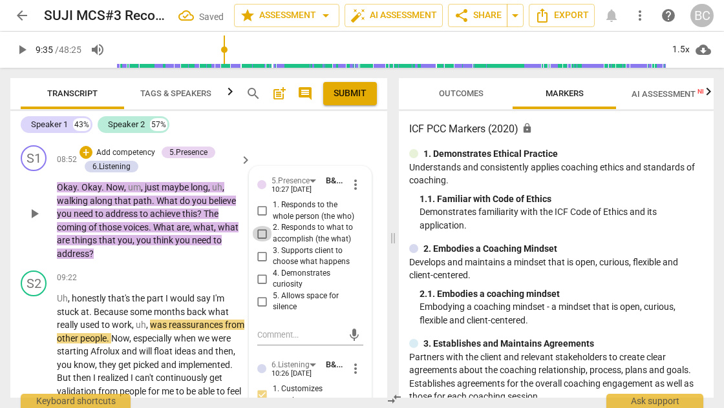
click at [260, 233] on input "2. Responds to what to accomplish (the what)" at bounding box center [262, 234] width 21 height 16
checkbox input "true"
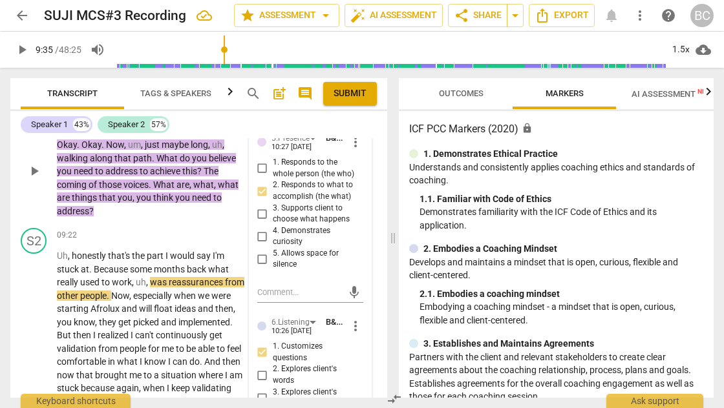
scroll to position [2700, 0]
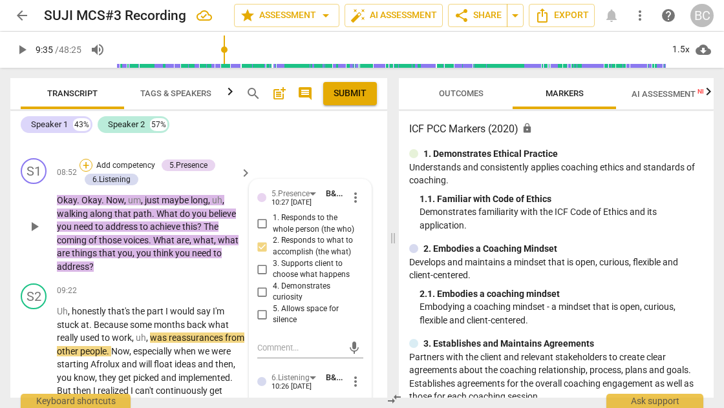
click at [89, 165] on div "+" at bounding box center [85, 165] width 13 height 13
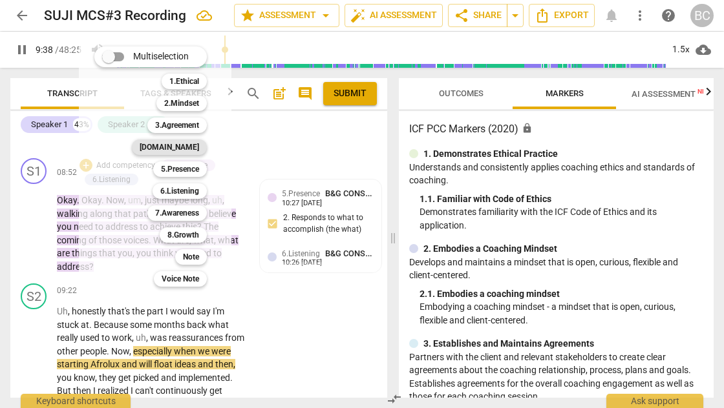
click at [182, 144] on b "[DOMAIN_NAME]" at bounding box center [169, 148] width 59 height 16
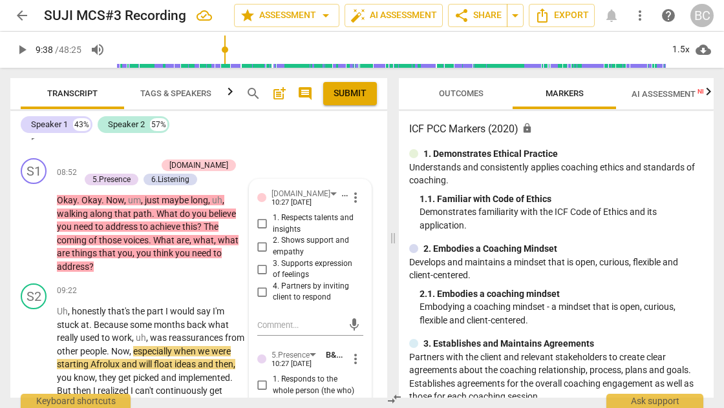
click at [288, 153] on div "S2 play_arrow pause 08:51 + Add competency keyboard_arrow_right Yeah ." at bounding box center [198, 124] width 377 height 57
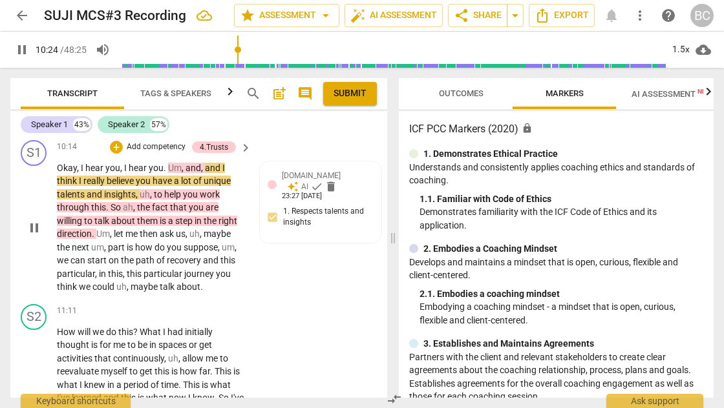
scroll to position [3029, 0]
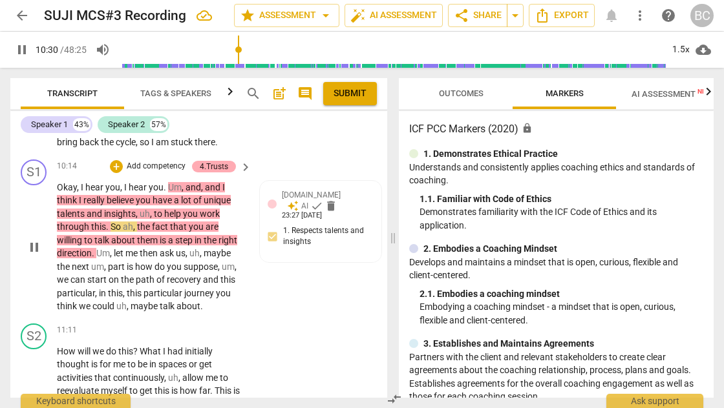
click at [215, 172] on div "4.Trusts" at bounding box center [214, 167] width 28 height 12
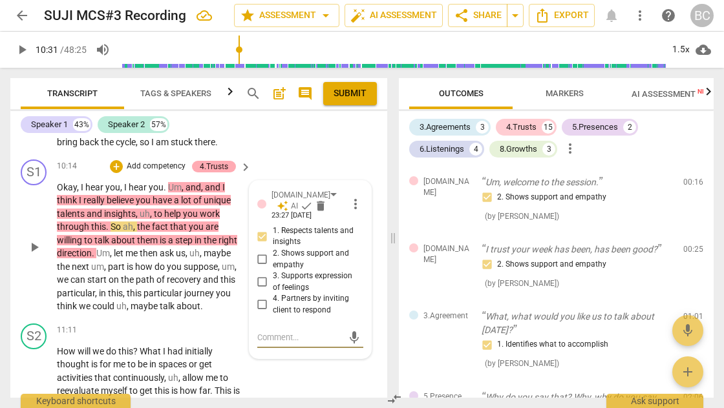
type input "631"
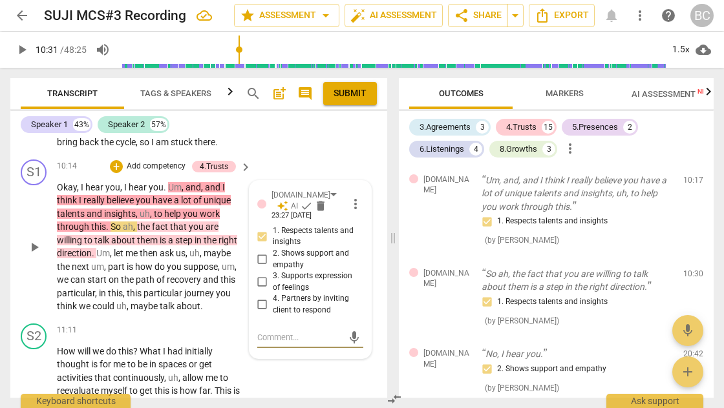
click at [258, 266] on input "2. Shows support and empathy" at bounding box center [262, 260] width 21 height 16
checkbox input "true"
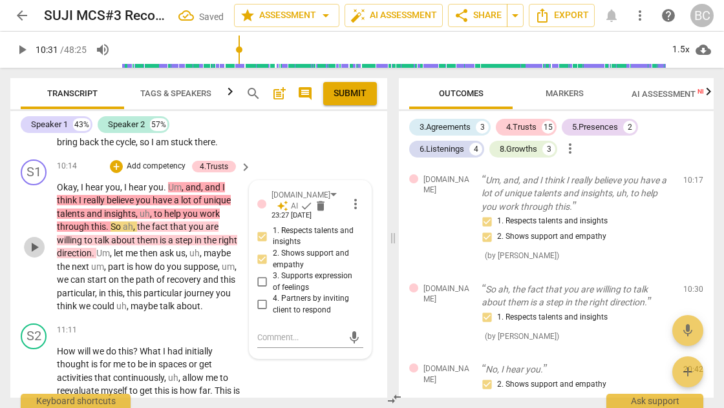
click at [32, 252] on span "play_arrow" at bounding box center [34, 248] width 16 height 16
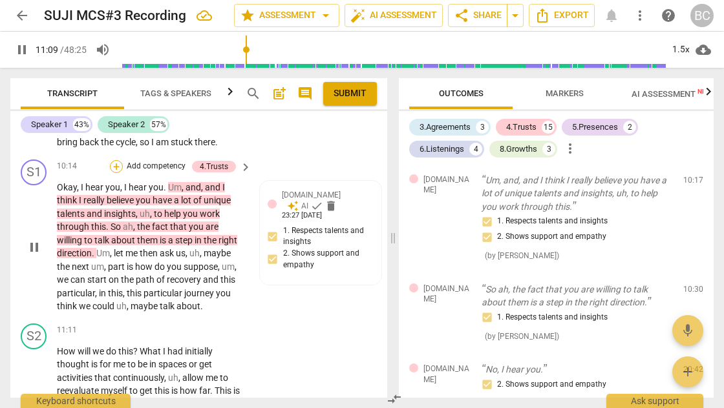
click at [113, 173] on div "+" at bounding box center [116, 166] width 13 height 13
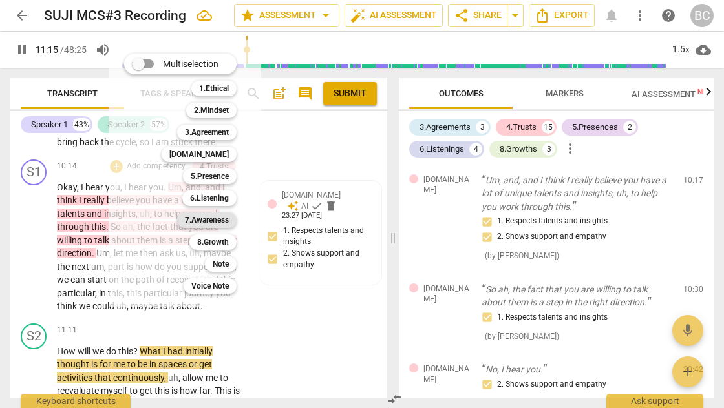
click at [202, 218] on b "7.Awareness" at bounding box center [207, 221] width 44 height 16
type input "676"
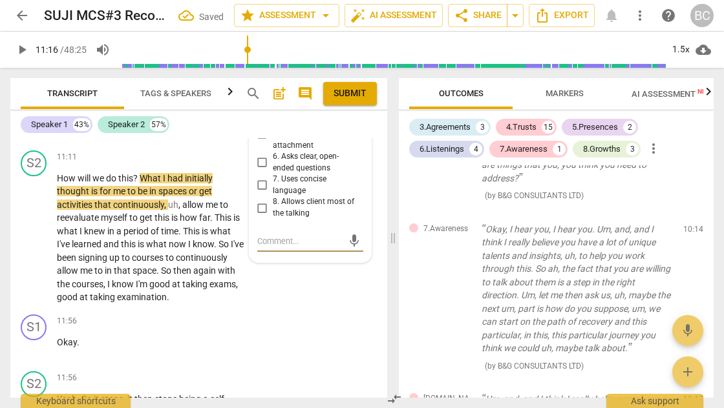
scroll to position [2977, 0]
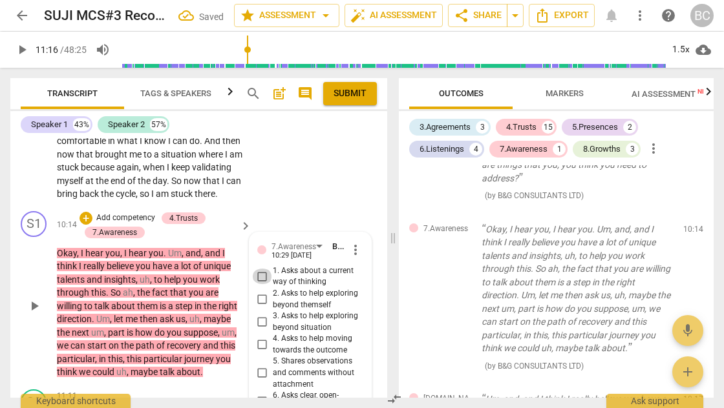
click at [261, 283] on input "1. Asks about a current way of thinking" at bounding box center [262, 277] width 21 height 16
checkbox input "true"
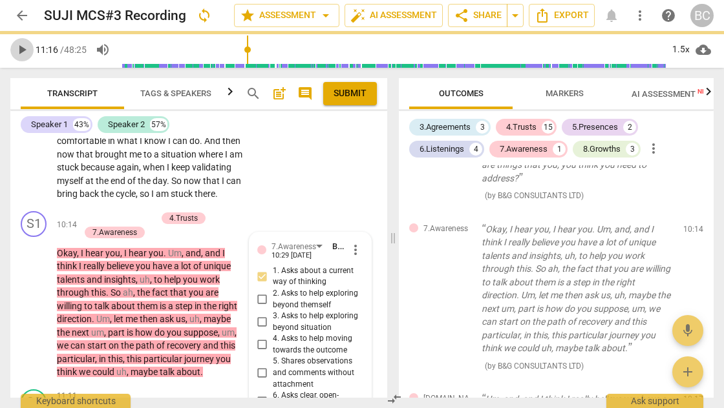
click at [23, 49] on span "play_arrow" at bounding box center [22, 50] width 16 height 16
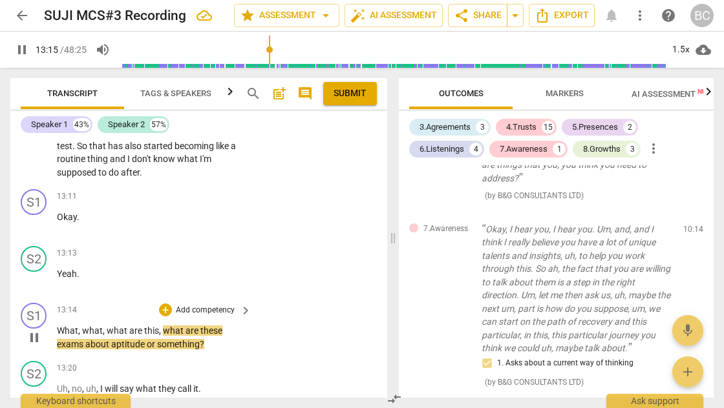
scroll to position [3794, 0]
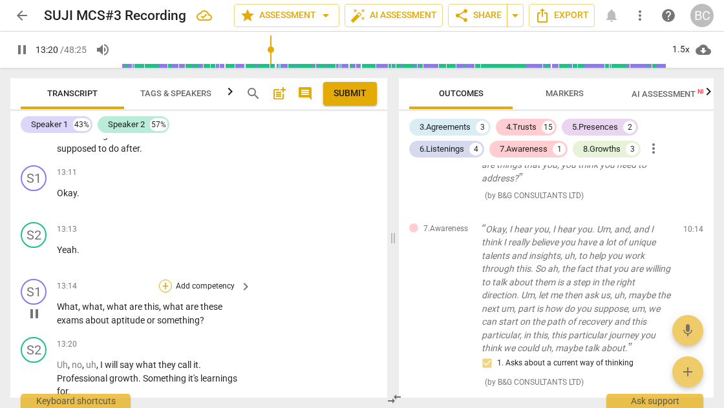
click at [165, 284] on div "+" at bounding box center [165, 286] width 13 height 13
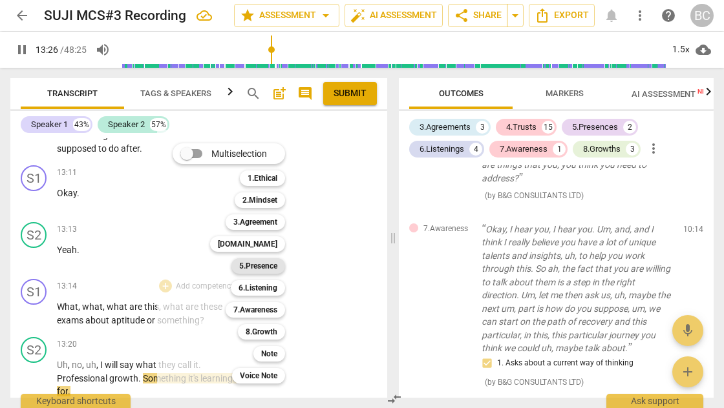
click at [267, 267] on b "5.Presence" at bounding box center [258, 266] width 38 height 16
type input "807"
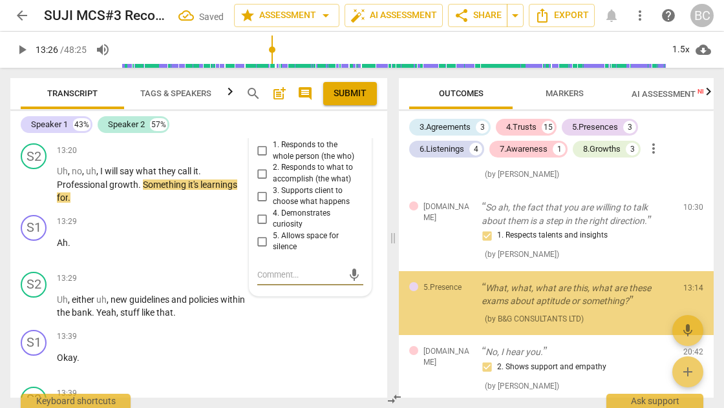
scroll to position [1299, 0]
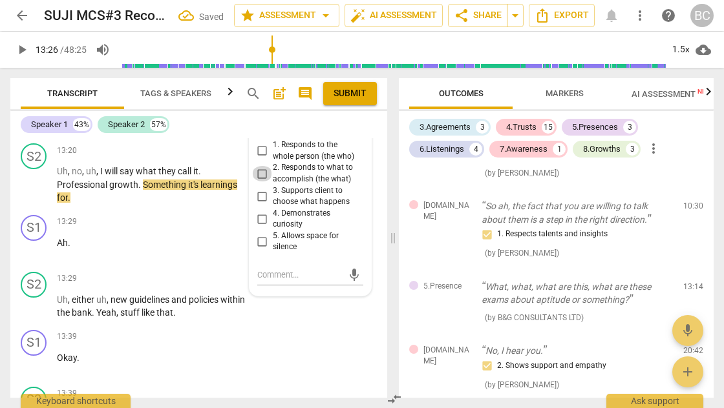
click at [261, 167] on input "2. Responds to what to accomplish (the what)" at bounding box center [262, 174] width 21 height 16
checkbox input "true"
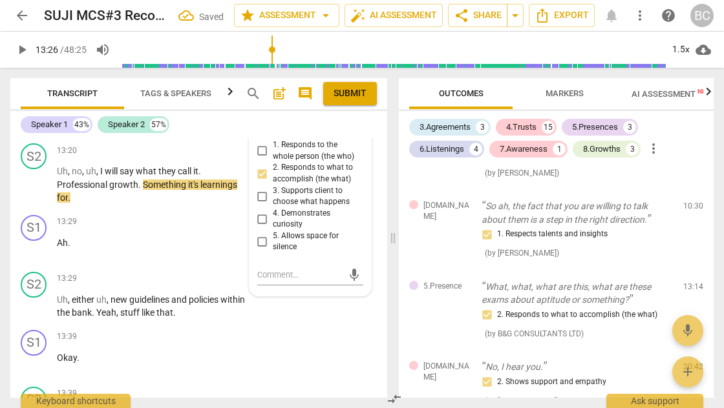
click at [21, 49] on span "play_arrow" at bounding box center [22, 50] width 16 height 16
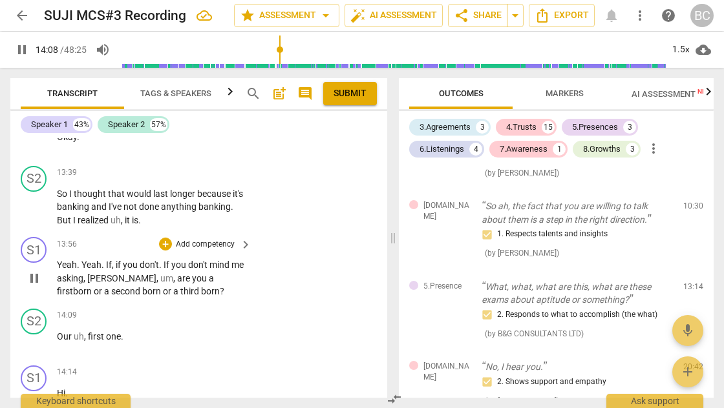
scroll to position [4225, 0]
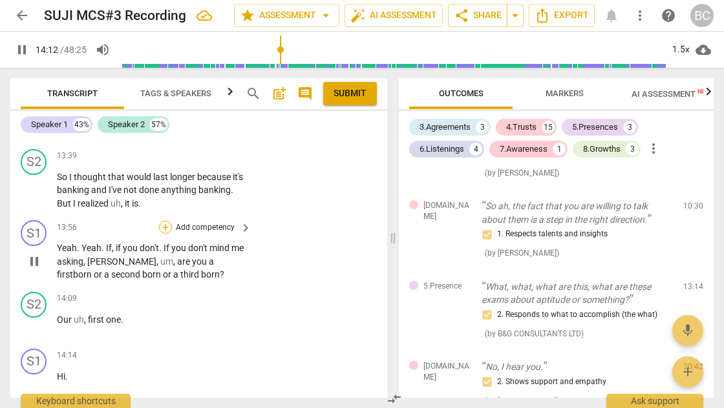
click at [164, 221] on div "+" at bounding box center [165, 227] width 13 height 13
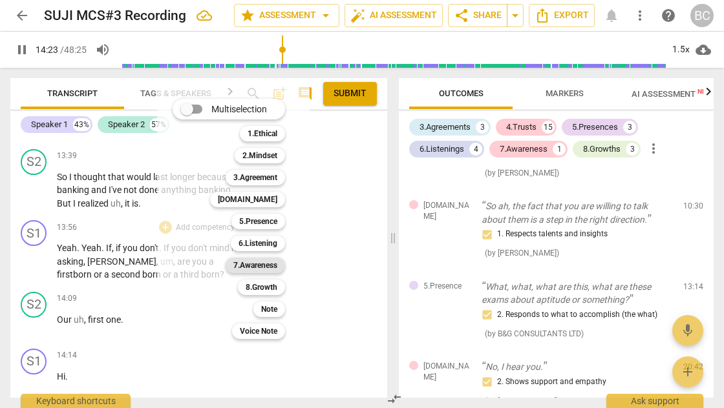
scroll to position [4676, 0]
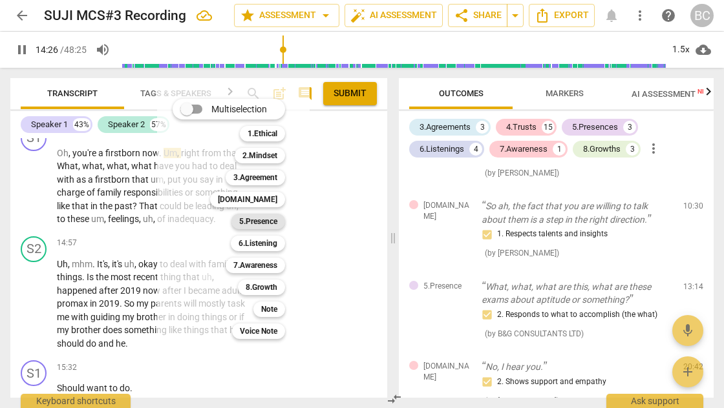
click at [260, 220] on b "5.Presence" at bounding box center [258, 222] width 38 height 16
type input "867"
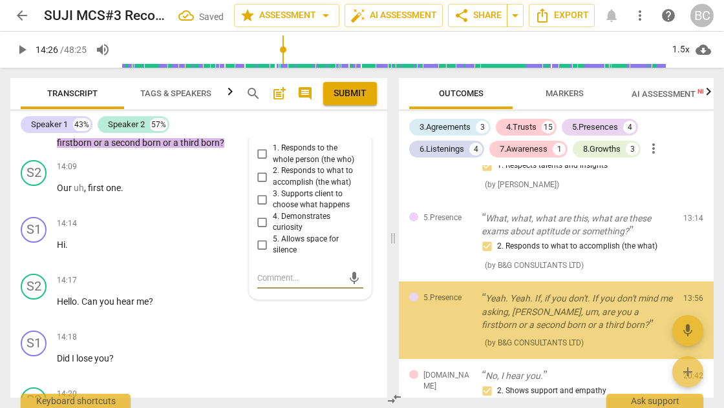
scroll to position [1385, 0]
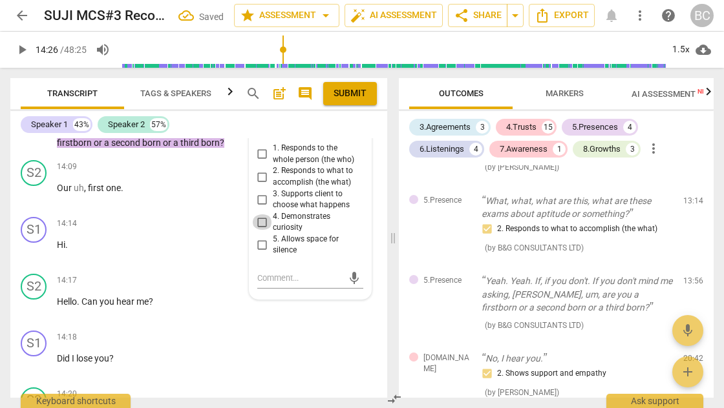
click at [262, 214] on input "4. Demonstrates curiosity" at bounding box center [262, 222] width 21 height 16
checkbox input "true"
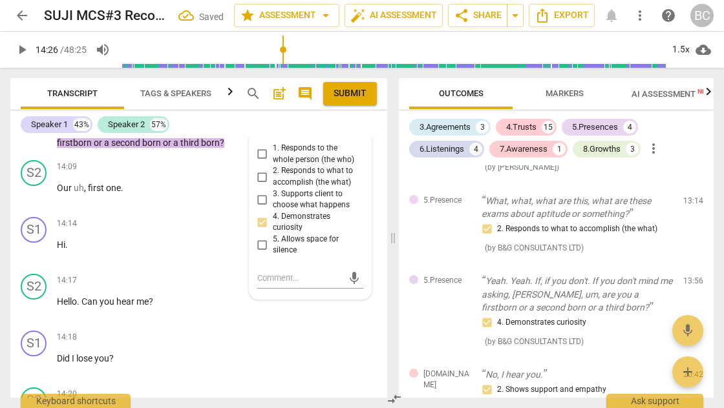
click at [22, 49] on span "play_arrow" at bounding box center [22, 50] width 16 height 16
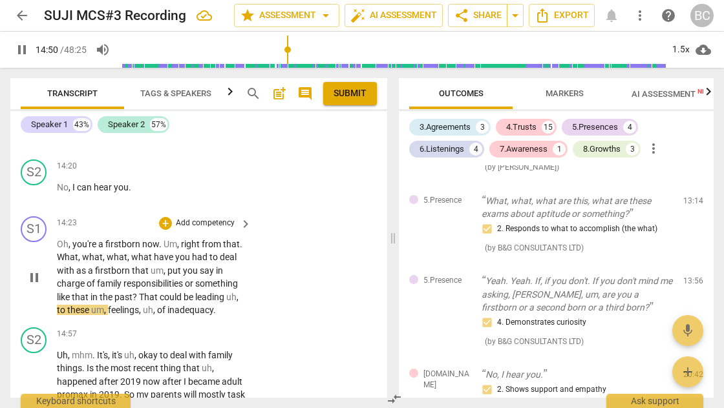
scroll to position [4604, 0]
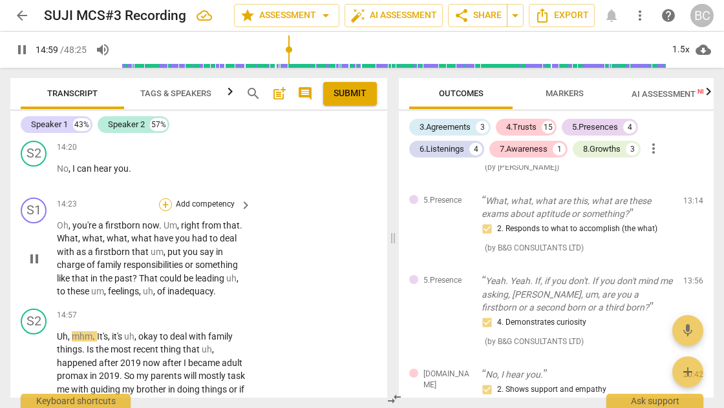
click at [164, 198] on div "+" at bounding box center [165, 204] width 13 height 13
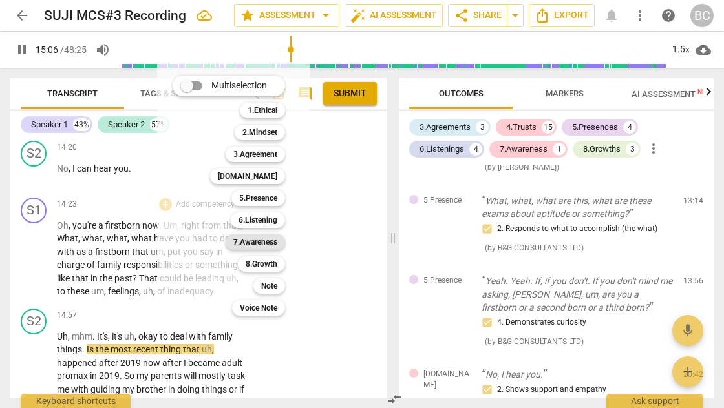
click at [267, 244] on b "7.Awareness" at bounding box center [255, 243] width 44 height 16
type input "907"
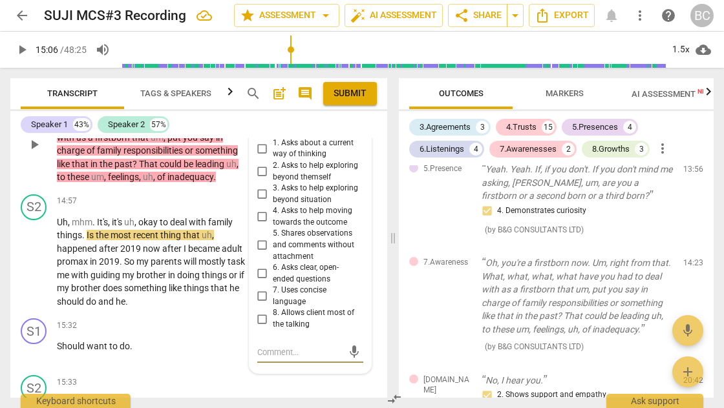
scroll to position [4716, 0]
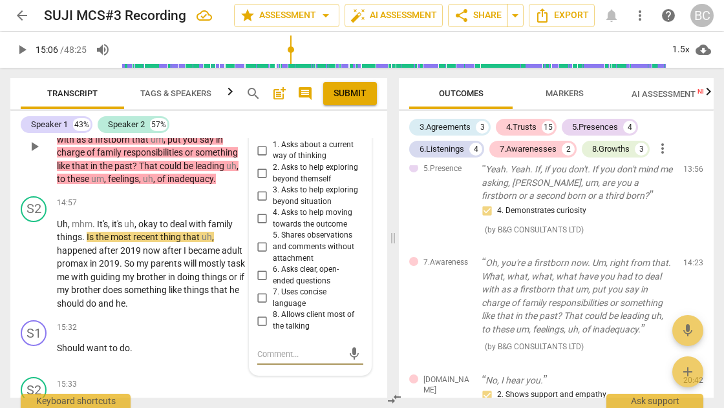
click at [262, 169] on input "2. Asks to help exploring beyond themself" at bounding box center [262, 174] width 21 height 16
checkbox input "true"
click at [26, 51] on span "play_arrow" at bounding box center [22, 50] width 16 height 16
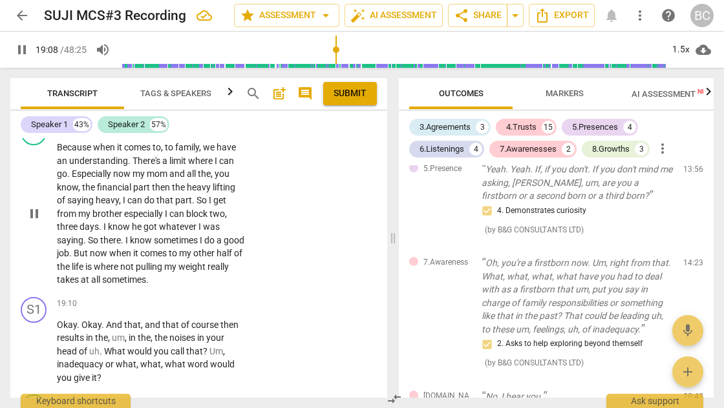
scroll to position [6145, 0]
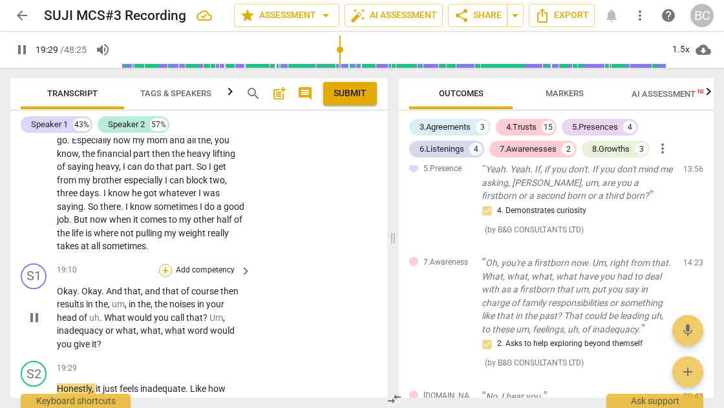
click at [163, 264] on div "+" at bounding box center [165, 270] width 13 height 13
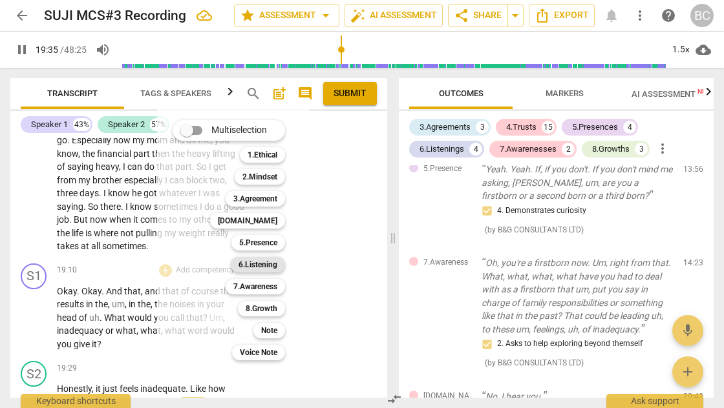
click at [256, 266] on b "6.Listening" at bounding box center [257, 265] width 39 height 16
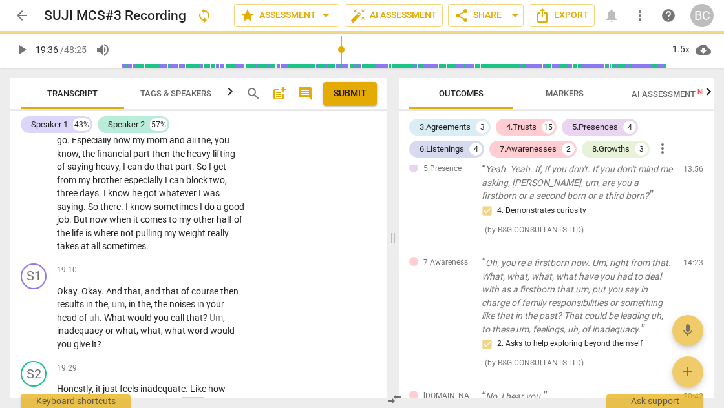
type input "1177"
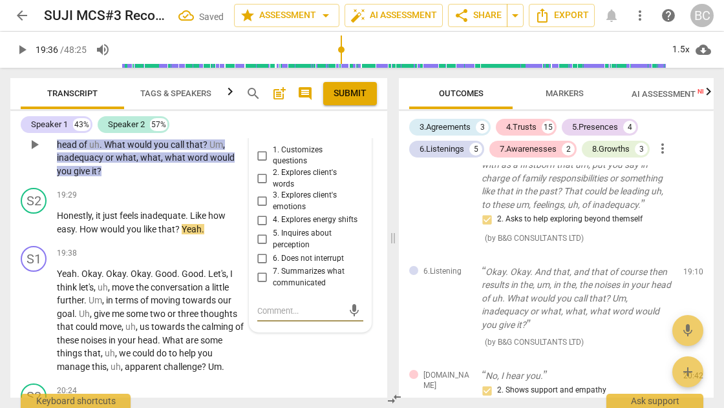
scroll to position [6273, 0]
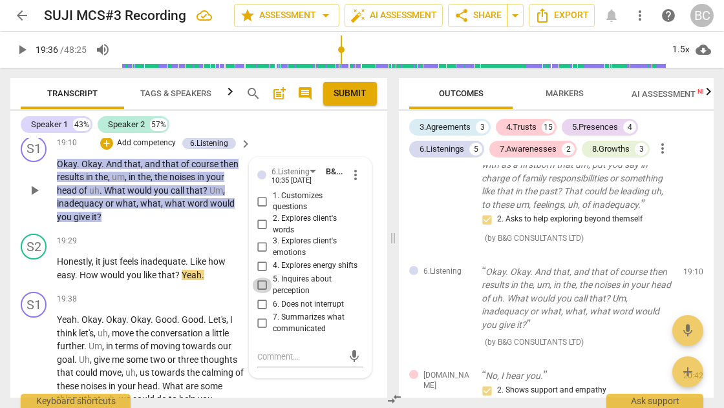
click at [260, 278] on input "5. Inquires about perception" at bounding box center [262, 286] width 21 height 16
checkbox input "true"
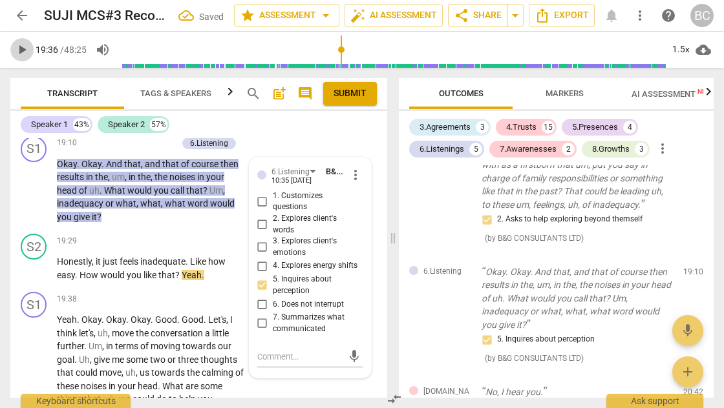
click at [25, 47] on span "play_arrow" at bounding box center [22, 50] width 16 height 16
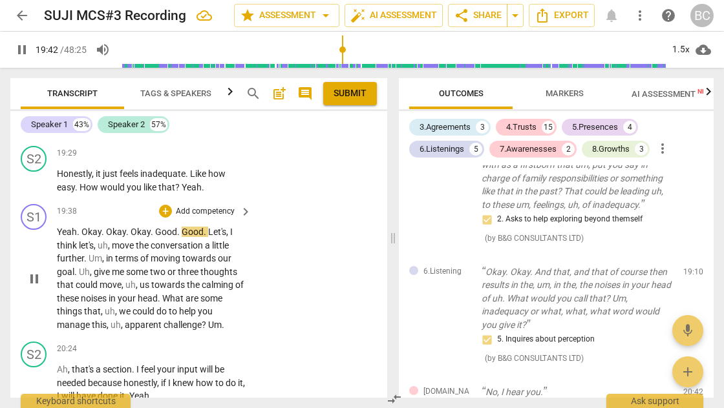
scroll to position [6362, 0]
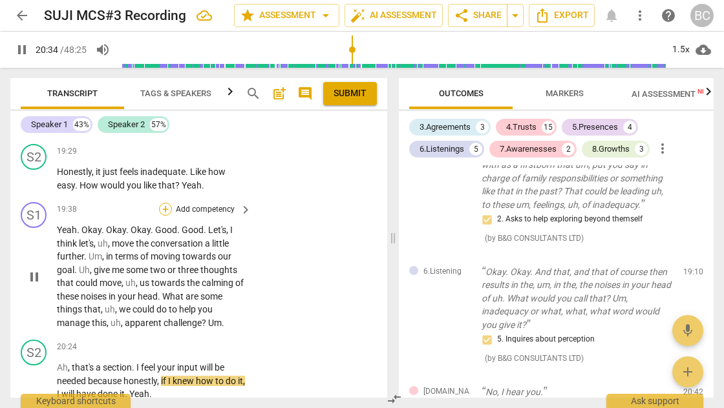
click at [165, 203] on div "+" at bounding box center [165, 209] width 13 height 13
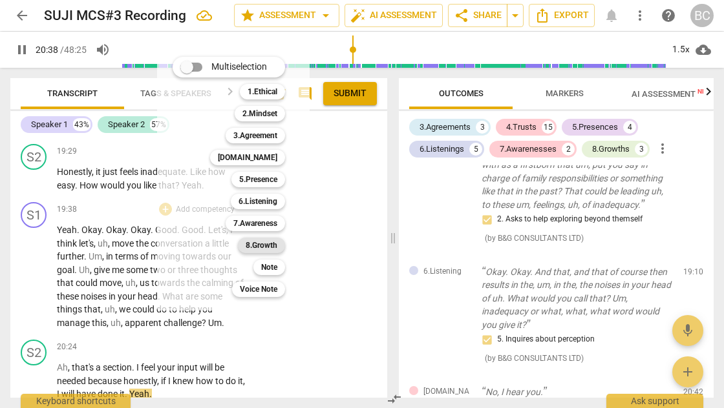
click at [265, 245] on b "8.Growth" at bounding box center [261, 246] width 32 height 16
type input "1239"
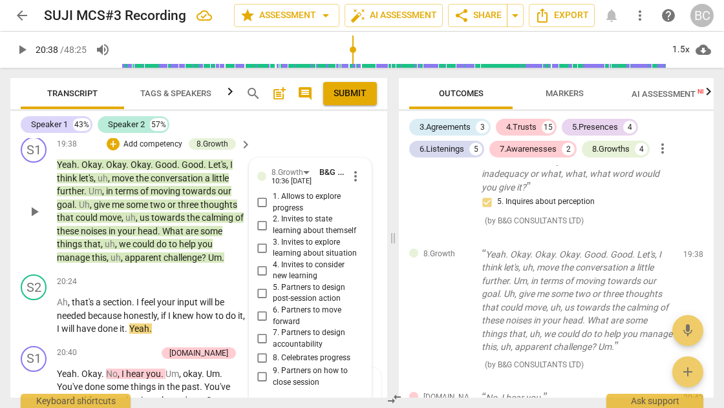
scroll to position [6426, 0]
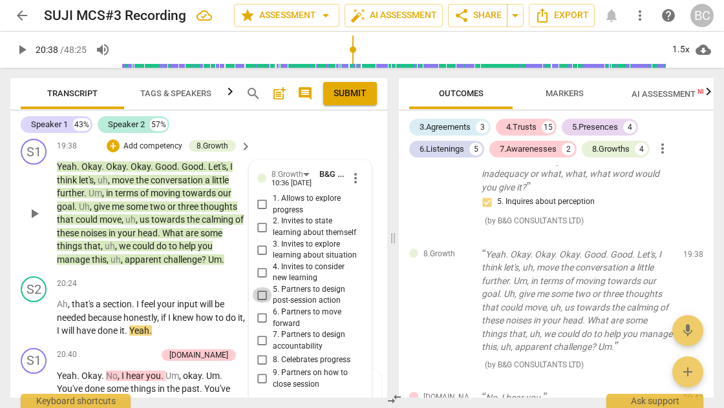
click at [258, 287] on input "5. Partners to design post-session action" at bounding box center [262, 295] width 21 height 16
checkbox input "true"
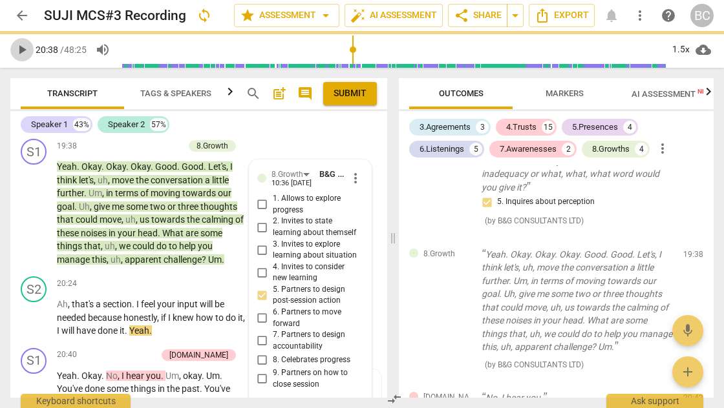
click at [22, 50] on span "play_arrow" at bounding box center [22, 50] width 16 height 16
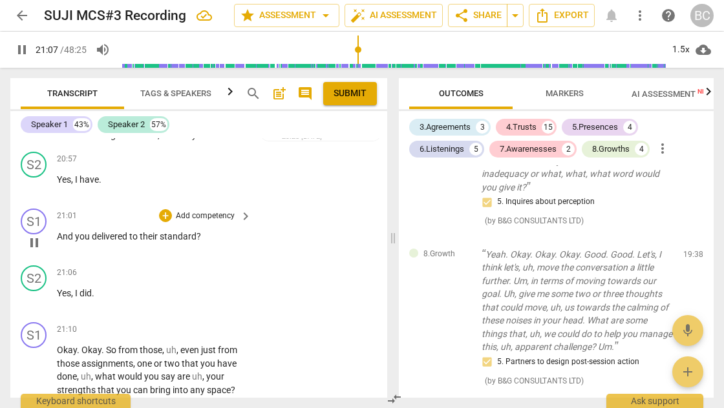
scroll to position [6707, 0]
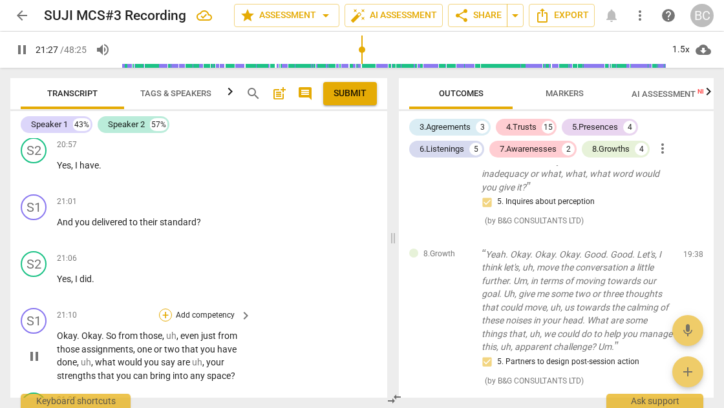
click at [164, 309] on div "+" at bounding box center [165, 315] width 13 height 13
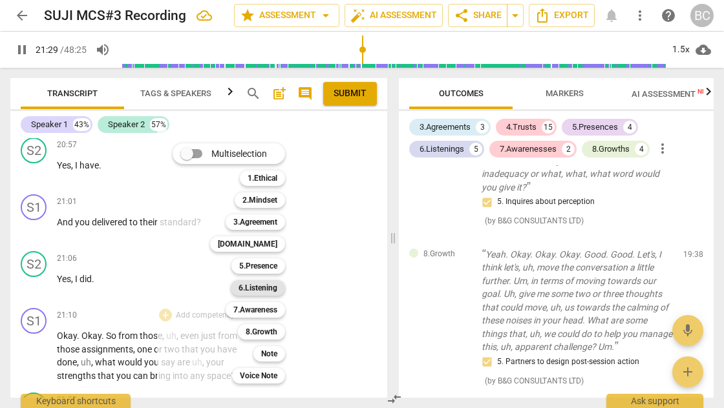
click at [262, 284] on b "6.Listening" at bounding box center [257, 288] width 39 height 16
type input "1291"
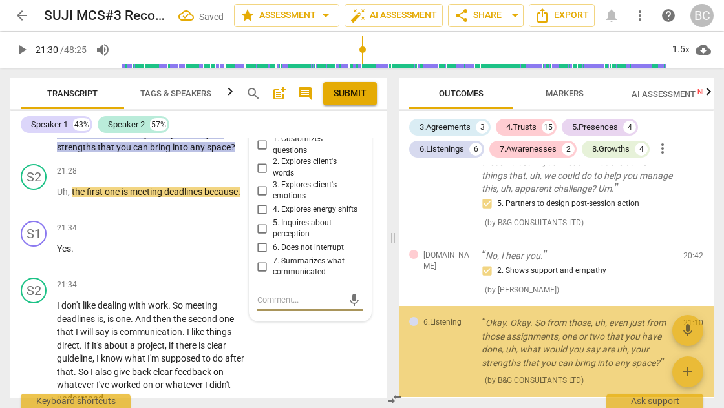
scroll to position [1957, 0]
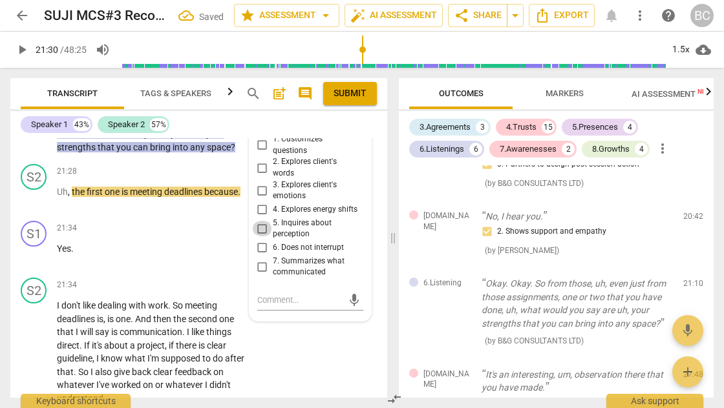
click at [262, 221] on input "5. Inquires about perception" at bounding box center [262, 229] width 21 height 16
checkbox input "true"
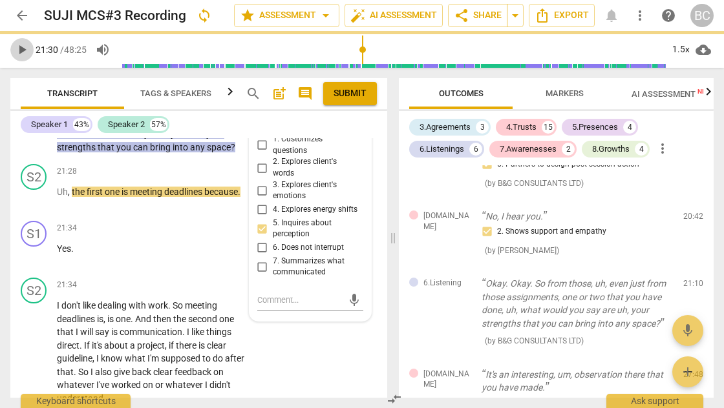
click at [21, 48] on span "play_arrow" at bounding box center [22, 50] width 16 height 16
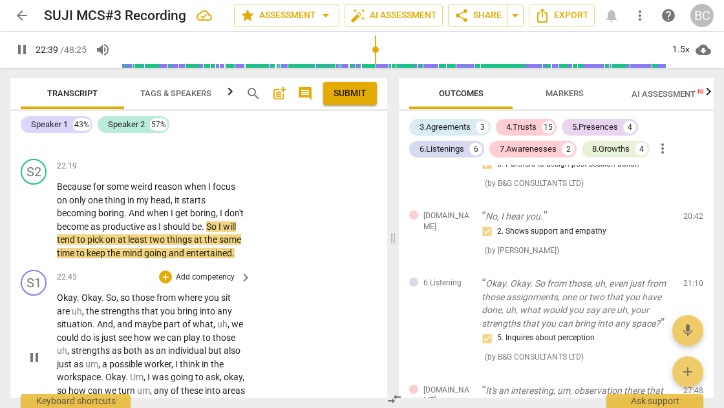
scroll to position [7366, 0]
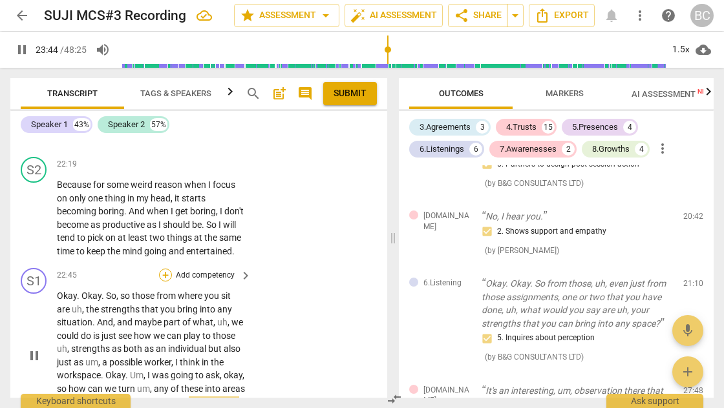
click at [165, 269] on div "+" at bounding box center [165, 275] width 13 height 13
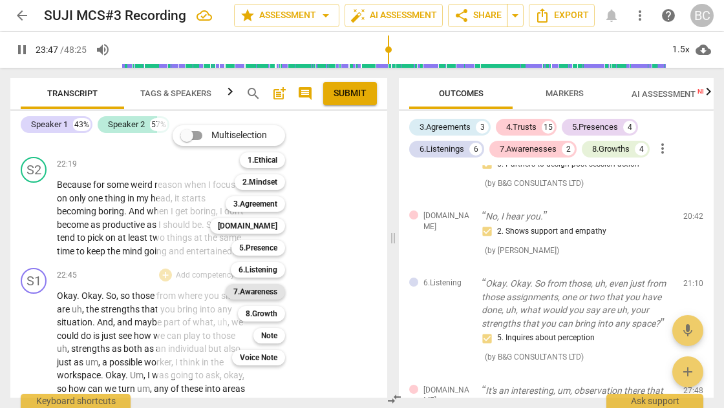
click at [277, 292] on b "7.Awareness" at bounding box center [255, 292] width 44 height 16
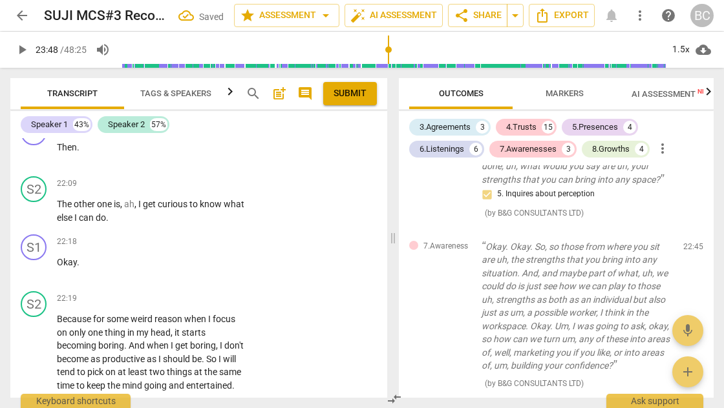
scroll to position [7444, 0]
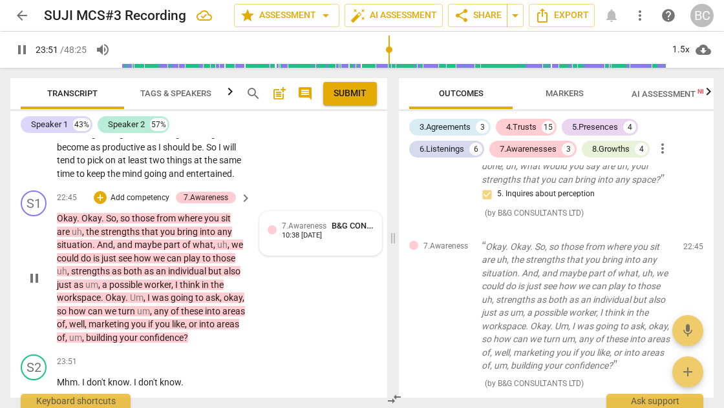
click at [311, 232] on div "10:38 09-29-2025" at bounding box center [302, 236] width 40 height 8
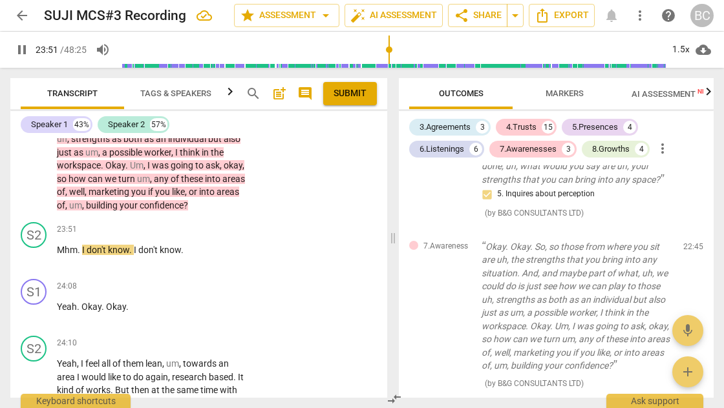
scroll to position [7381, 0]
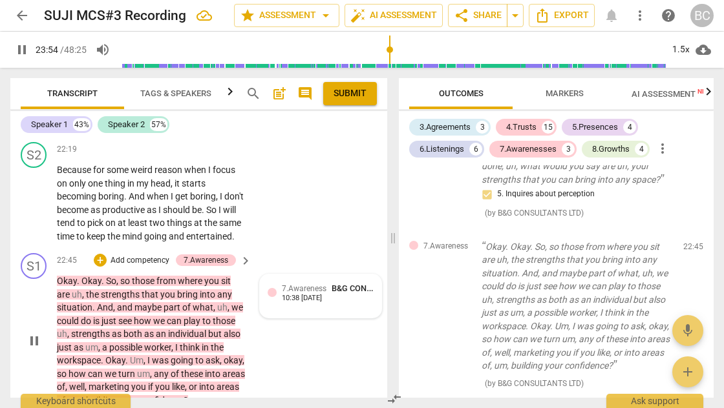
click at [291, 284] on span "7.Awareness" at bounding box center [304, 288] width 45 height 9
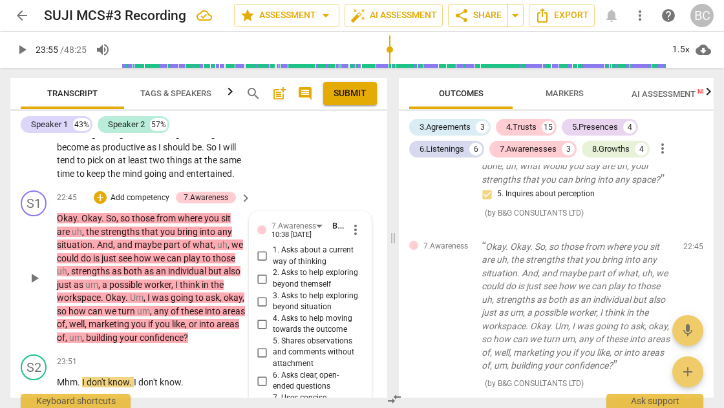
scroll to position [7470, 0]
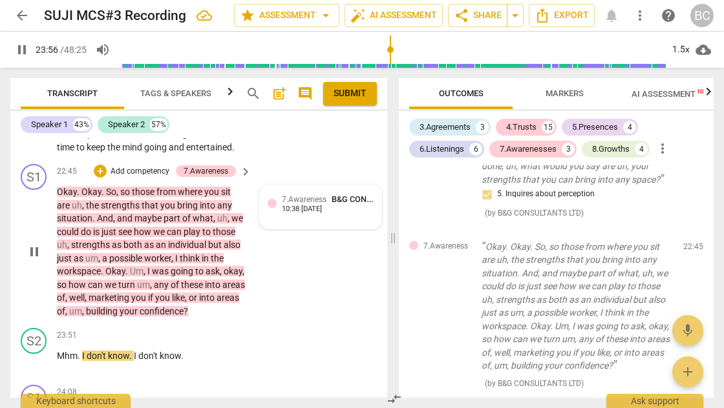
click at [291, 205] on div "10:38 09-29-2025" at bounding box center [302, 209] width 40 height 8
click at [282, 205] on div "10:38 09-29-2025" at bounding box center [302, 209] width 40 height 8
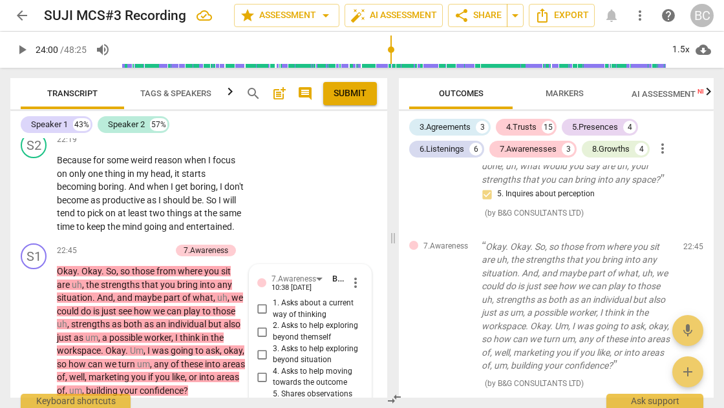
scroll to position [7338, 0]
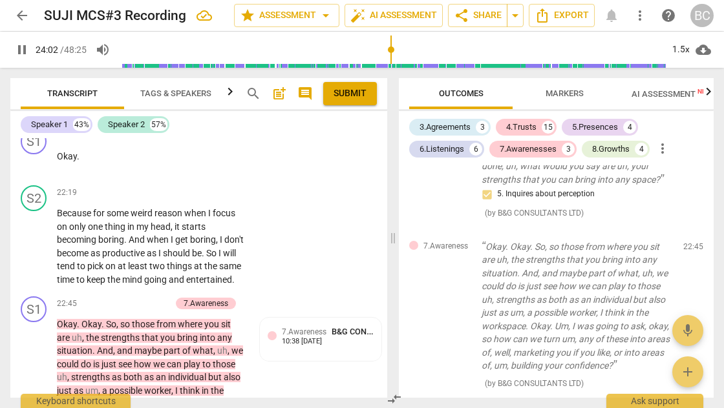
click at [322, 328] on span "7.Awareness" at bounding box center [304, 332] width 45 height 9
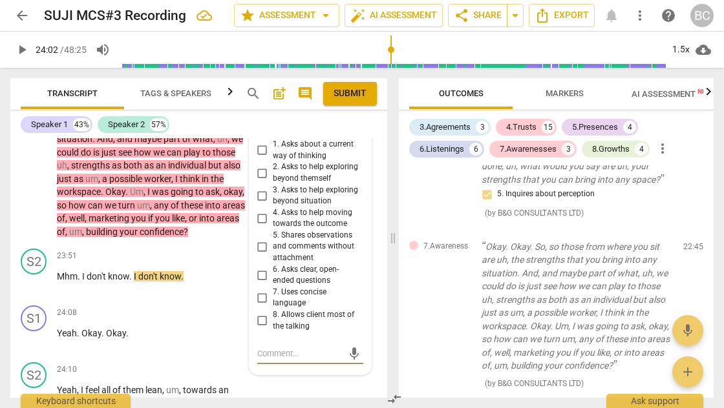
scroll to position [7391, 0]
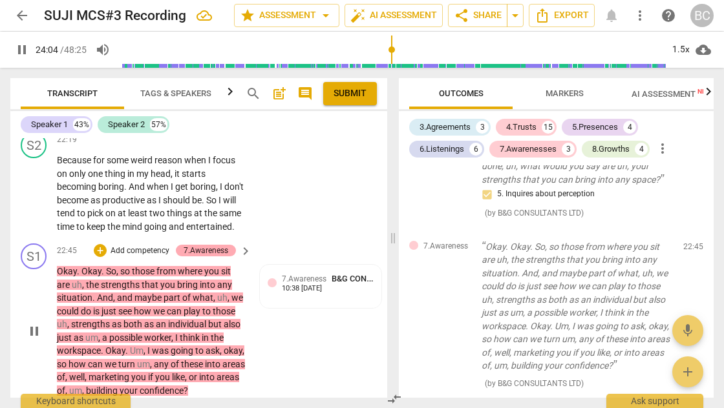
click at [214, 245] on div "7.Awareness" at bounding box center [205, 251] width 45 height 12
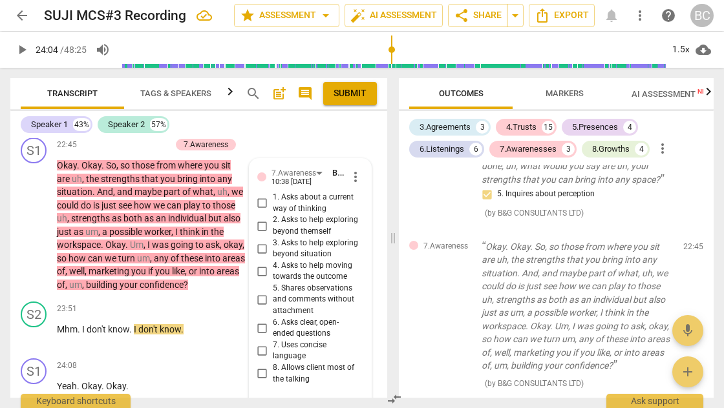
scroll to position [7444, 0]
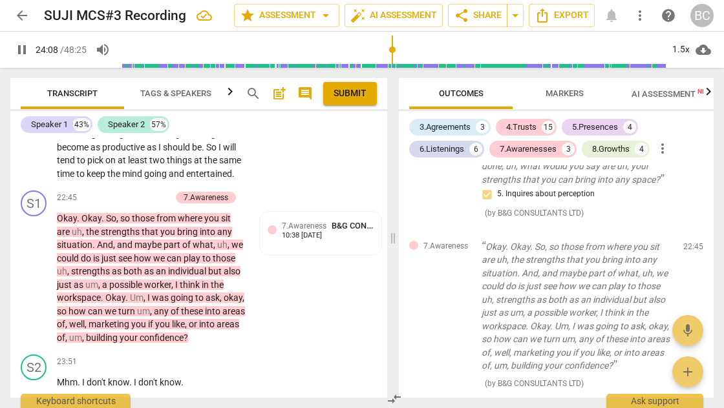
click at [301, 222] on span "7.Awareness" at bounding box center [304, 226] width 45 height 9
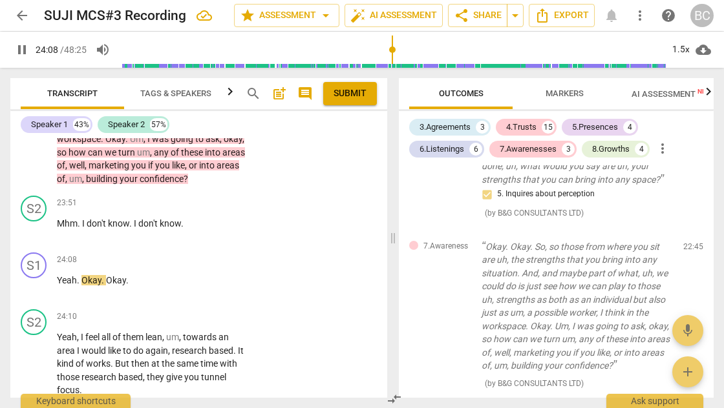
scroll to position [7381, 0]
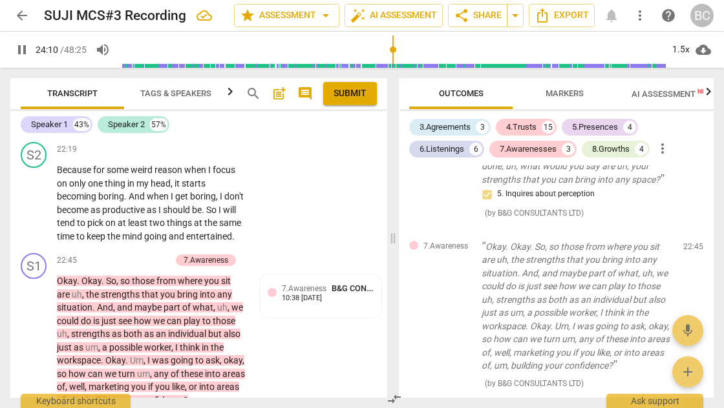
click at [323, 284] on span "7.Awareness" at bounding box center [304, 288] width 45 height 9
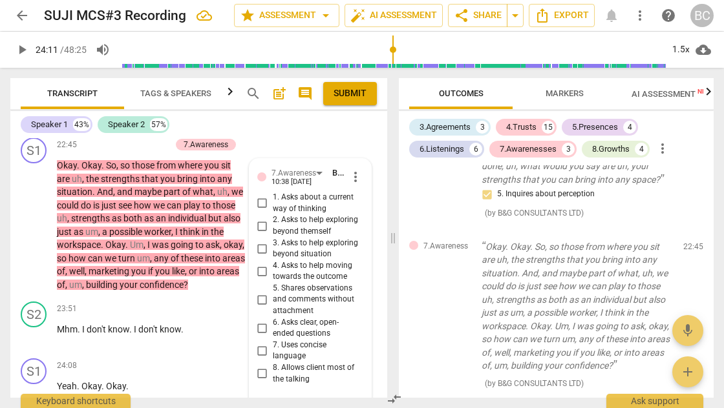
scroll to position [7391, 0]
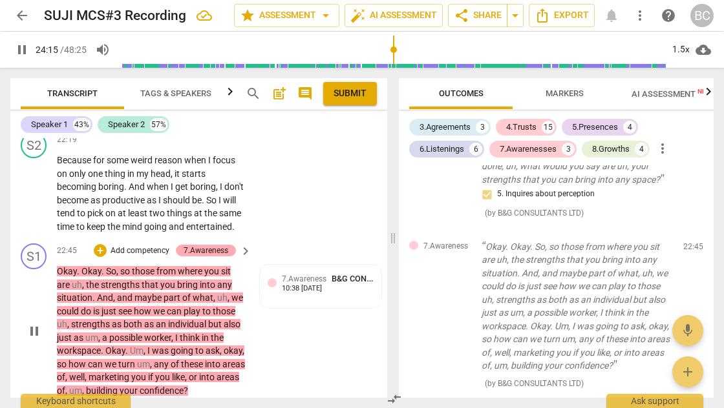
click at [209, 245] on div "7.Awareness" at bounding box center [205, 251] width 45 height 12
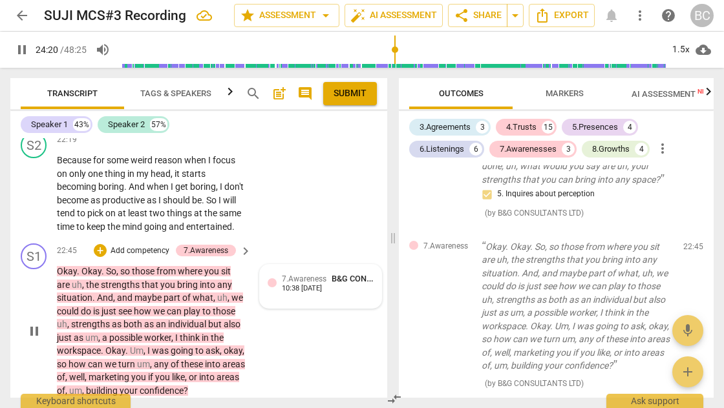
click at [268, 278] on div at bounding box center [271, 282] width 9 height 9
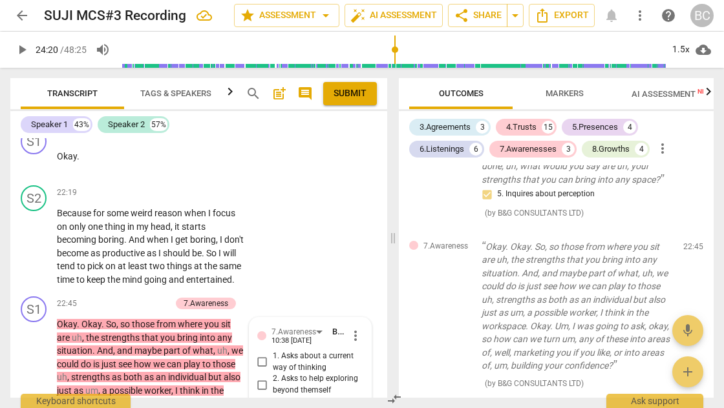
scroll to position [7285, 0]
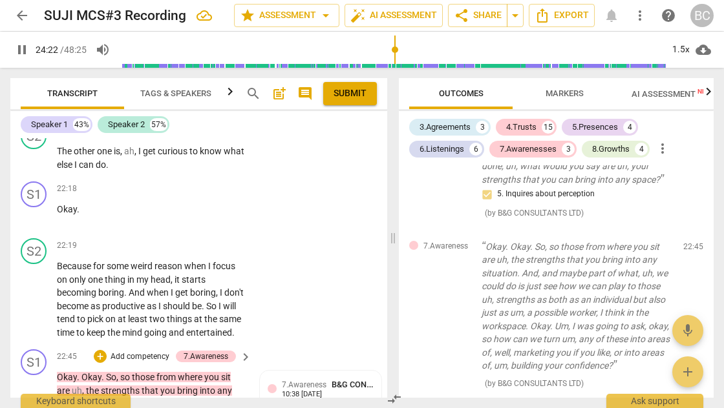
click at [78, 372] on span "." at bounding box center [79, 377] width 5 height 10
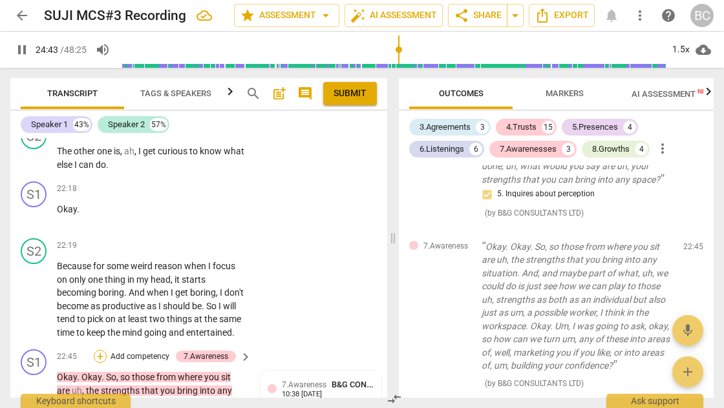
click at [97, 350] on div "+" at bounding box center [100, 356] width 13 height 13
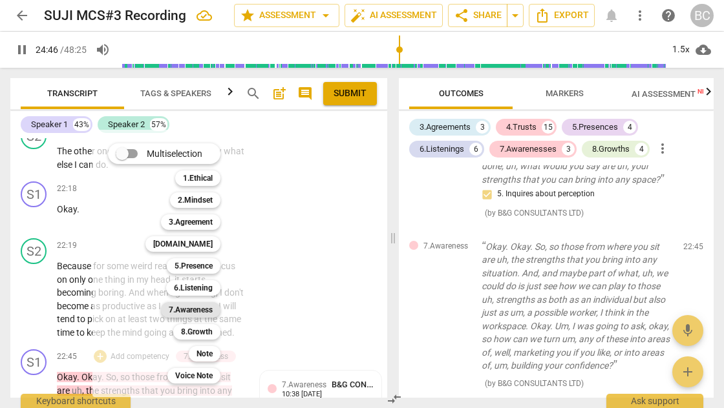
click at [183, 309] on b "7.Awareness" at bounding box center [191, 310] width 44 height 16
type input "1487"
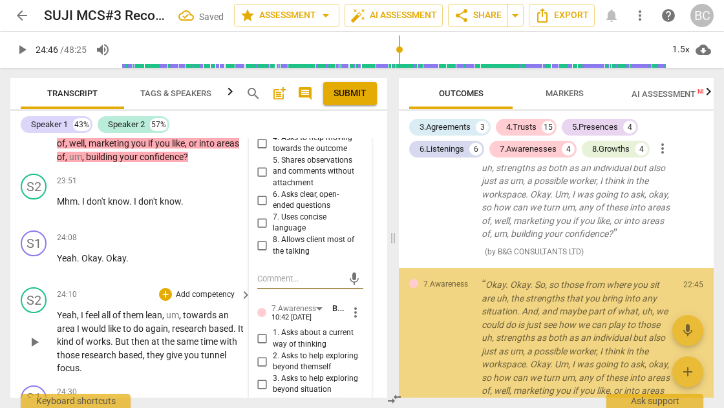
scroll to position [2268, 0]
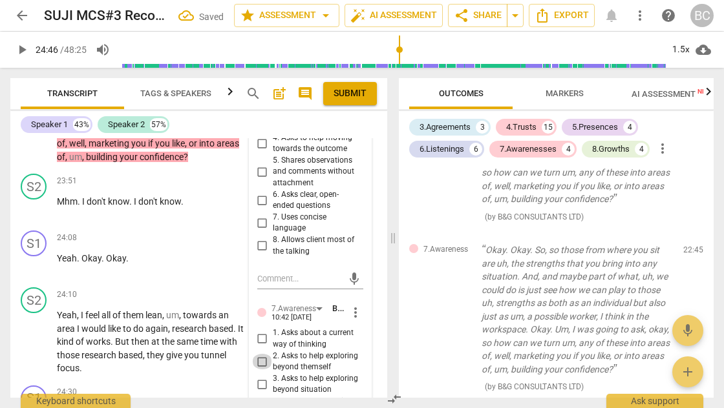
click at [262, 354] on input "2. Asks to help exploring beyond themself" at bounding box center [262, 362] width 21 height 16
checkbox input "true"
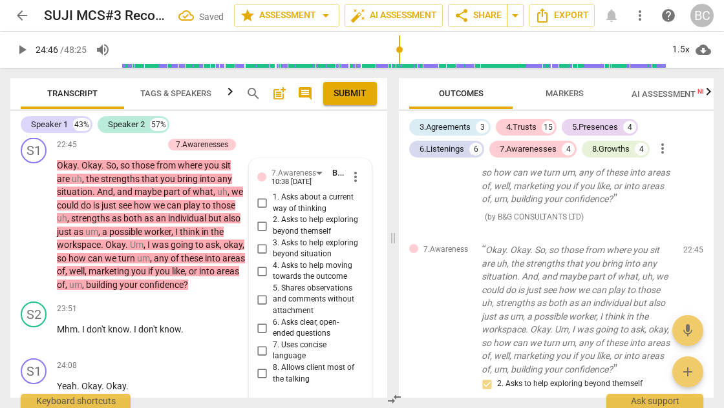
scroll to position [7444, 0]
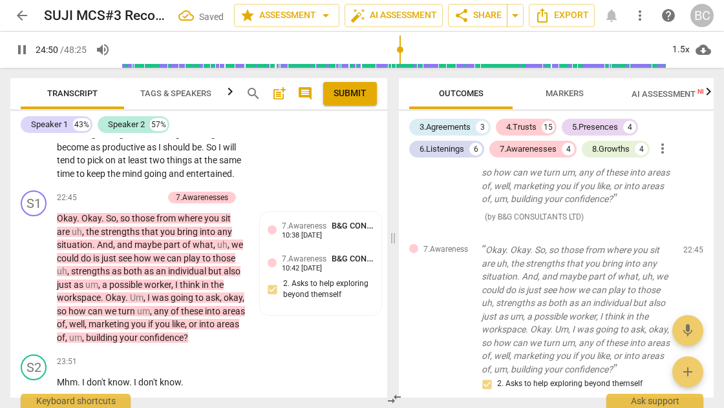
click at [361, 221] on span "B&G CONSULTANTS LTD" at bounding box center [376, 226] width 90 height 10
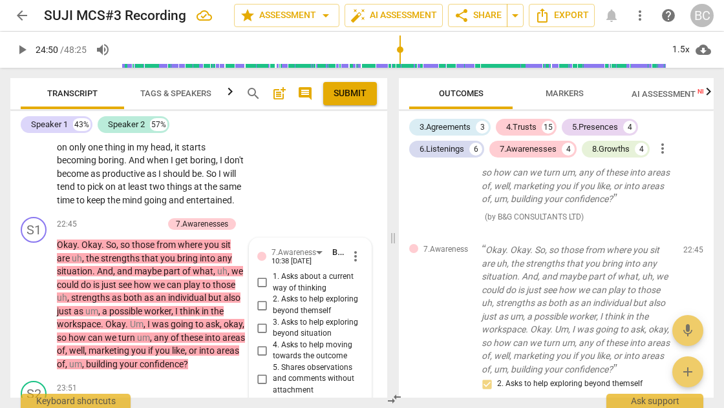
scroll to position [7338, 0]
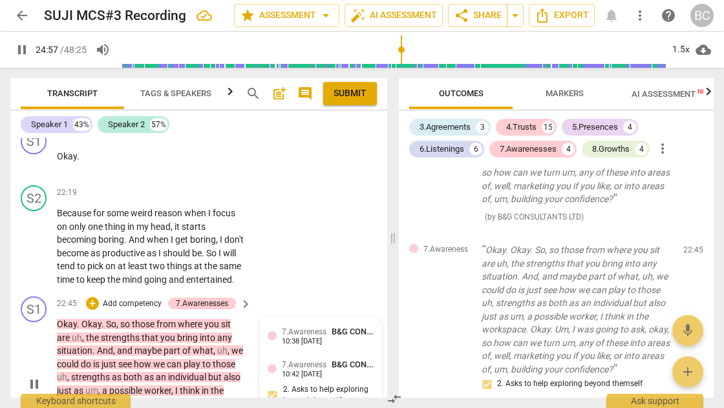
click at [320, 328] on span "7.Awareness" at bounding box center [304, 332] width 45 height 9
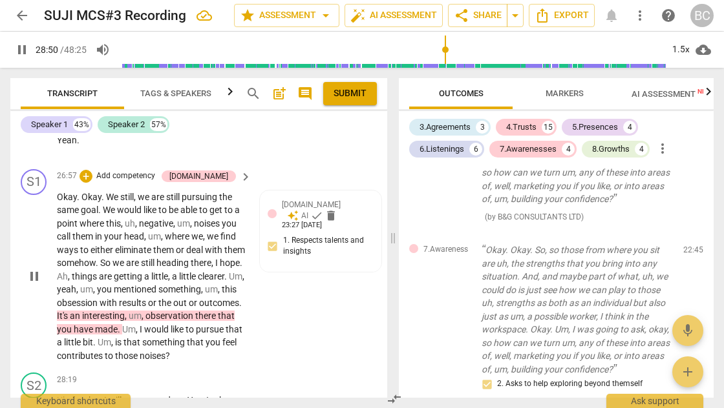
scroll to position [8807, 0]
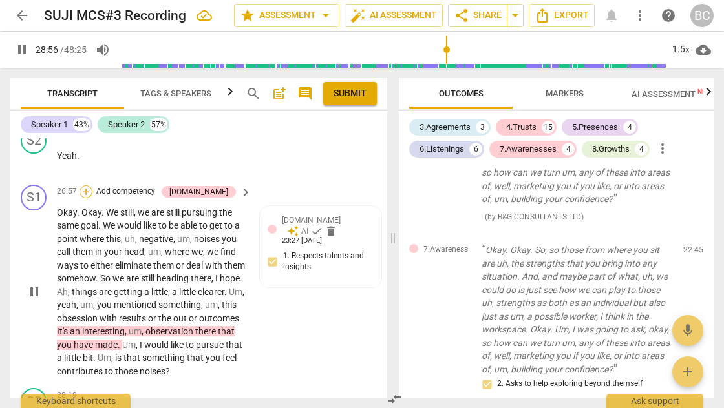
click at [92, 185] on div "+" at bounding box center [85, 191] width 13 height 13
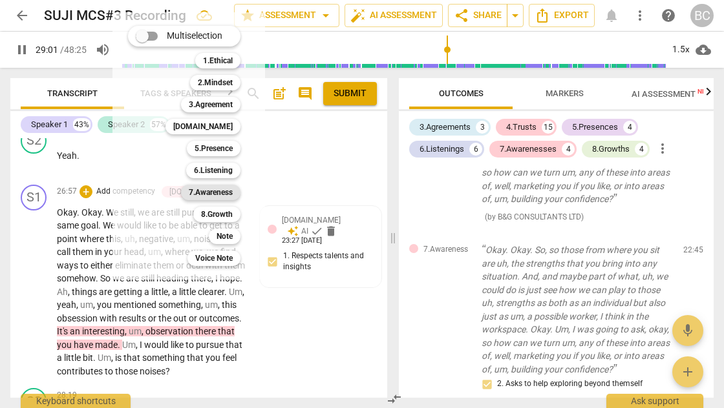
click at [209, 190] on b "7.Awareness" at bounding box center [211, 193] width 44 height 16
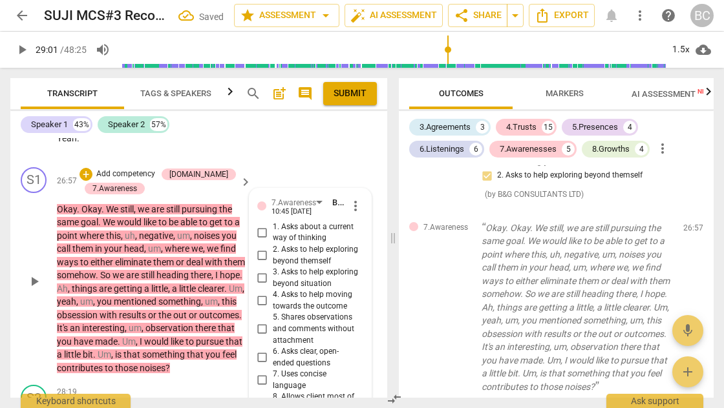
scroll to position [8822, 0]
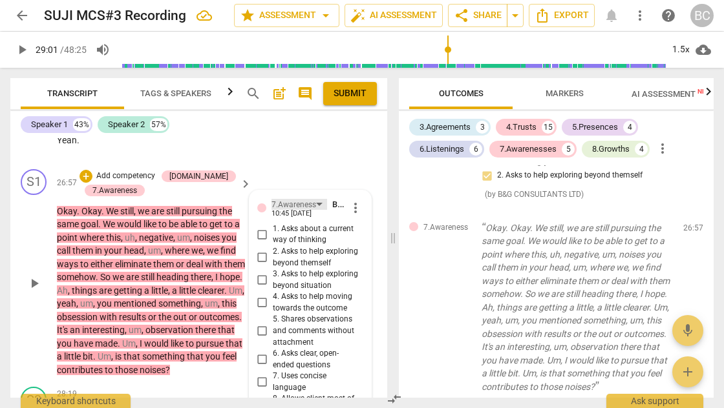
click at [319, 199] on div "7.Awareness" at bounding box center [299, 204] width 56 height 11
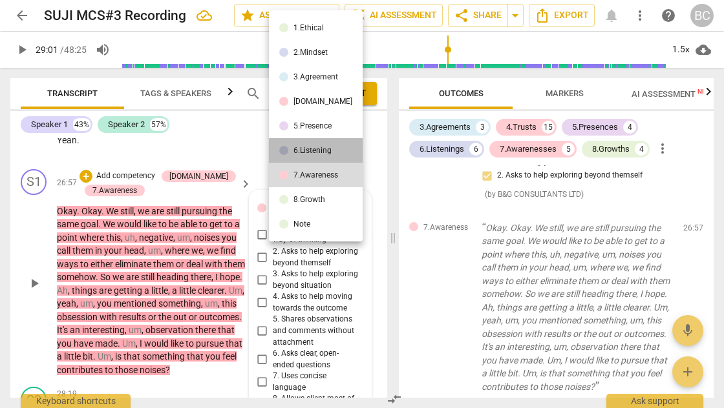
click at [319, 155] on li "6.Listening" at bounding box center [316, 150] width 94 height 25
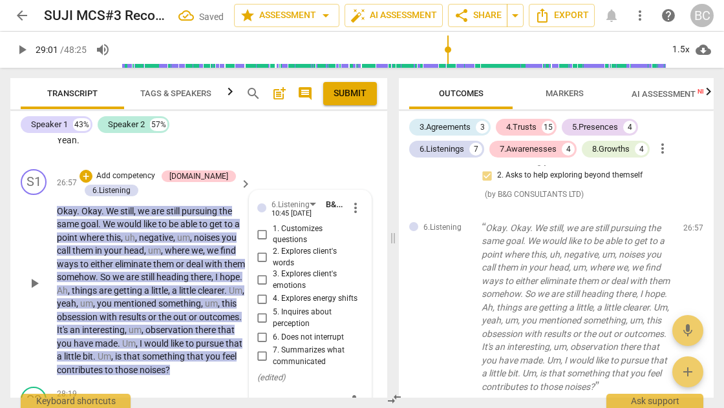
click at [354, 200] on span "more_vert" at bounding box center [356, 208] width 16 height 16
click at [357, 186] on li "Delete" at bounding box center [365, 186] width 45 height 25
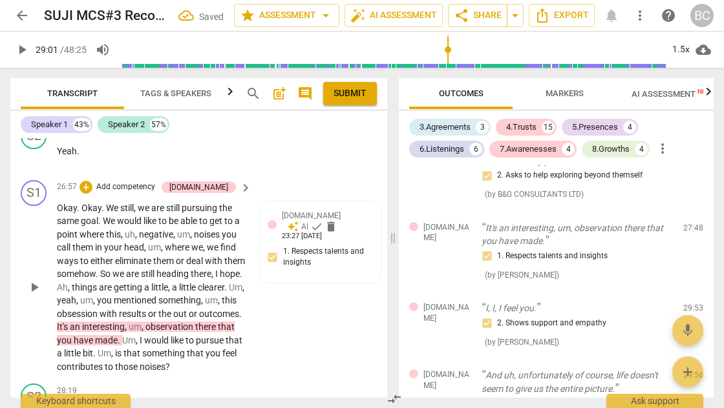
scroll to position [8795, 0]
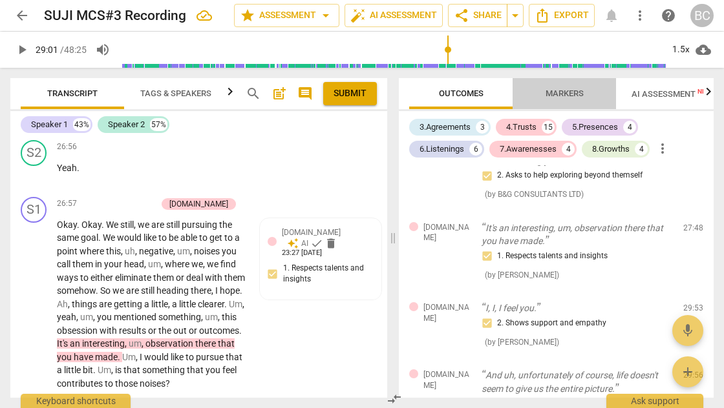
click at [572, 92] on span "Markers" at bounding box center [564, 94] width 38 height 10
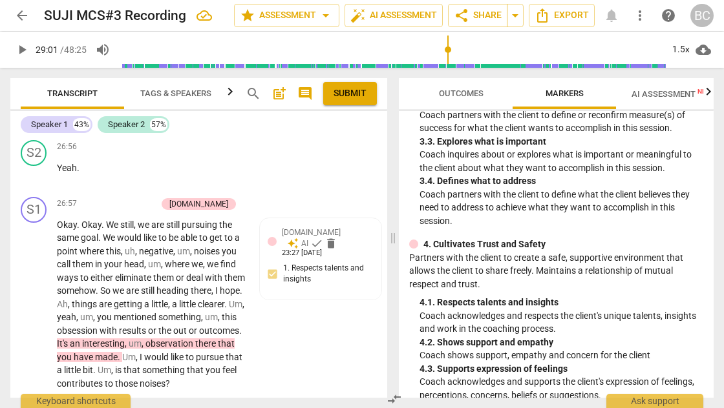
scroll to position [379, 0]
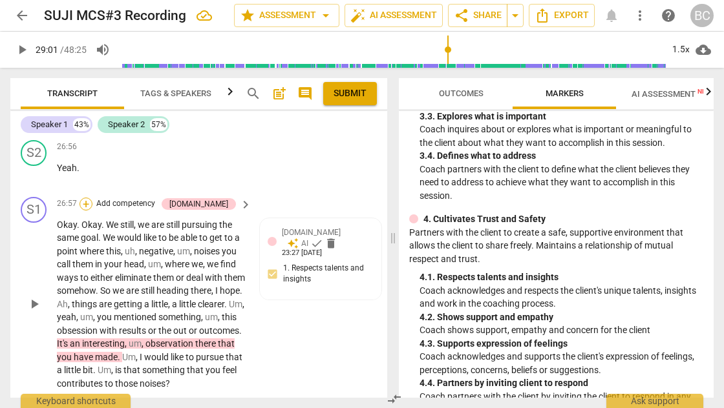
click at [92, 198] on div "+" at bounding box center [85, 204] width 13 height 13
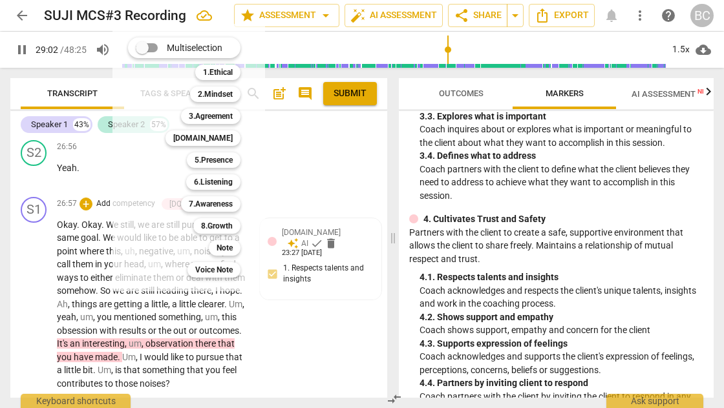
scroll to position [9235, 0]
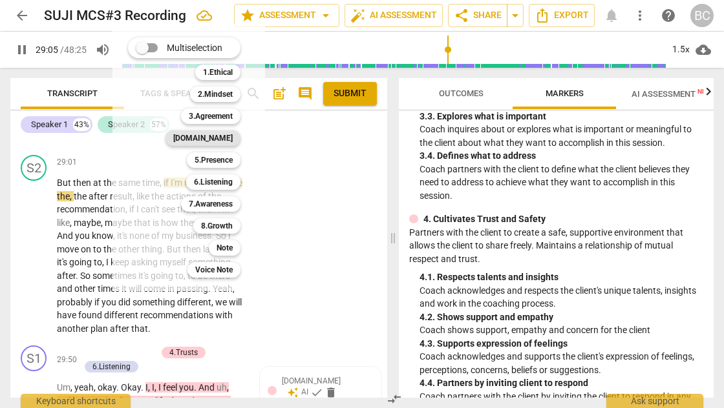
click at [225, 141] on b "[DOMAIN_NAME]" at bounding box center [202, 139] width 59 height 16
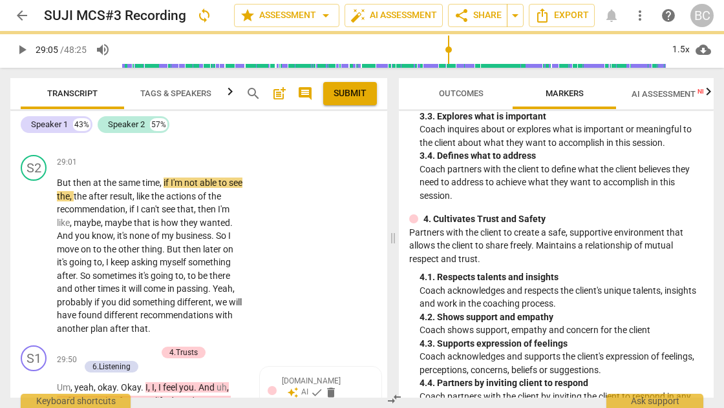
type input "1746"
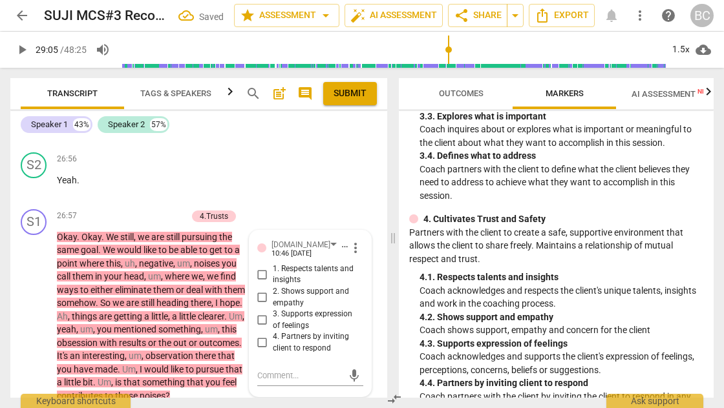
scroll to position [8779, 0]
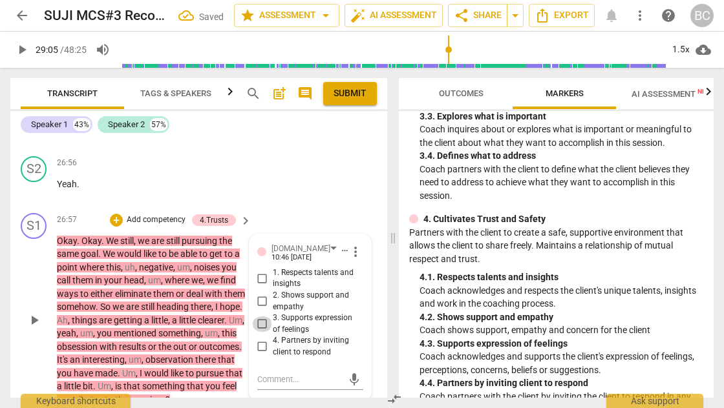
click at [261, 317] on input "3. Supports expression of feelings" at bounding box center [262, 325] width 21 height 16
checkbox input "true"
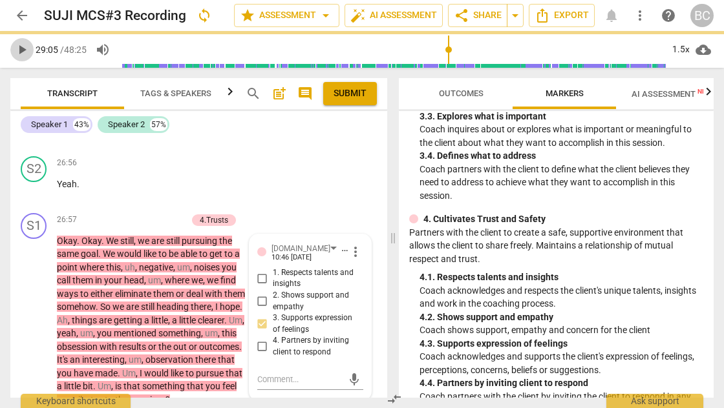
click at [22, 52] on span "play_arrow" at bounding box center [22, 50] width 16 height 16
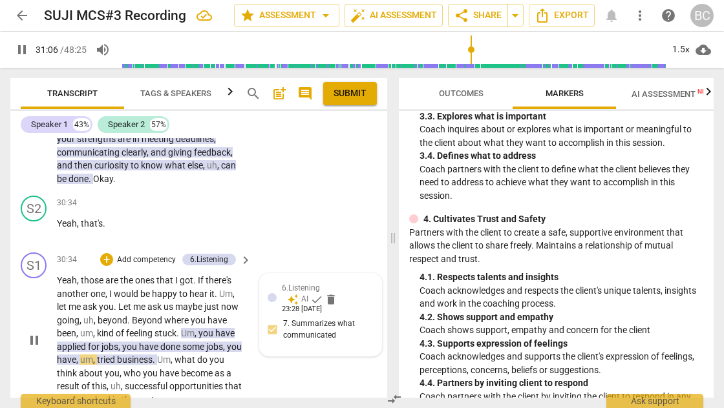
scroll to position [9565, 0]
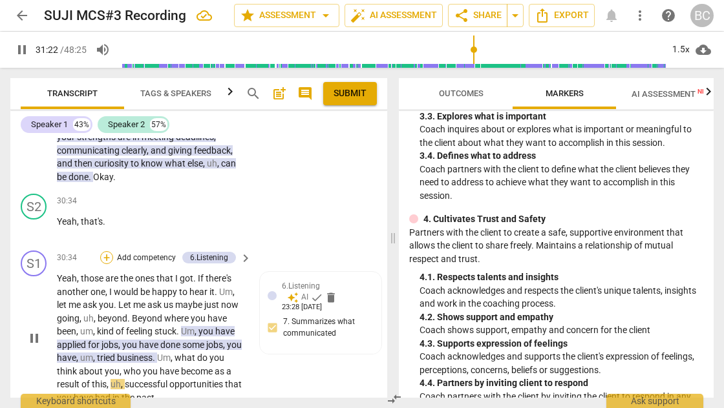
click at [104, 251] on div "+" at bounding box center [106, 257] width 13 height 13
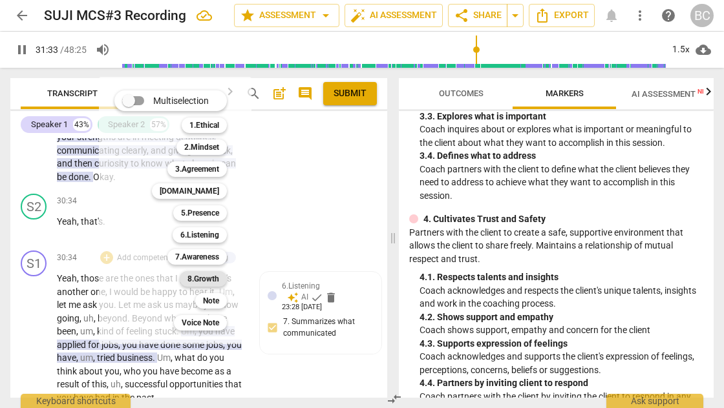
click at [203, 279] on b "8.Growth" at bounding box center [203, 279] width 32 height 16
type input "1894"
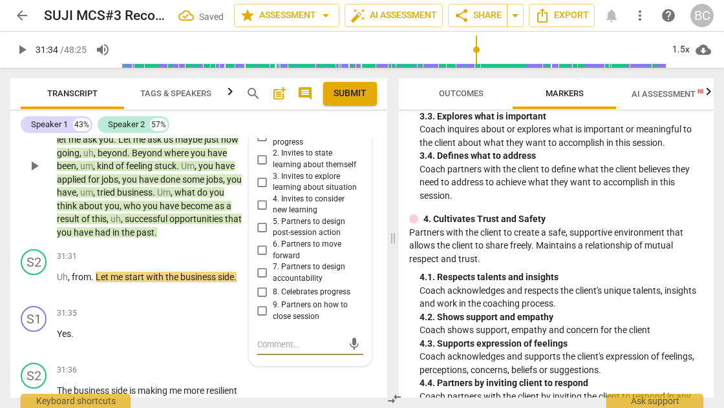
scroll to position [9632, 0]
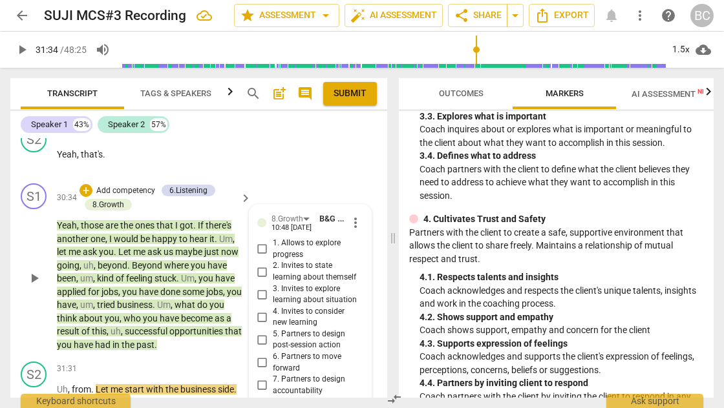
click at [260, 264] on input "2. Invites to state learning about themself" at bounding box center [262, 272] width 21 height 16
checkbox input "true"
click at [23, 49] on span "play_arrow" at bounding box center [22, 50] width 16 height 16
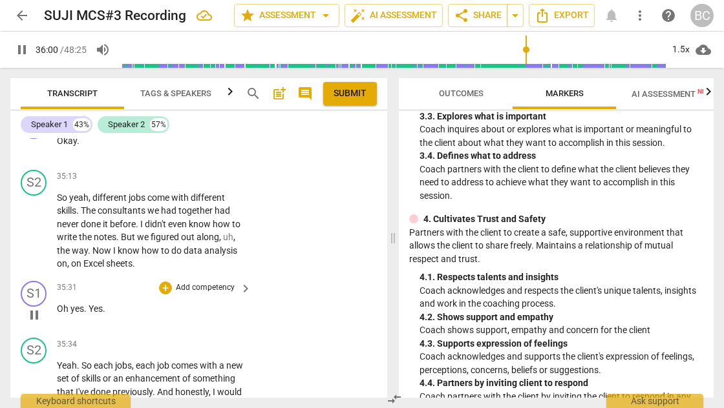
scroll to position [11268, 0]
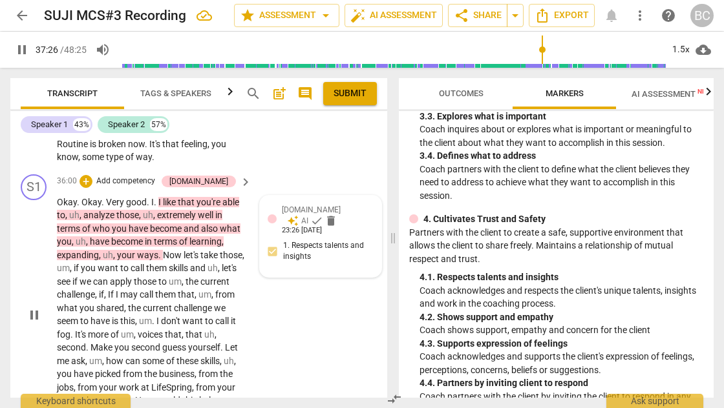
click at [289, 205] on span "[DOMAIN_NAME]" at bounding box center [311, 209] width 59 height 9
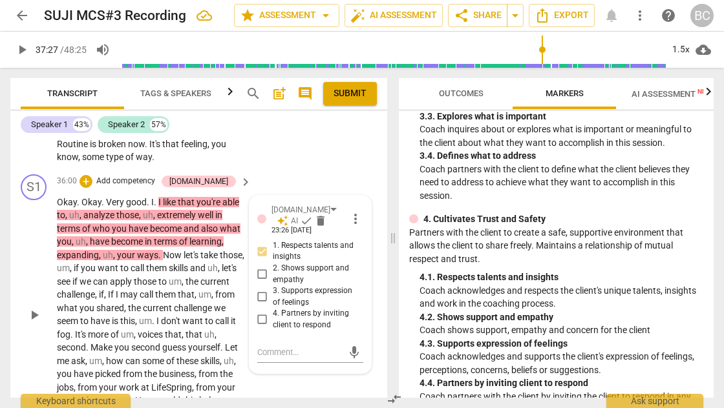
click at [210, 121] on div "Speaker 1 43% Speaker 2 57%" at bounding box center [199, 125] width 356 height 22
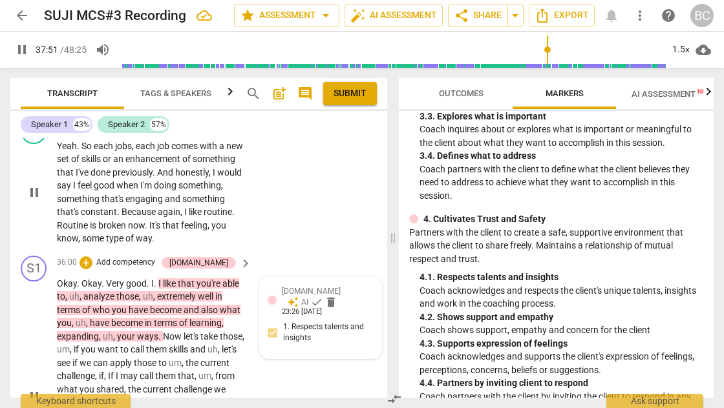
scroll to position [11199, 0]
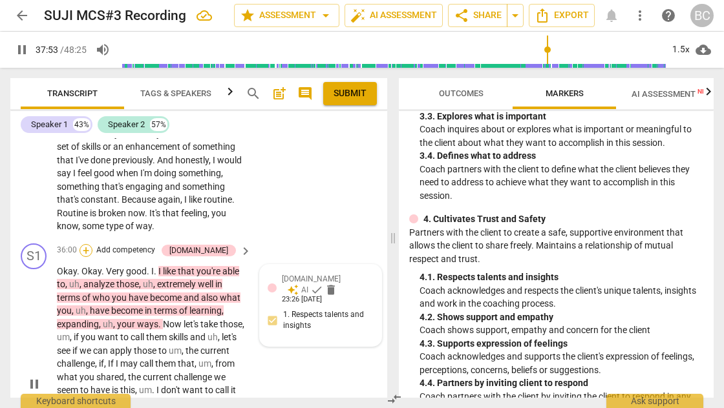
click at [92, 244] on div "+" at bounding box center [85, 250] width 13 height 13
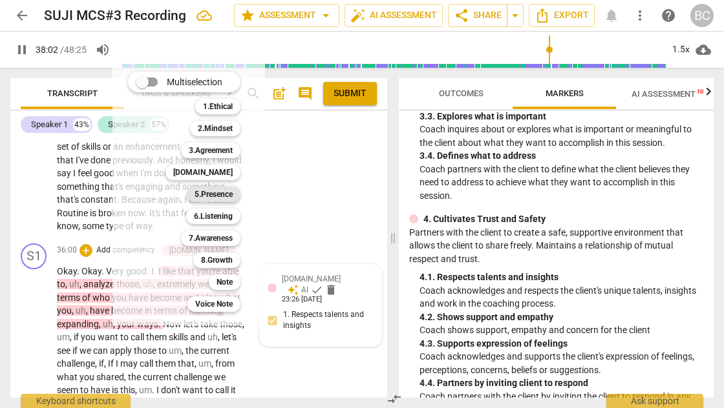
click at [219, 194] on b "5.Presence" at bounding box center [213, 195] width 38 height 16
type input "2283"
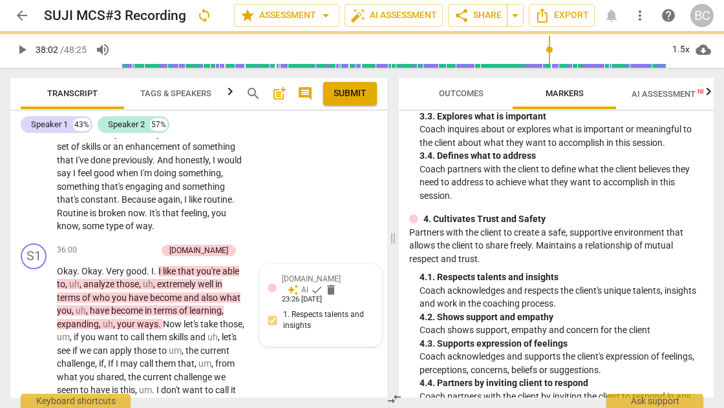
scroll to position [11244, 0]
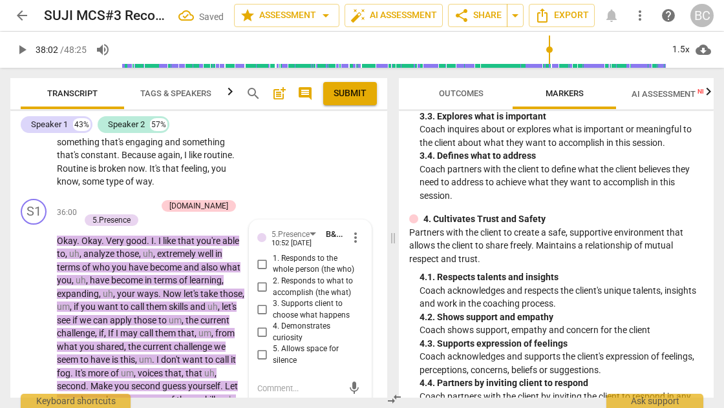
click at [260, 280] on input "2. Responds to what to accomplish (the what)" at bounding box center [262, 288] width 21 height 16
checkbox input "true"
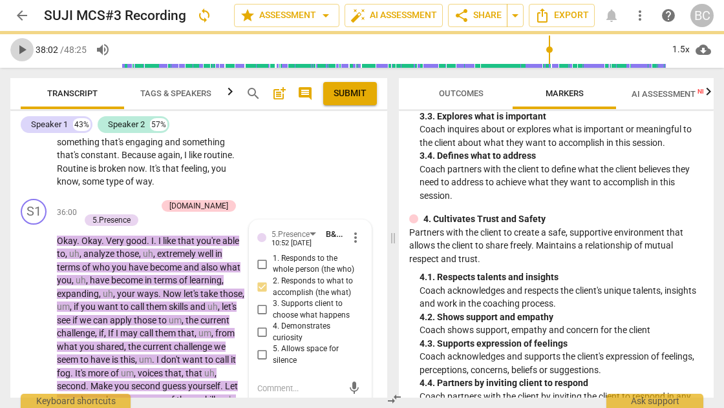
click at [25, 49] on span "play_arrow" at bounding box center [22, 50] width 16 height 16
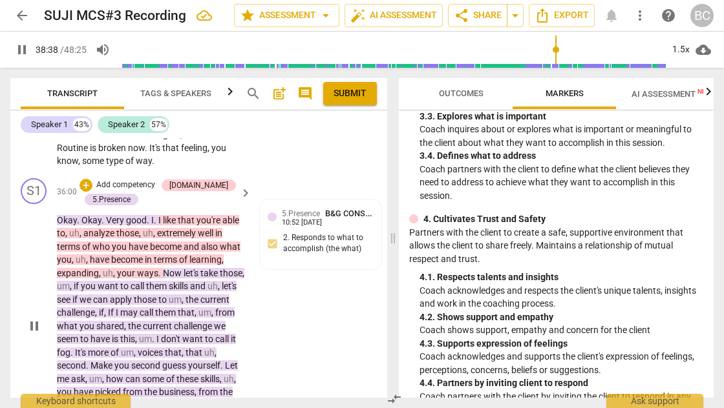
scroll to position [11201, 0]
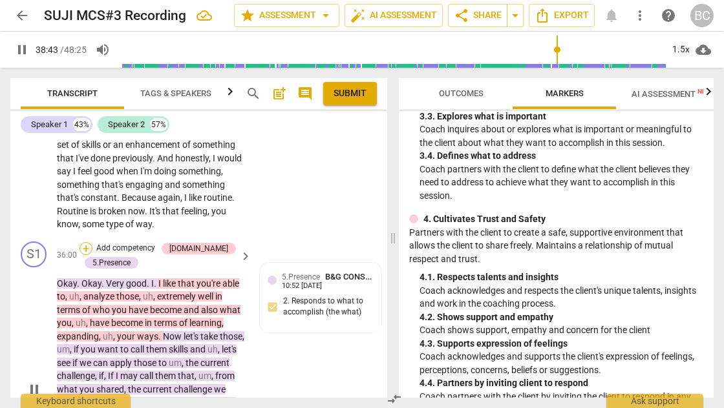
click at [83, 242] on div "+" at bounding box center [85, 248] width 13 height 13
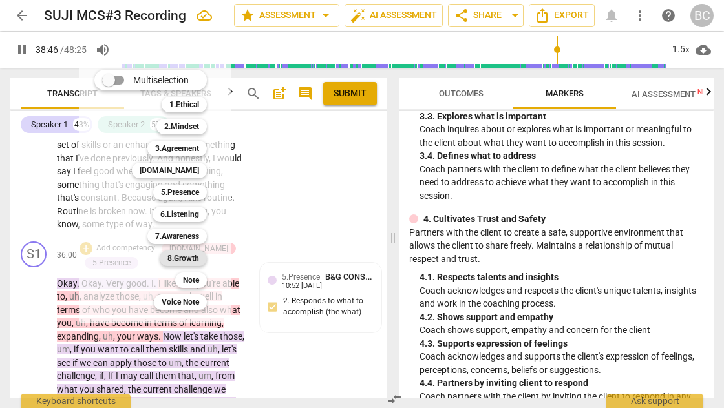
click at [177, 256] on b "8.Growth" at bounding box center [183, 259] width 32 height 16
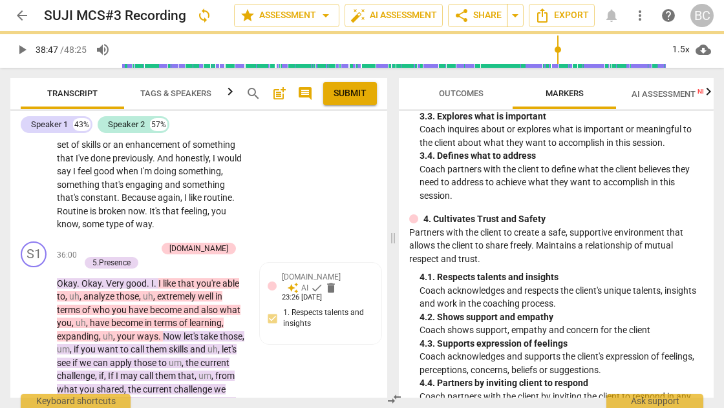
type input "2327"
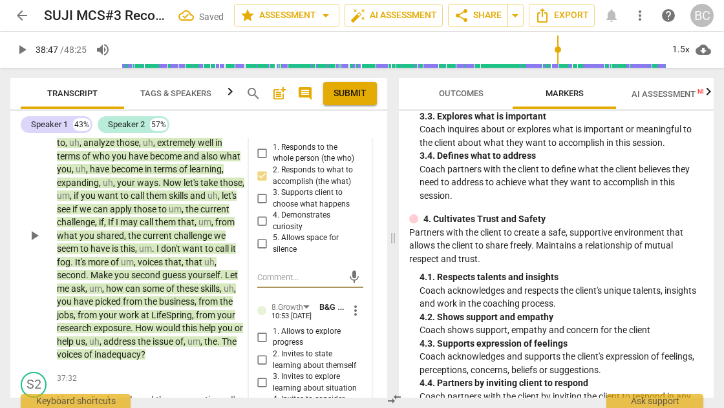
scroll to position [11368, 0]
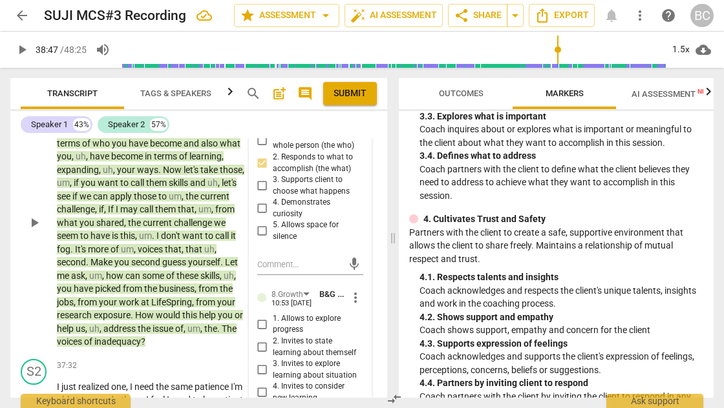
click at [257, 408] on input "5. Partners to design post-session action" at bounding box center [262, 416] width 21 height 16
checkbox input "true"
click at [21, 48] on span "play_arrow" at bounding box center [22, 50] width 16 height 16
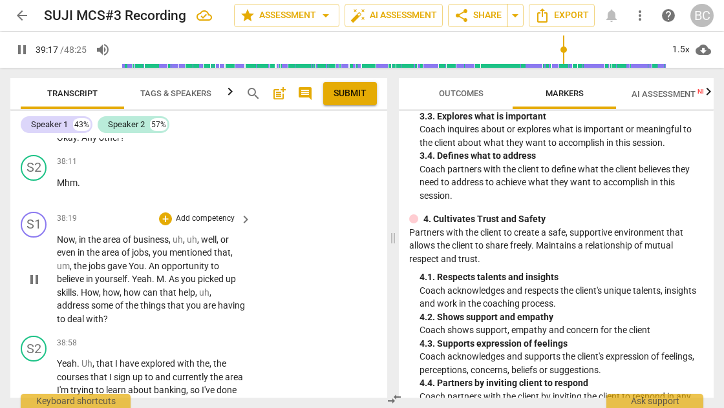
scroll to position [11854, 0]
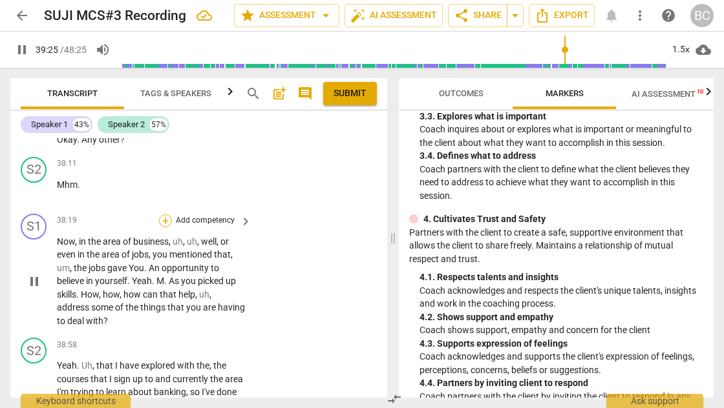
click at [162, 214] on div "+" at bounding box center [165, 220] width 13 height 13
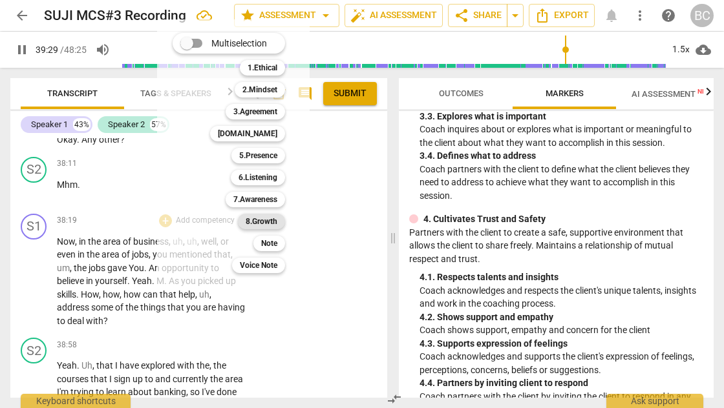
click at [256, 217] on b "8.Growth" at bounding box center [261, 222] width 32 height 16
type input "2370"
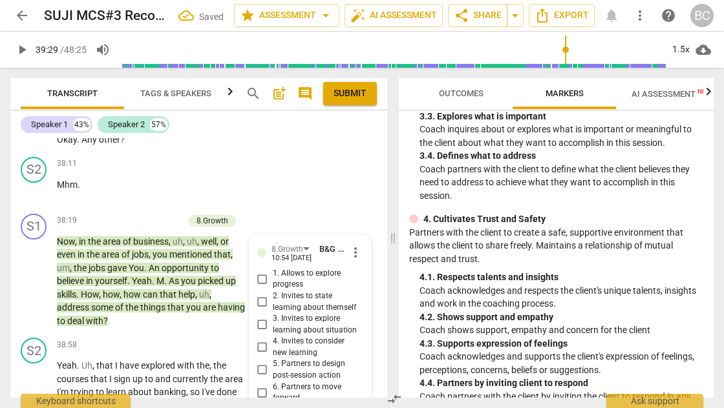
scroll to position [12004, 0]
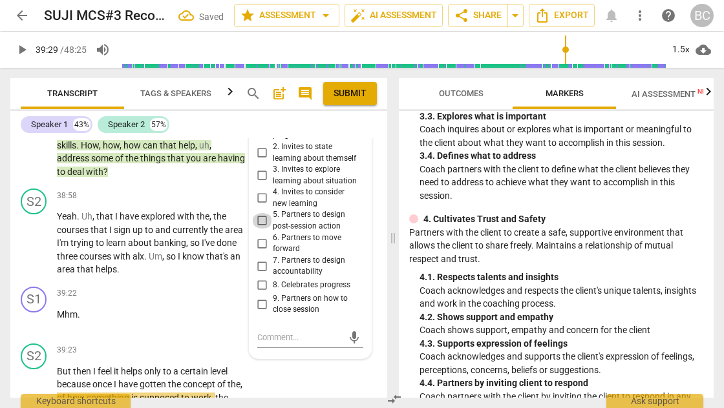
click at [260, 213] on input "5. Partners to design post-session action" at bounding box center [262, 221] width 21 height 16
checkbox input "true"
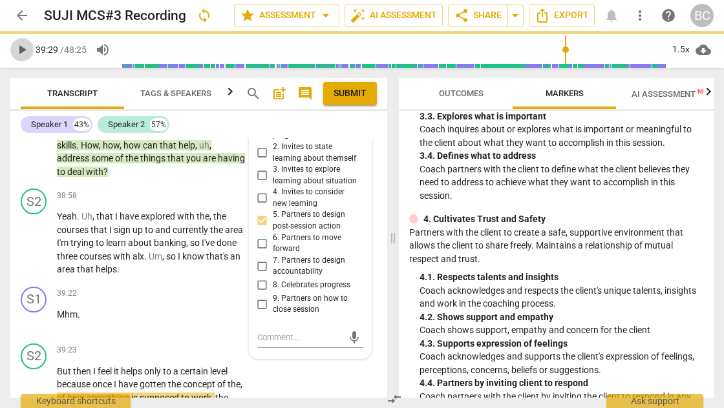
click at [25, 49] on span "play_arrow" at bounding box center [22, 50] width 16 height 16
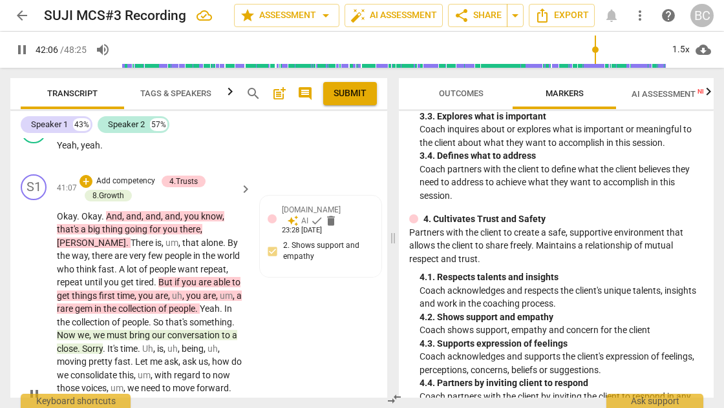
scroll to position [12957, 0]
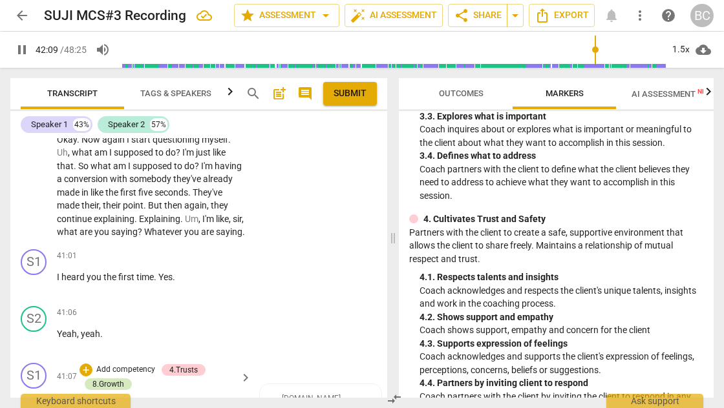
click at [107, 379] on div "8.Growth" at bounding box center [108, 385] width 32 height 12
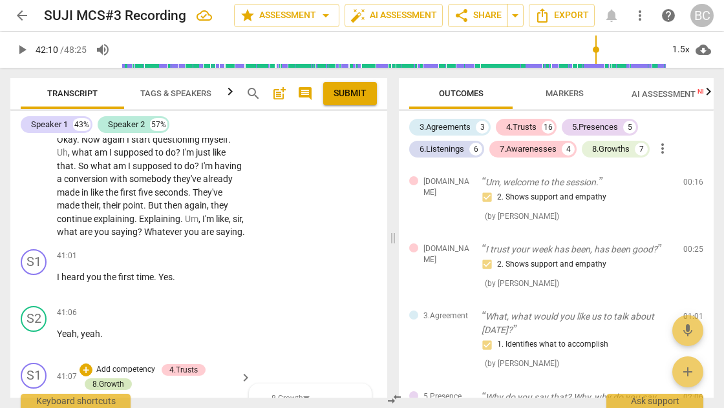
type input "2530"
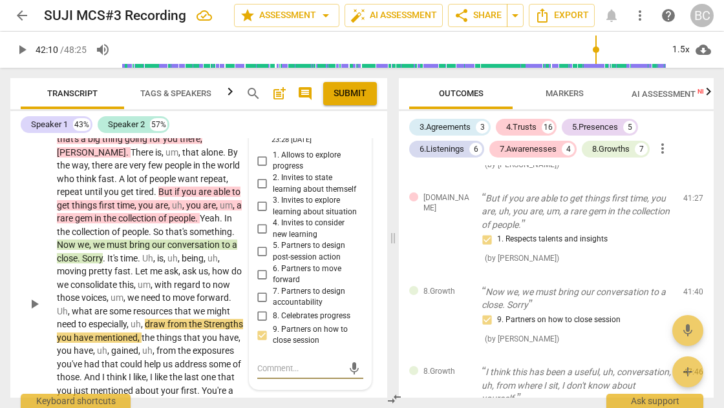
scroll to position [13234, 0]
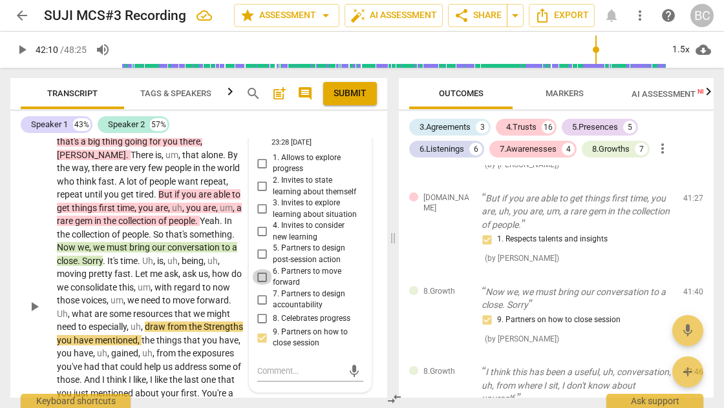
click at [260, 269] on input "6. Partners to move forward" at bounding box center [262, 277] width 21 height 16
checkbox input "true"
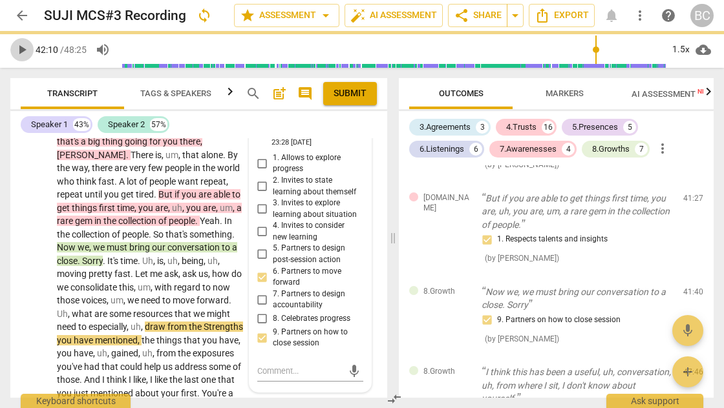
click at [22, 50] on span "play_arrow" at bounding box center [22, 50] width 16 height 16
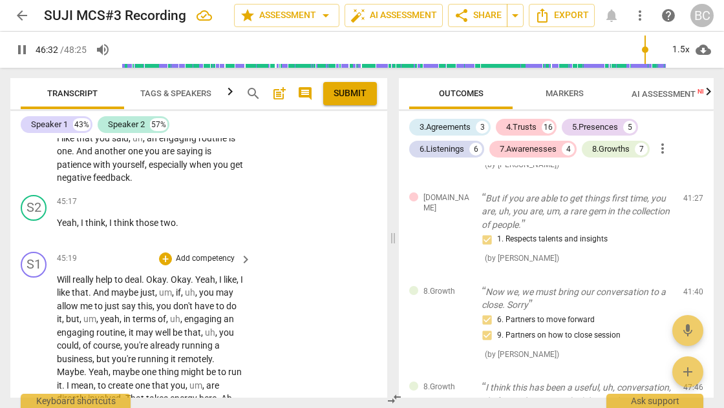
scroll to position [14487, 0]
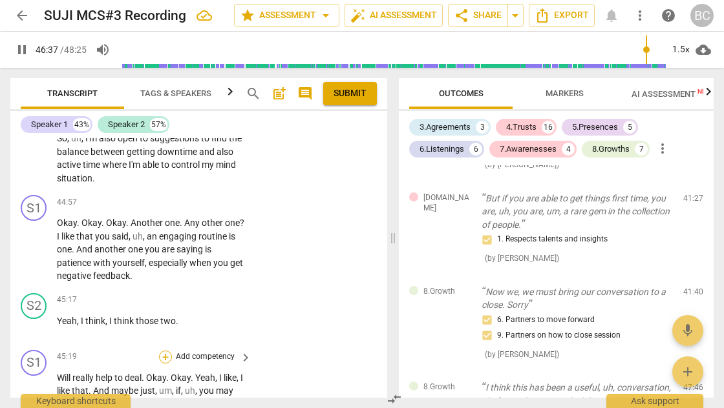
click at [163, 351] on div "+" at bounding box center [165, 357] width 13 height 13
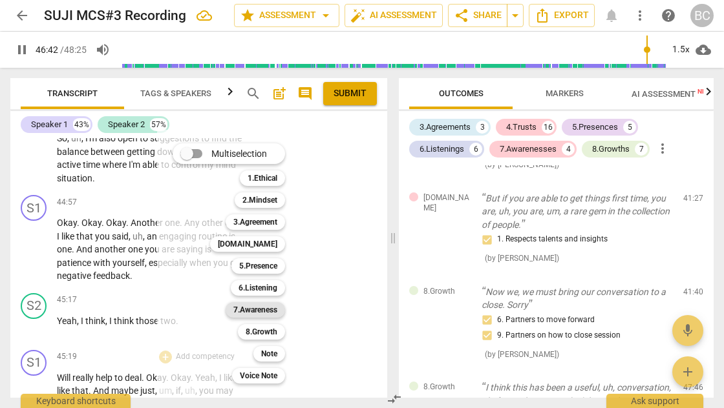
click at [242, 309] on b "7.Awareness" at bounding box center [255, 310] width 44 height 16
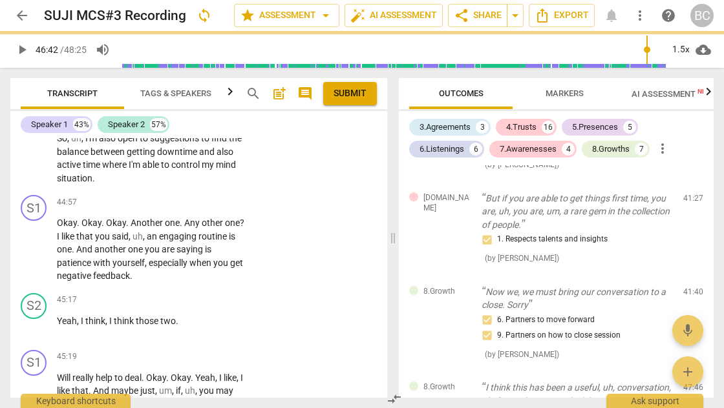
type input "2803"
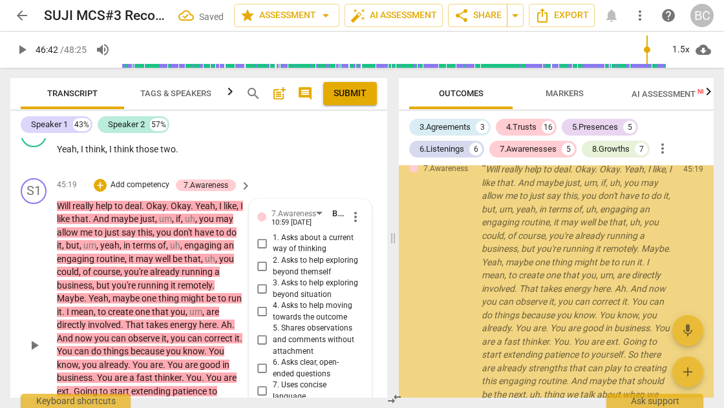
scroll to position [4663, 0]
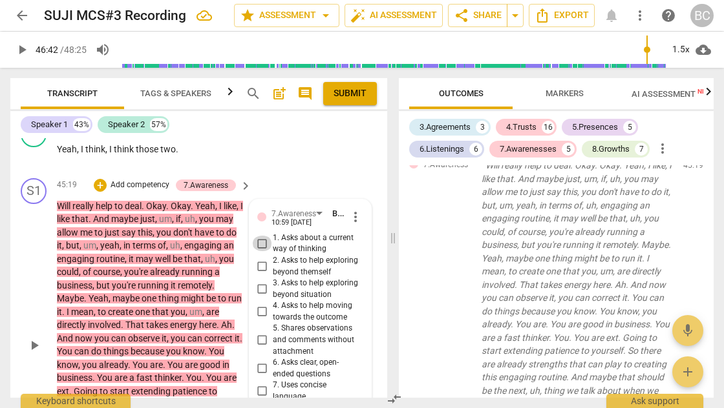
click at [261, 236] on input "1. Asks about a current way of thinking" at bounding box center [262, 244] width 21 height 16
checkbox input "true"
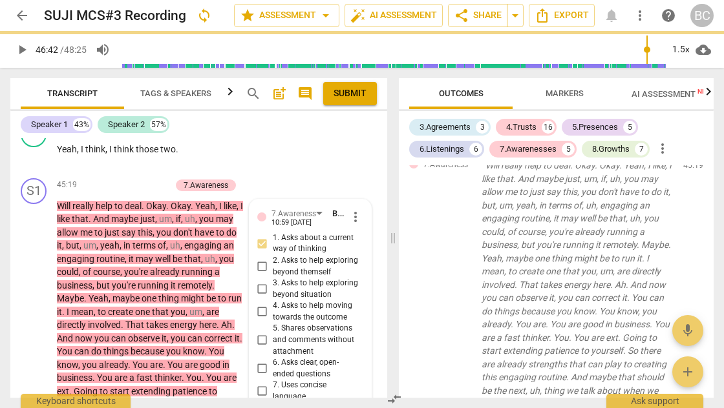
click at [253, 129] on div "Speaker 1 43% Speaker 2 57%" at bounding box center [199, 125] width 356 height 22
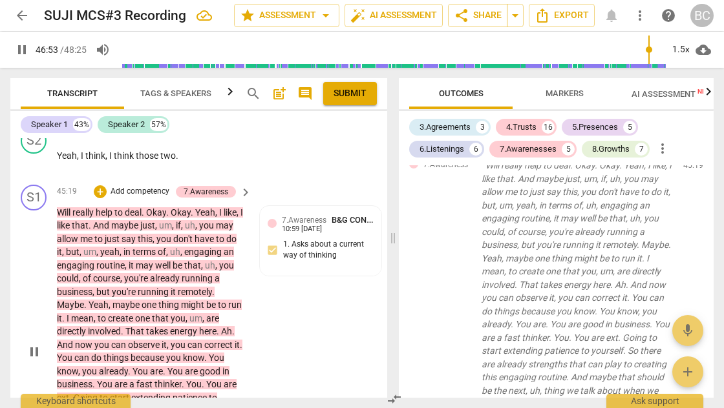
scroll to position [14576, 0]
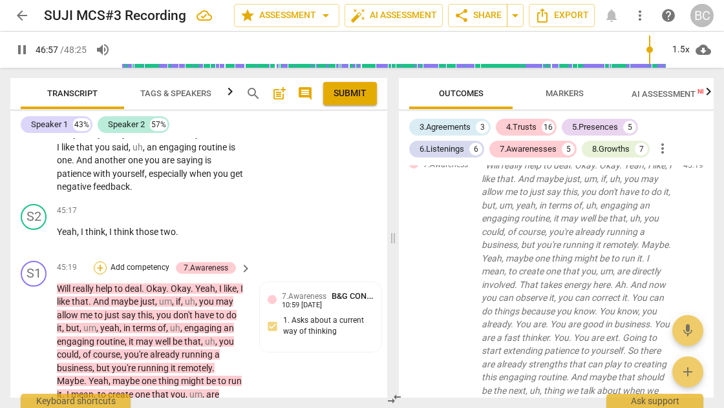
click at [101, 262] on div "+" at bounding box center [100, 268] width 13 height 13
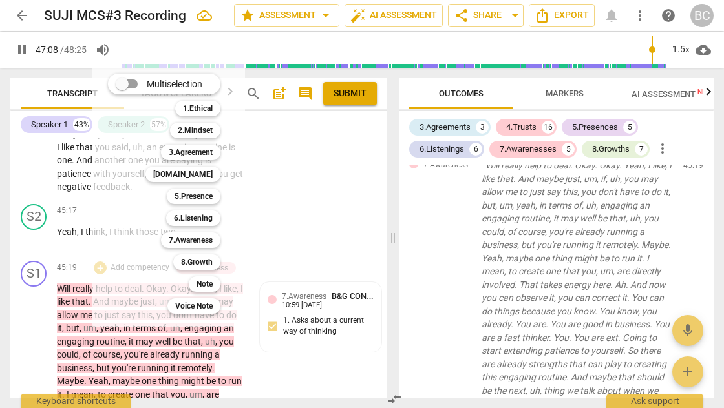
scroll to position [15072, 0]
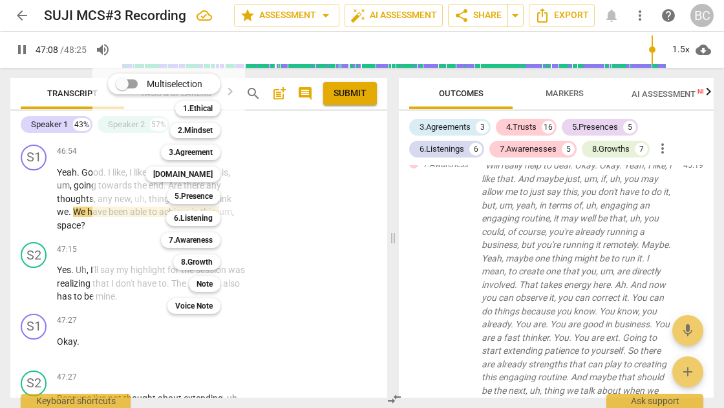
click at [318, 144] on div at bounding box center [362, 204] width 724 height 408
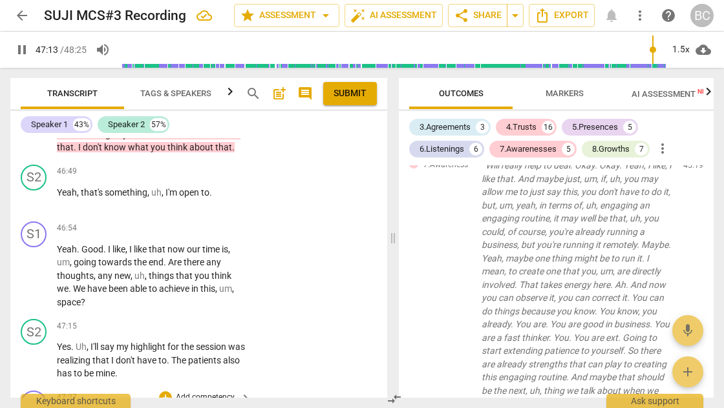
scroll to position [14986, 0]
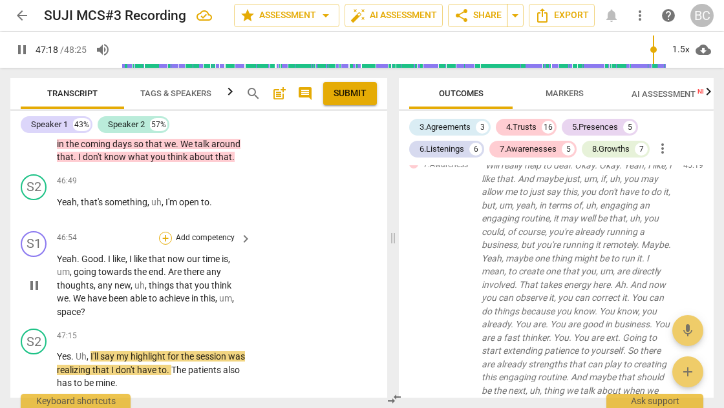
click at [162, 232] on div "+" at bounding box center [165, 238] width 13 height 13
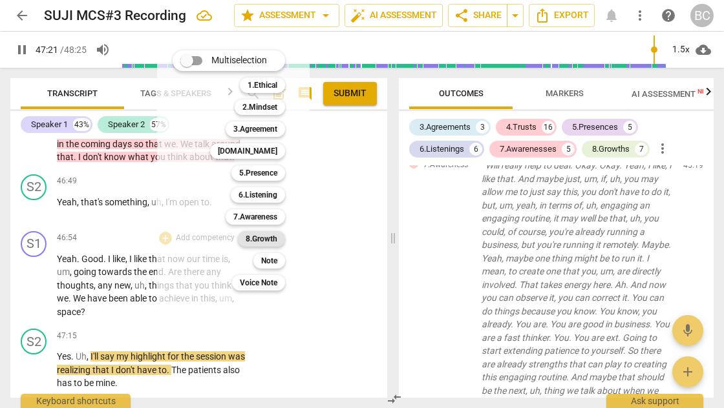
click at [256, 240] on b "8.Growth" at bounding box center [261, 239] width 32 height 16
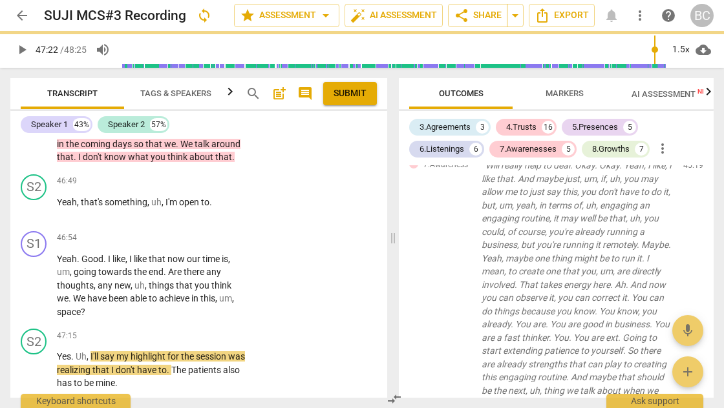
type input "2843"
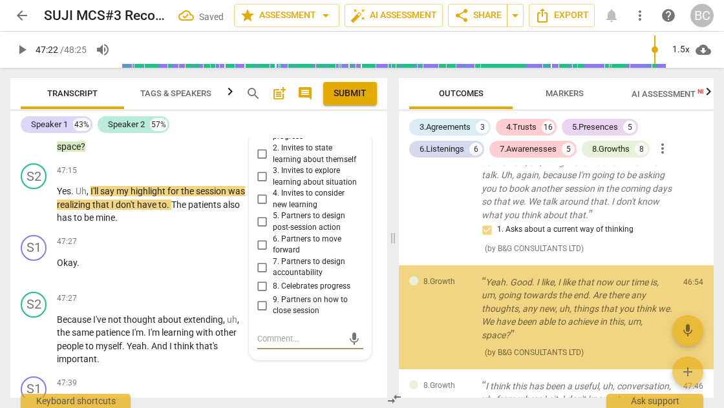
scroll to position [4898, 0]
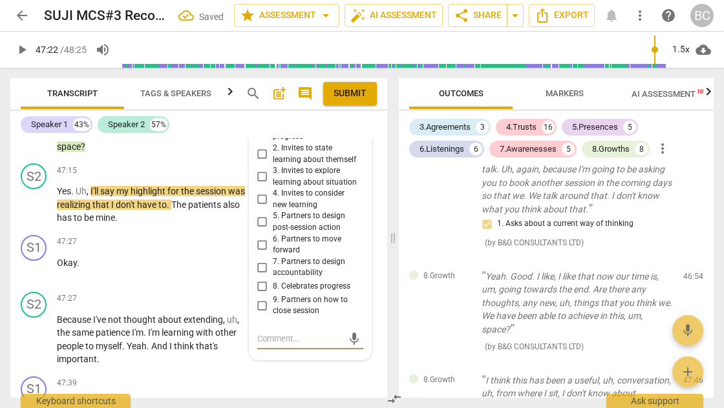
click at [259, 298] on input "9. Partners on how to close session" at bounding box center [262, 306] width 21 height 16
checkbox input "true"
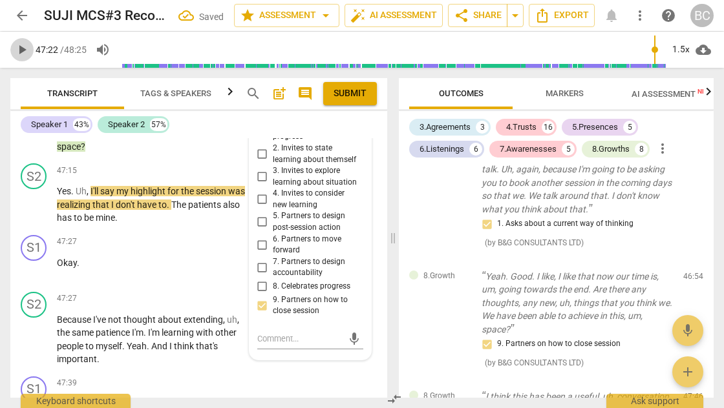
click at [25, 48] on span "play_arrow" at bounding box center [22, 50] width 16 height 16
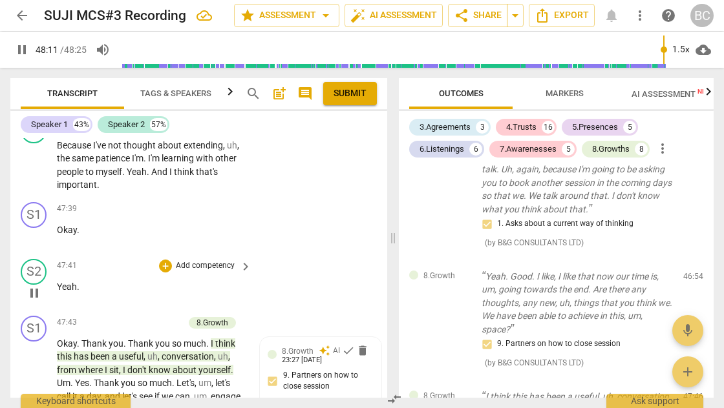
scroll to position [15578, 0]
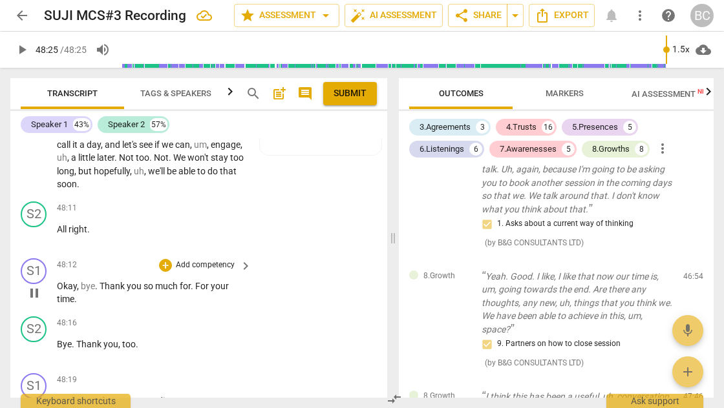
type input "2905"
